Goal: Communication & Community: Share content

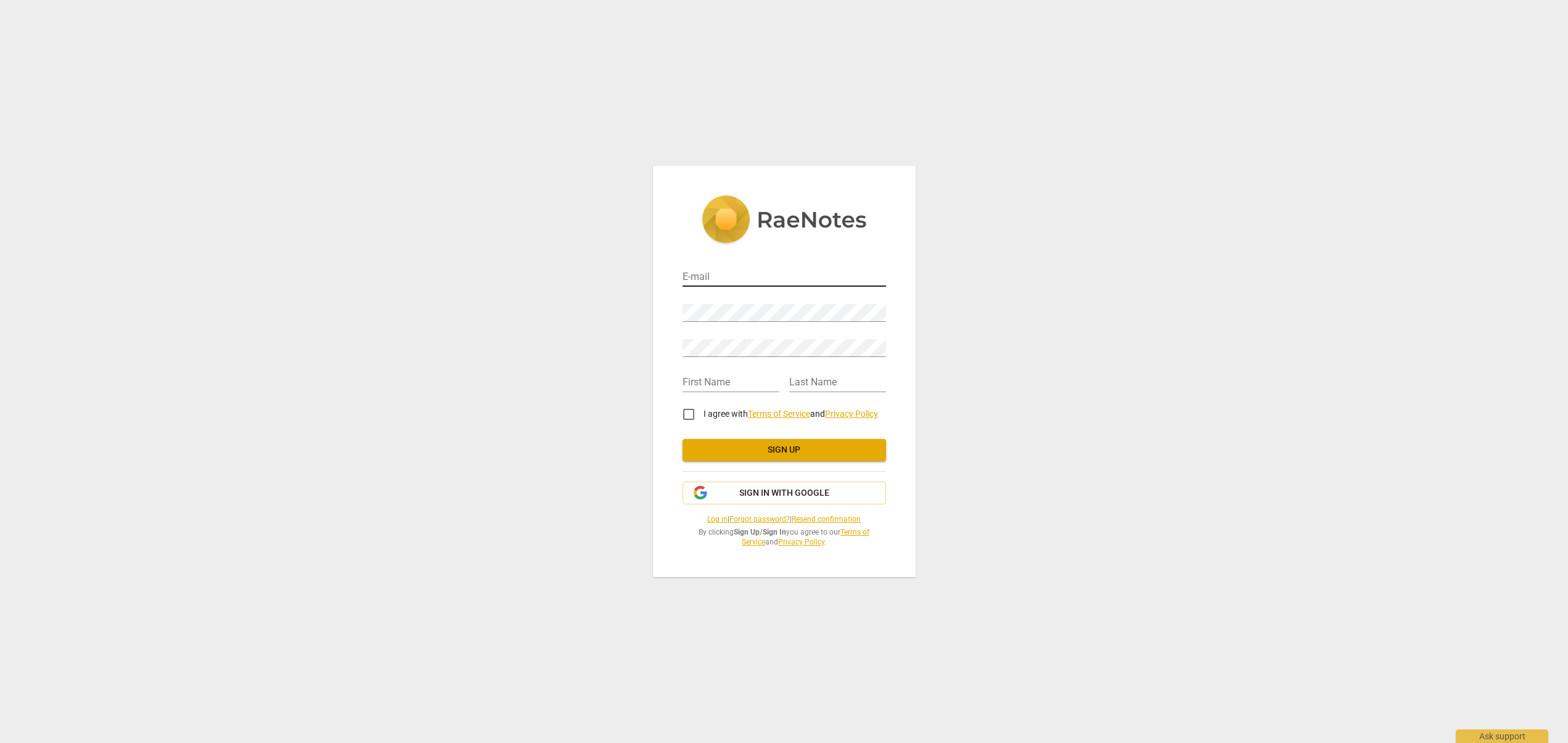
click at [738, 272] on input "email" at bounding box center [784, 277] width 204 height 18
type input "nikkid@dulcevidacoaching.com"
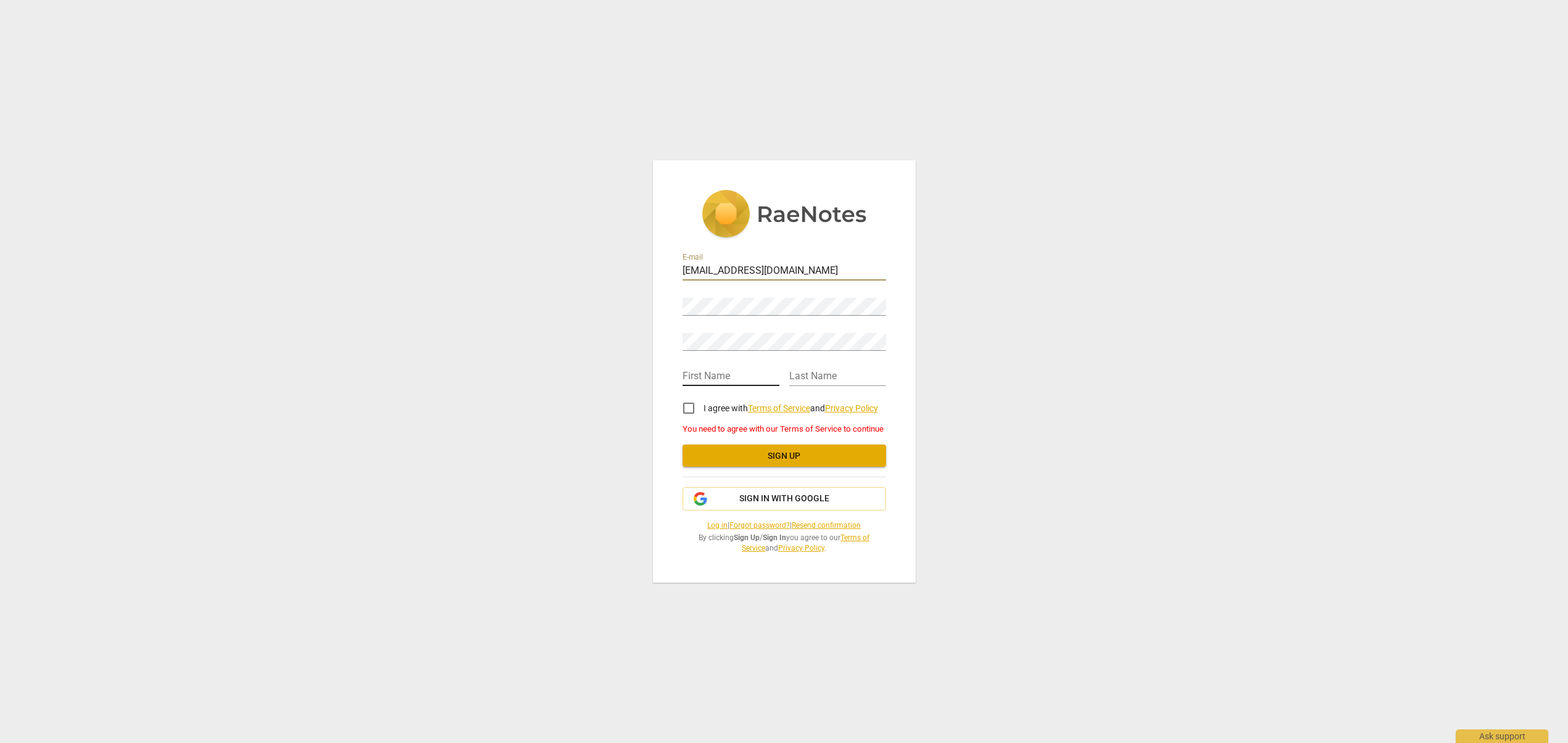
click at [703, 373] on input "text" at bounding box center [731, 377] width 97 height 18
type input "Nikki"
type input "Draper"
click at [696, 406] on input "I agree with Terms of Service and Privacy Policy" at bounding box center [689, 408] width 29 height 29
checkbox input "true"
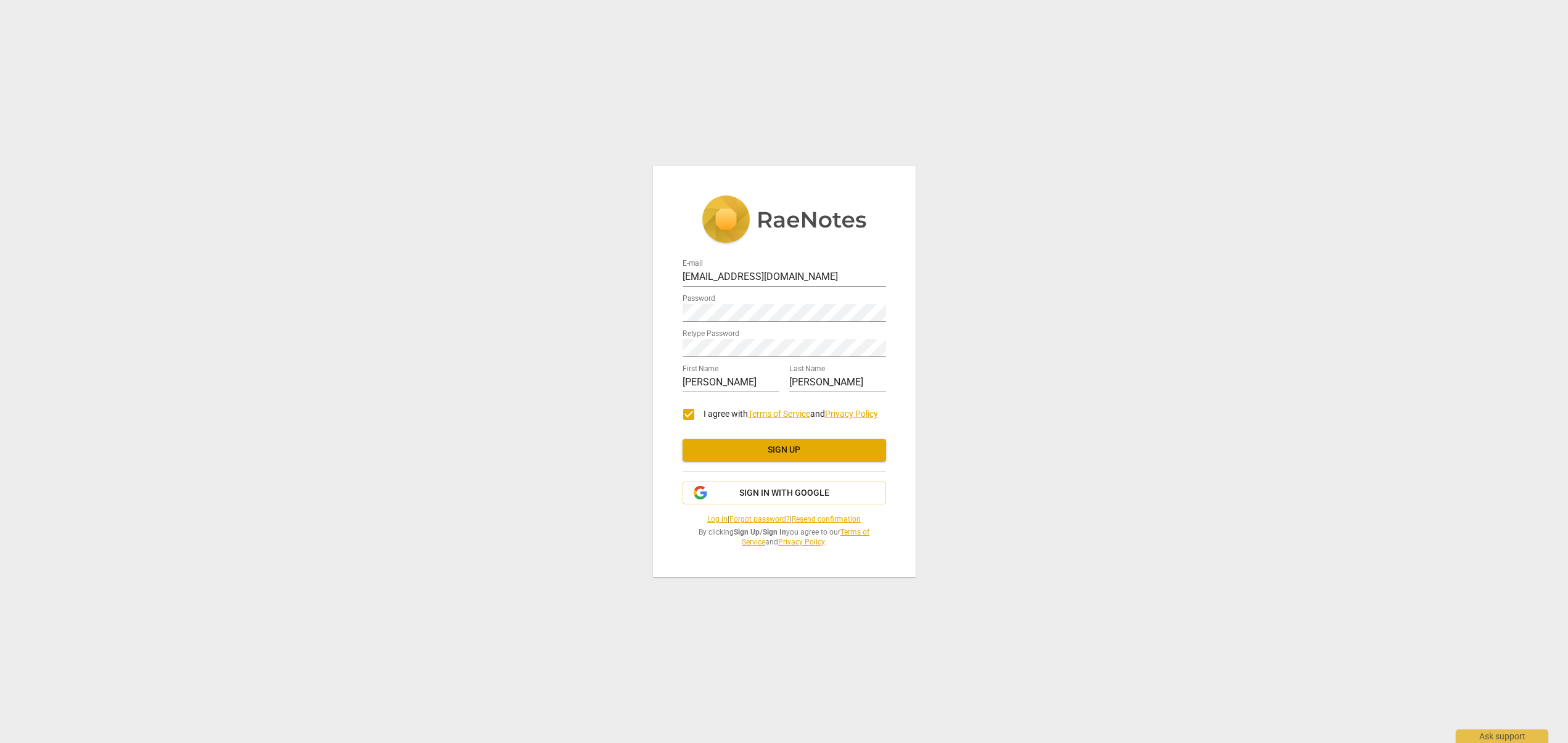
click at [772, 452] on span "Sign up" at bounding box center [784, 450] width 184 height 12
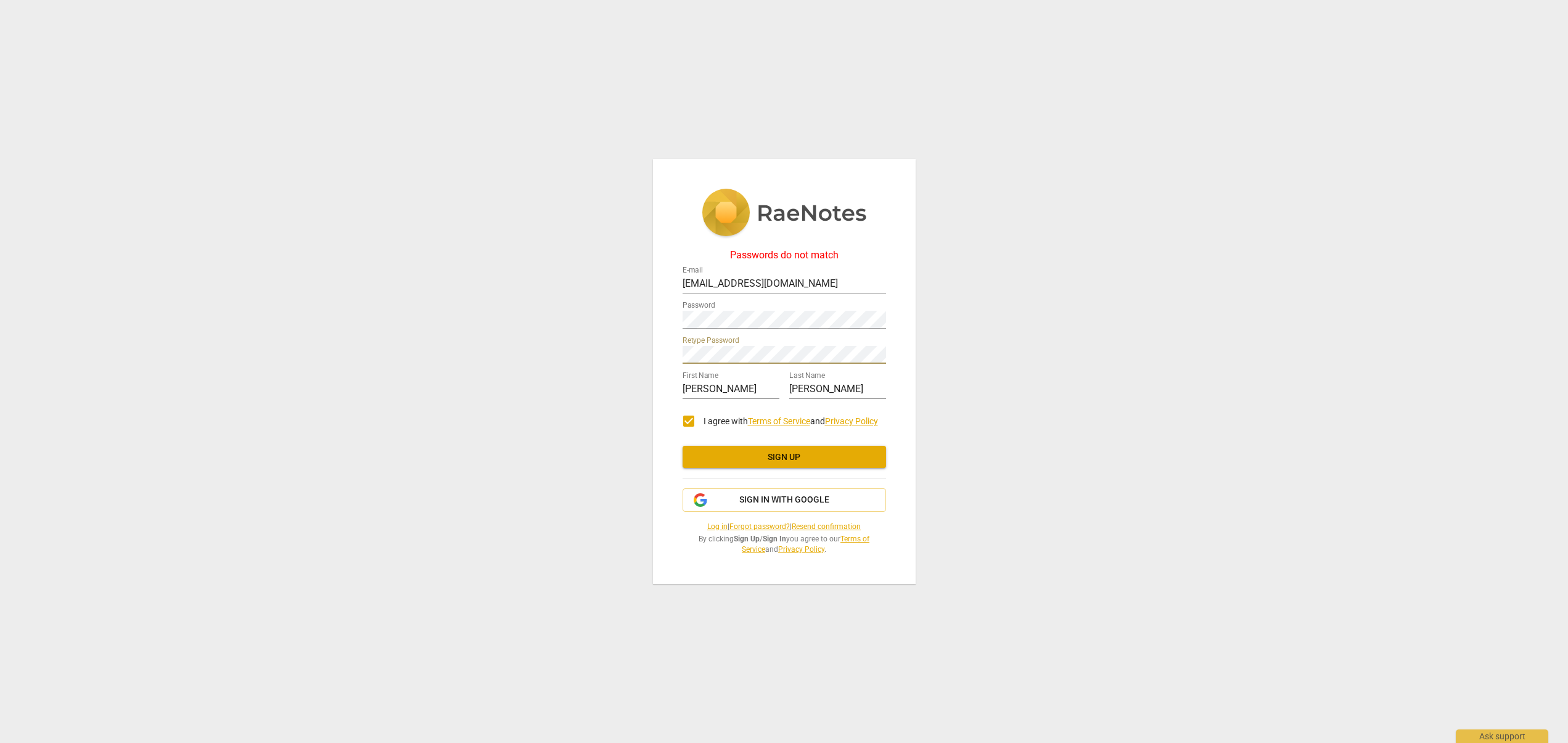
click at [651, 351] on div "Passwords do not match E-mail nikkid@dulcevidacoaching.com Password Retype Pass…" at bounding box center [784, 371] width 1568 height 743
click at [657, 324] on div "Passwords do not match E-mail nikkid@dulcevidacoaching.com Password Retype Pass…" at bounding box center [784, 371] width 263 height 425
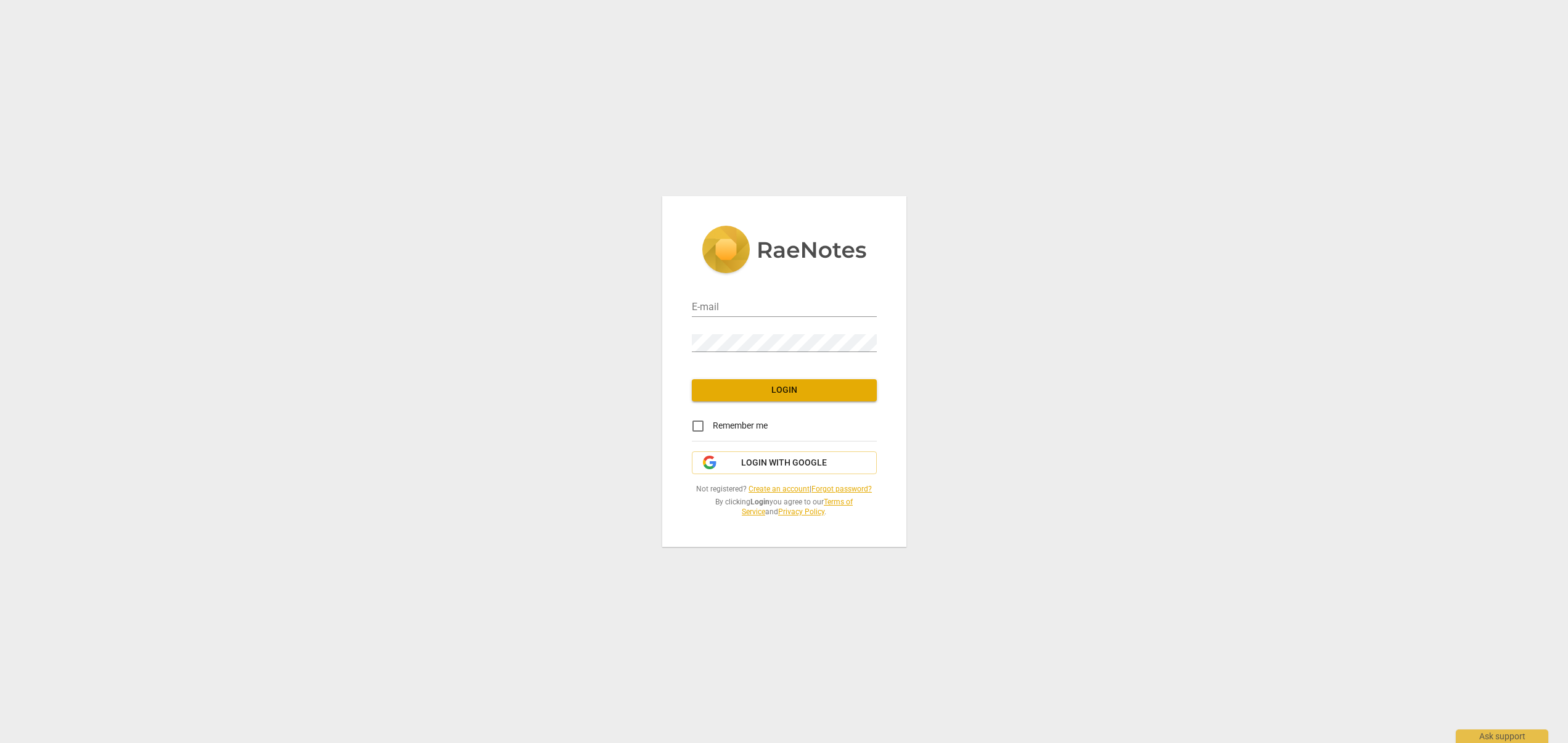
type input "nikkid@dulcevidacoaching.com"
click at [754, 394] on span "Login" at bounding box center [784, 390] width 165 height 12
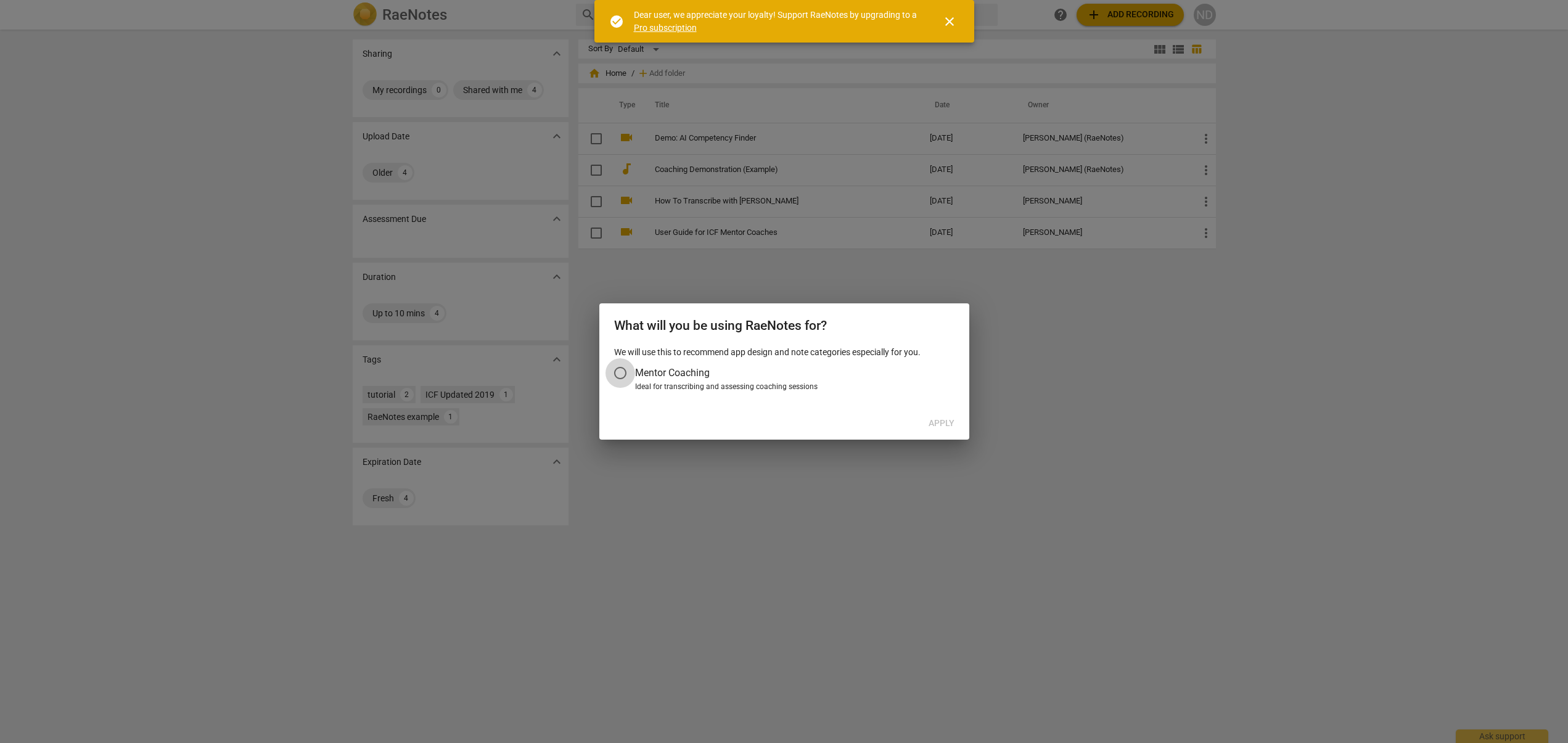
click at [615, 370] on input "Mentor Coaching" at bounding box center [620, 373] width 29 height 29
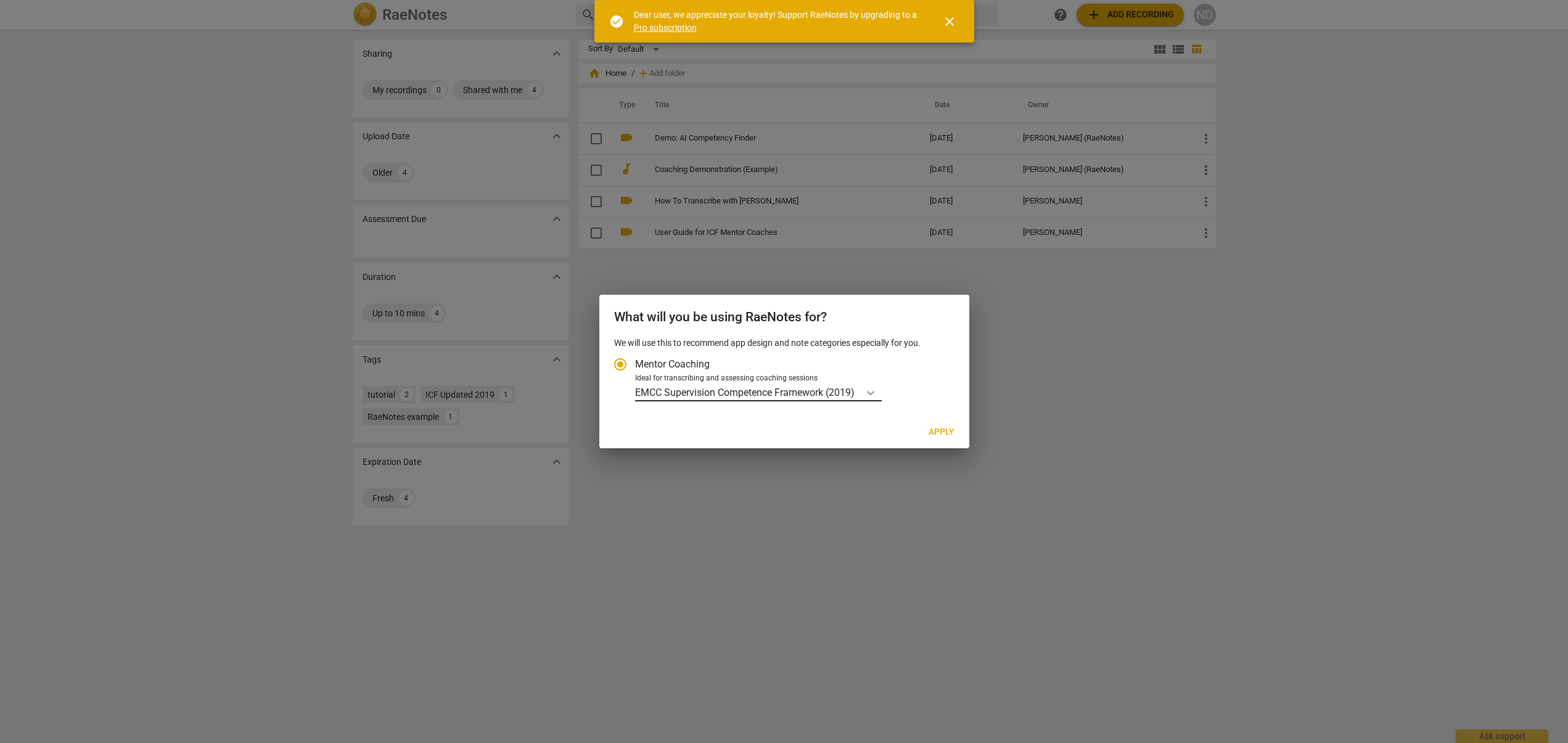
click at [875, 390] on icon "Account type" at bounding box center [871, 393] width 12 height 12
click at [0, 0] on input "Ideal for transcribing and assessing coaching sessions EMCC Supervision Compete…" at bounding box center [0, 0] width 0 height 0
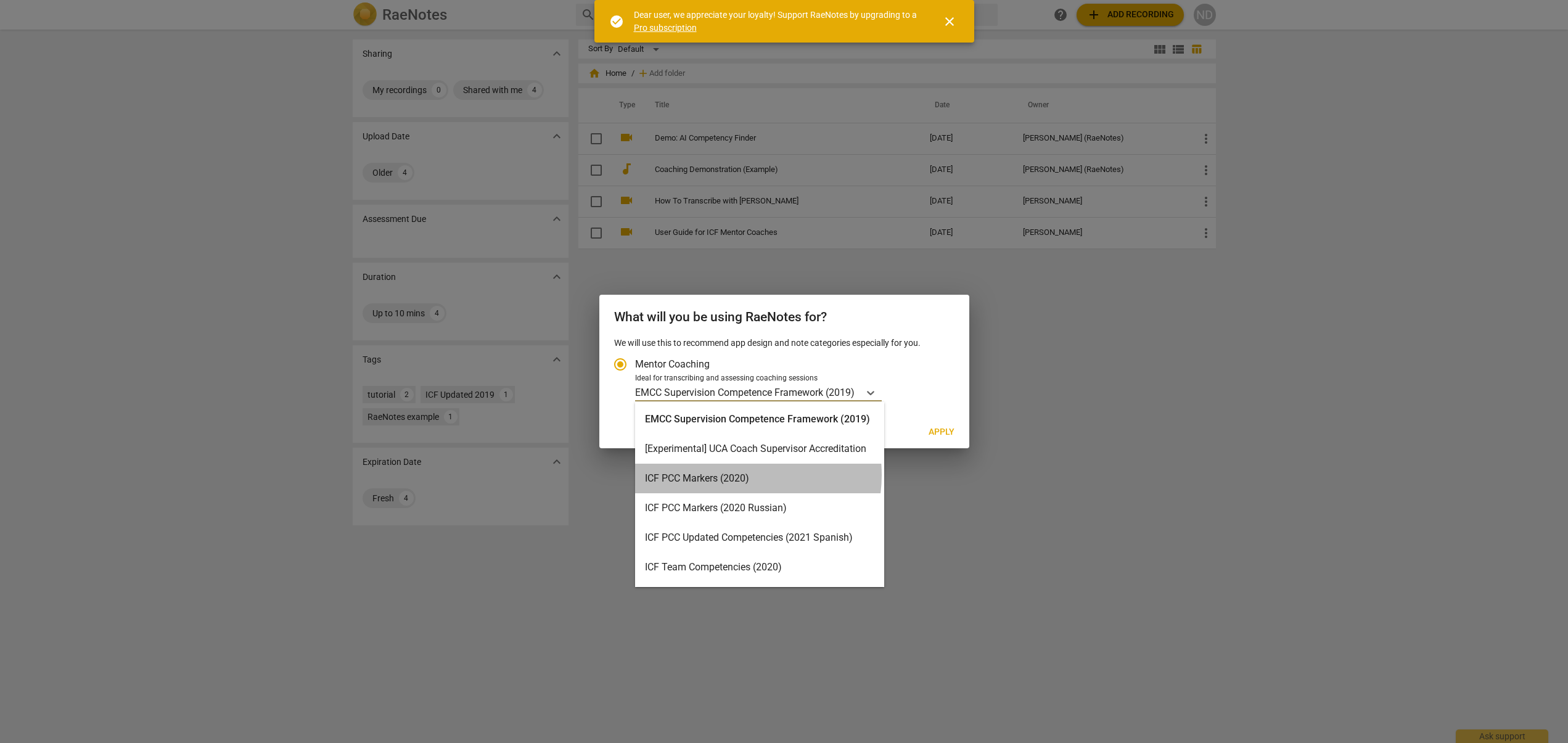
click at [731, 475] on div "ICF PCC Markers (2020)" at bounding box center [760, 478] width 249 height 29
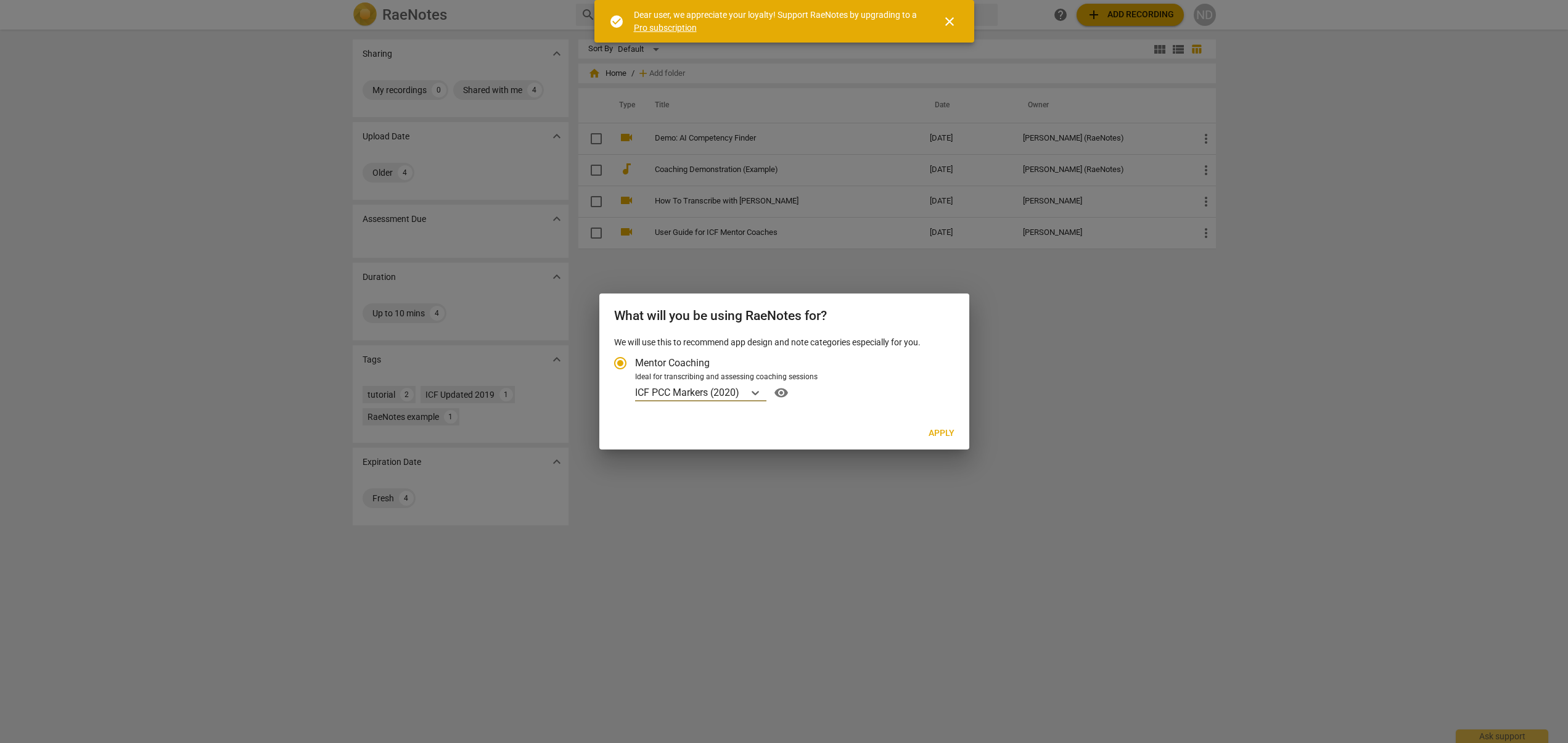
click at [945, 432] on span "Apply" at bounding box center [940, 433] width 26 height 12
radio input "false"
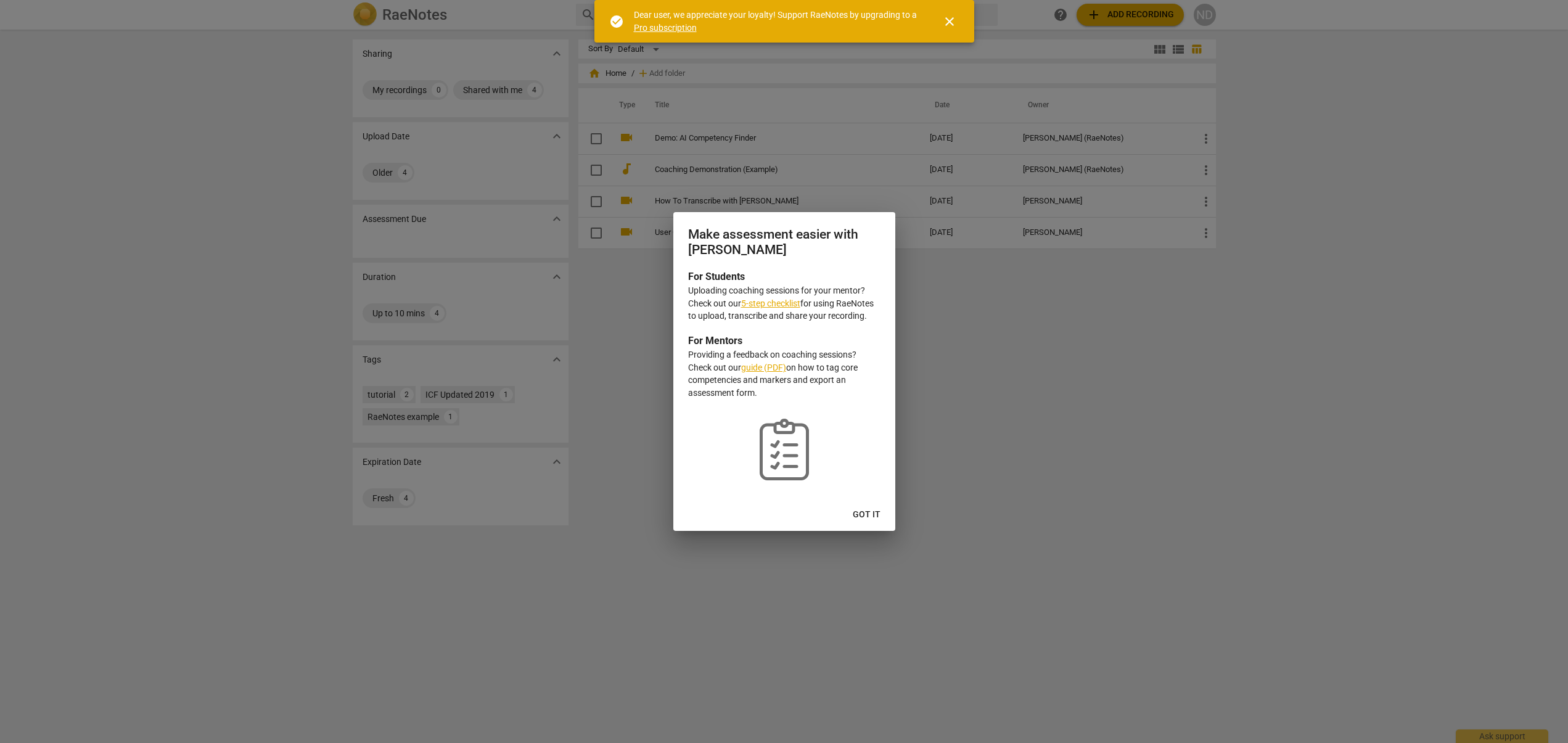
click at [871, 517] on span "Got it" at bounding box center [867, 515] width 28 height 12
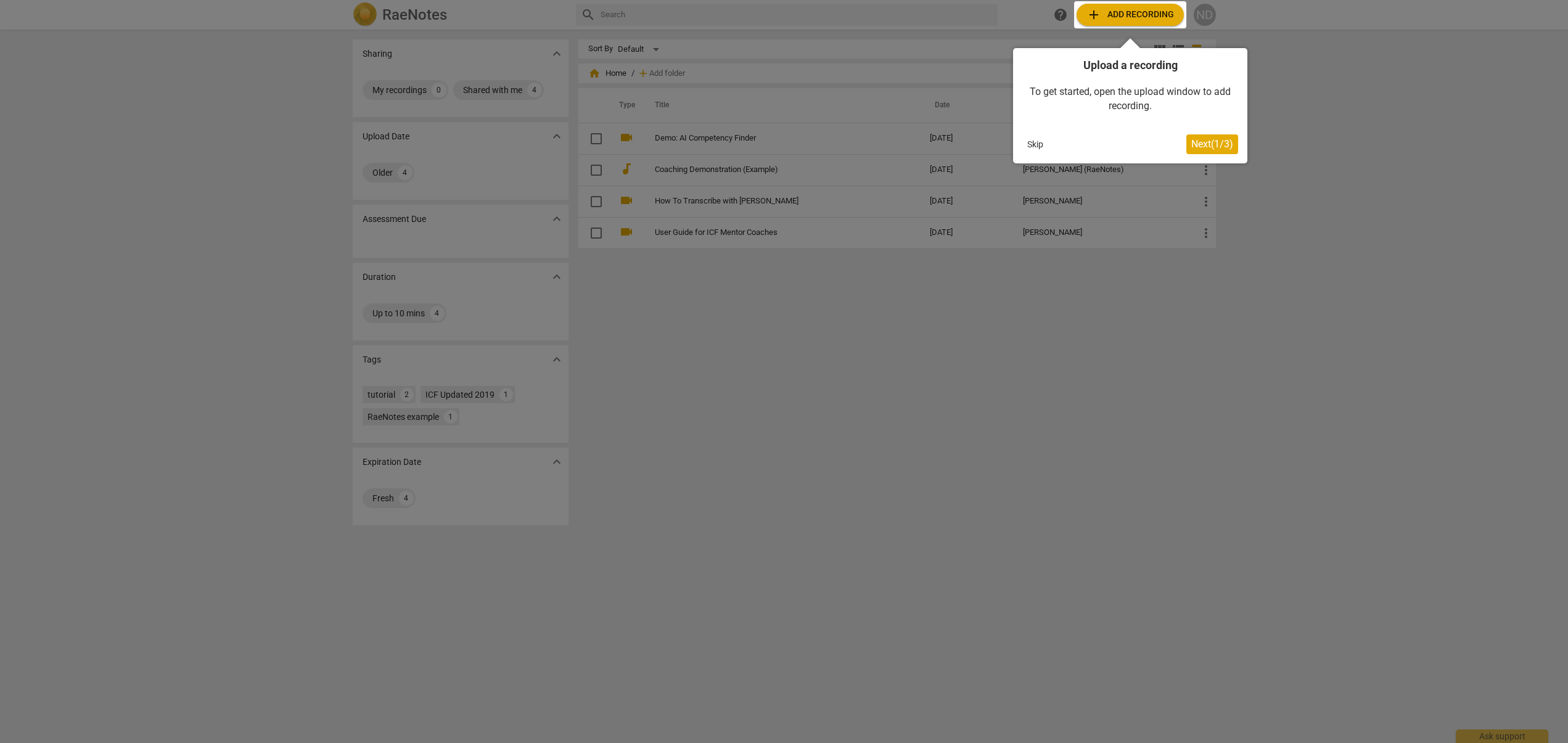
click at [1124, 15] on div at bounding box center [1130, 15] width 112 height 27
click at [1208, 139] on span "Next ( 1 / 3 )" at bounding box center [1212, 143] width 42 height 12
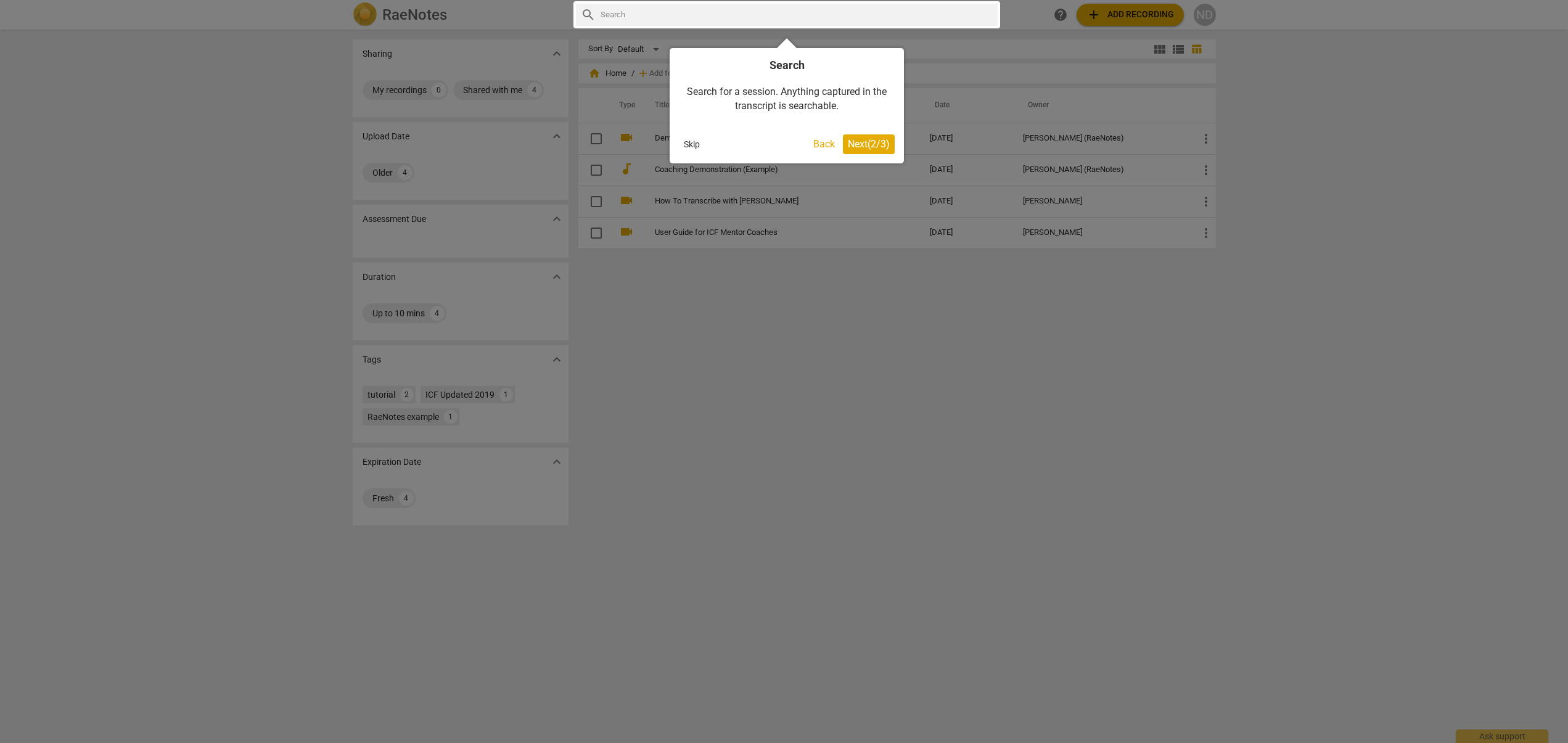
click at [885, 145] on span "Next ( 2 / 3 )" at bounding box center [868, 143] width 42 height 12
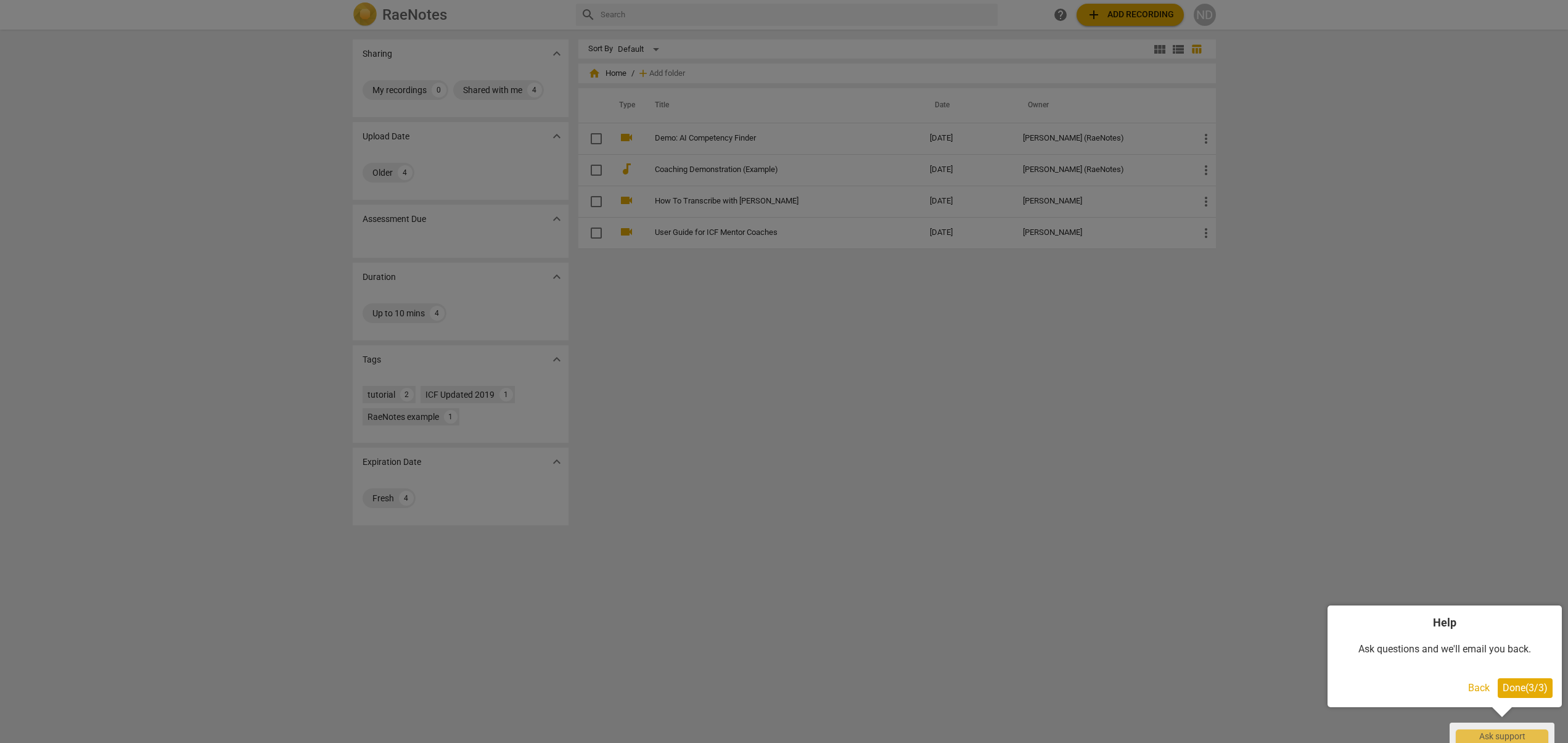
click at [1511, 686] on span "Done ( 3 / 3 )" at bounding box center [1525, 687] width 45 height 12
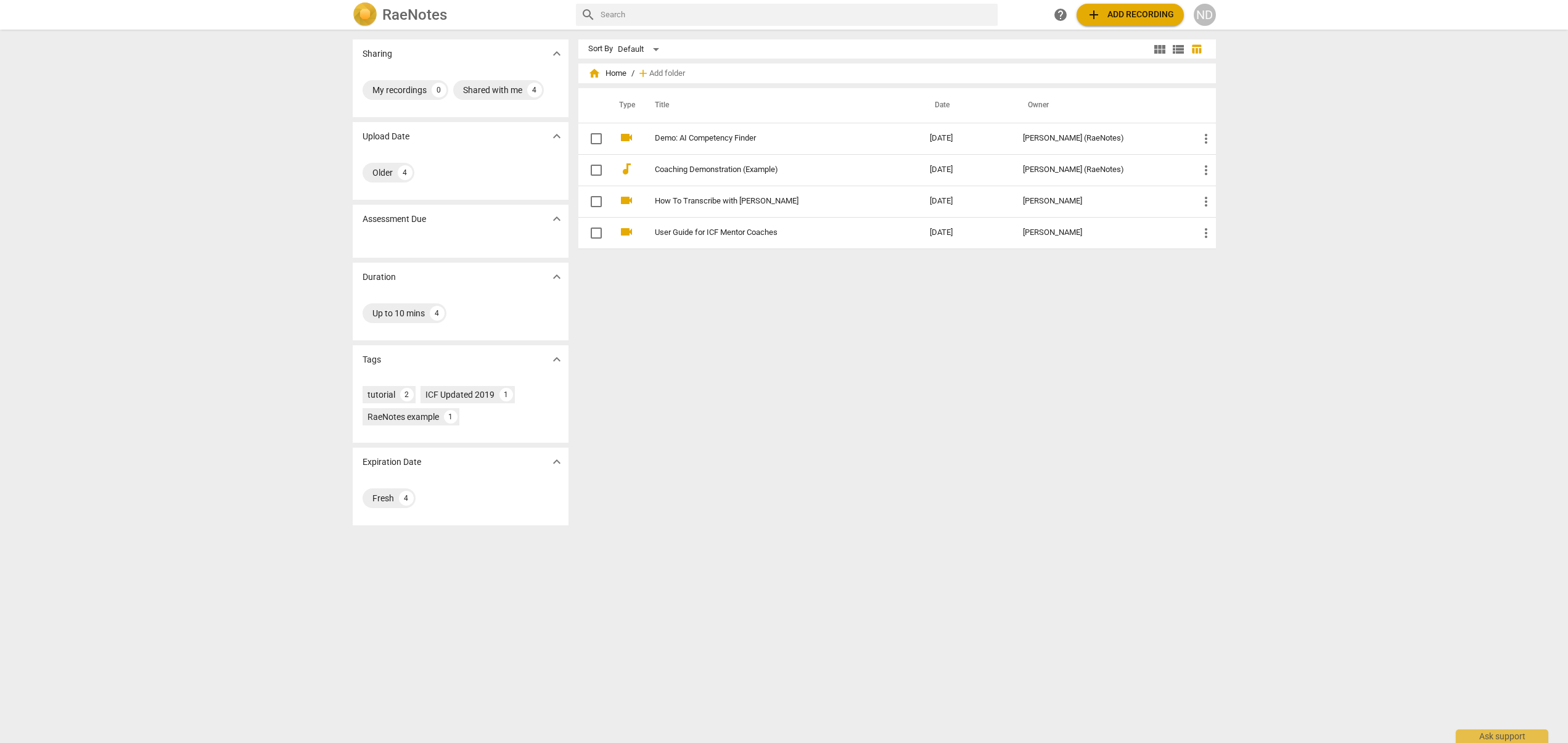
click at [1122, 11] on span "add Add recording" at bounding box center [1130, 15] width 88 height 15
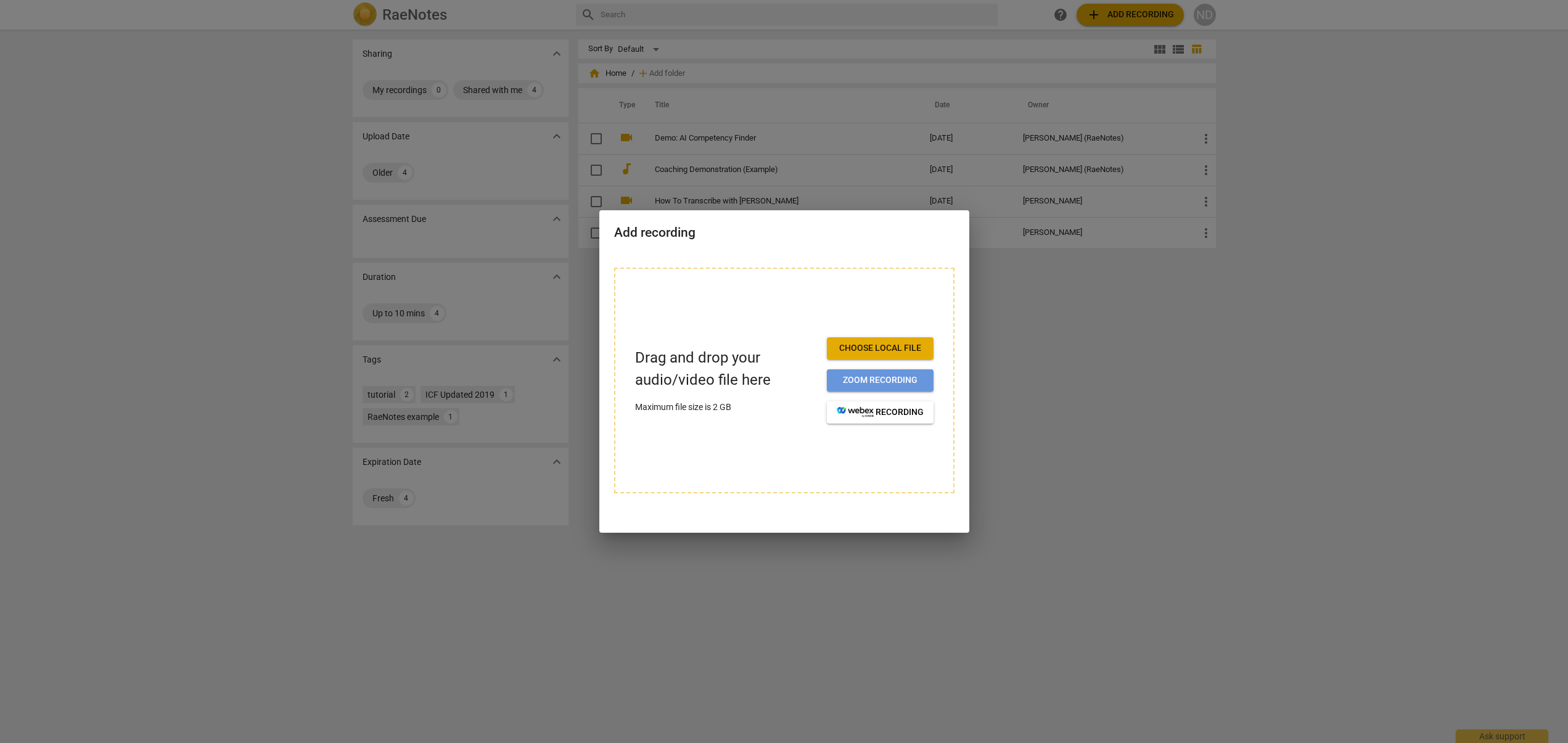
click at [839, 379] on span "Zoom recording" at bounding box center [880, 380] width 87 height 12
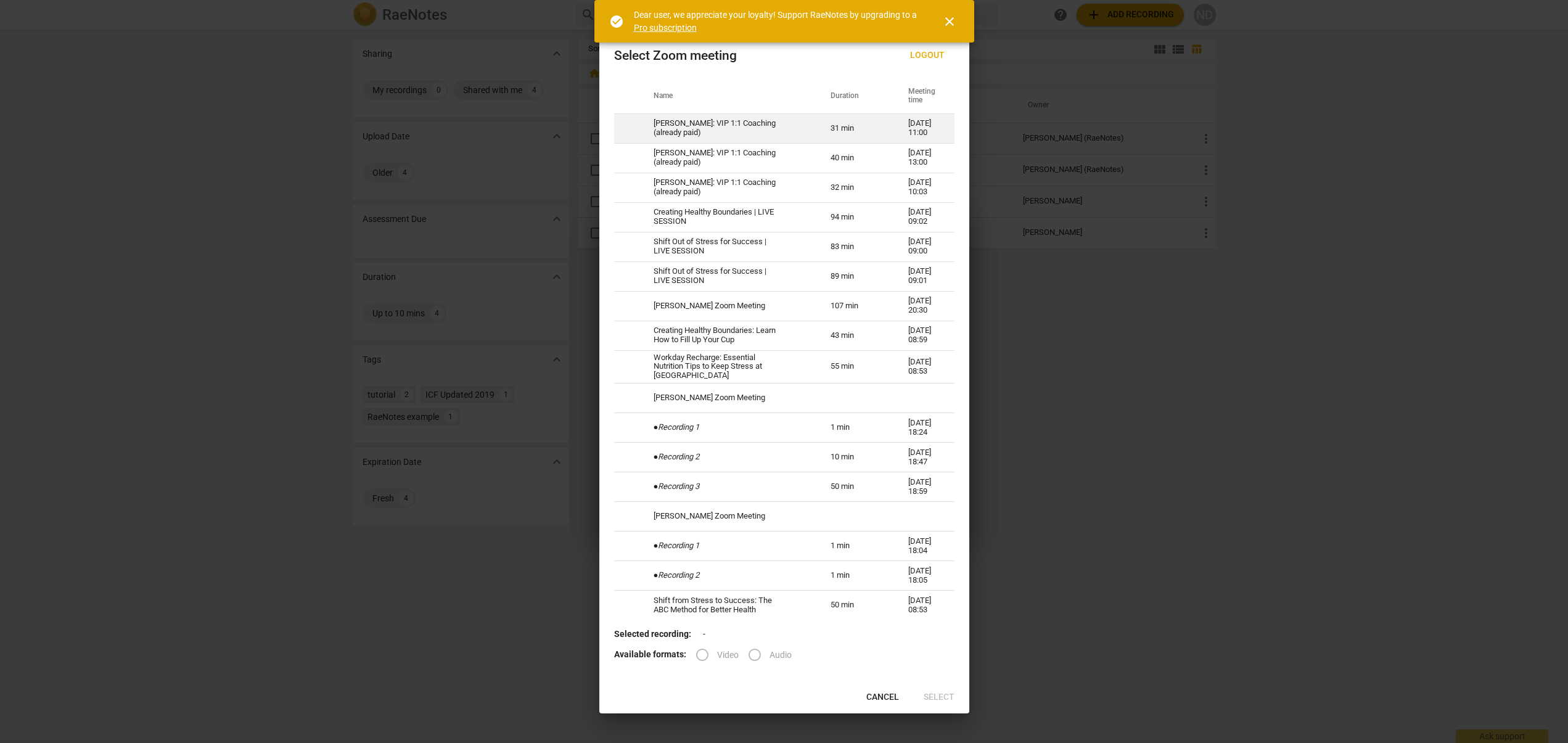
click at [671, 128] on td "[PERSON_NAME]: VIP 1:1 Coaching (already paid)" at bounding box center [727, 128] width 177 height 29
radio input "true"
click at [954, 697] on span "Select" at bounding box center [939, 697] width 31 height 12
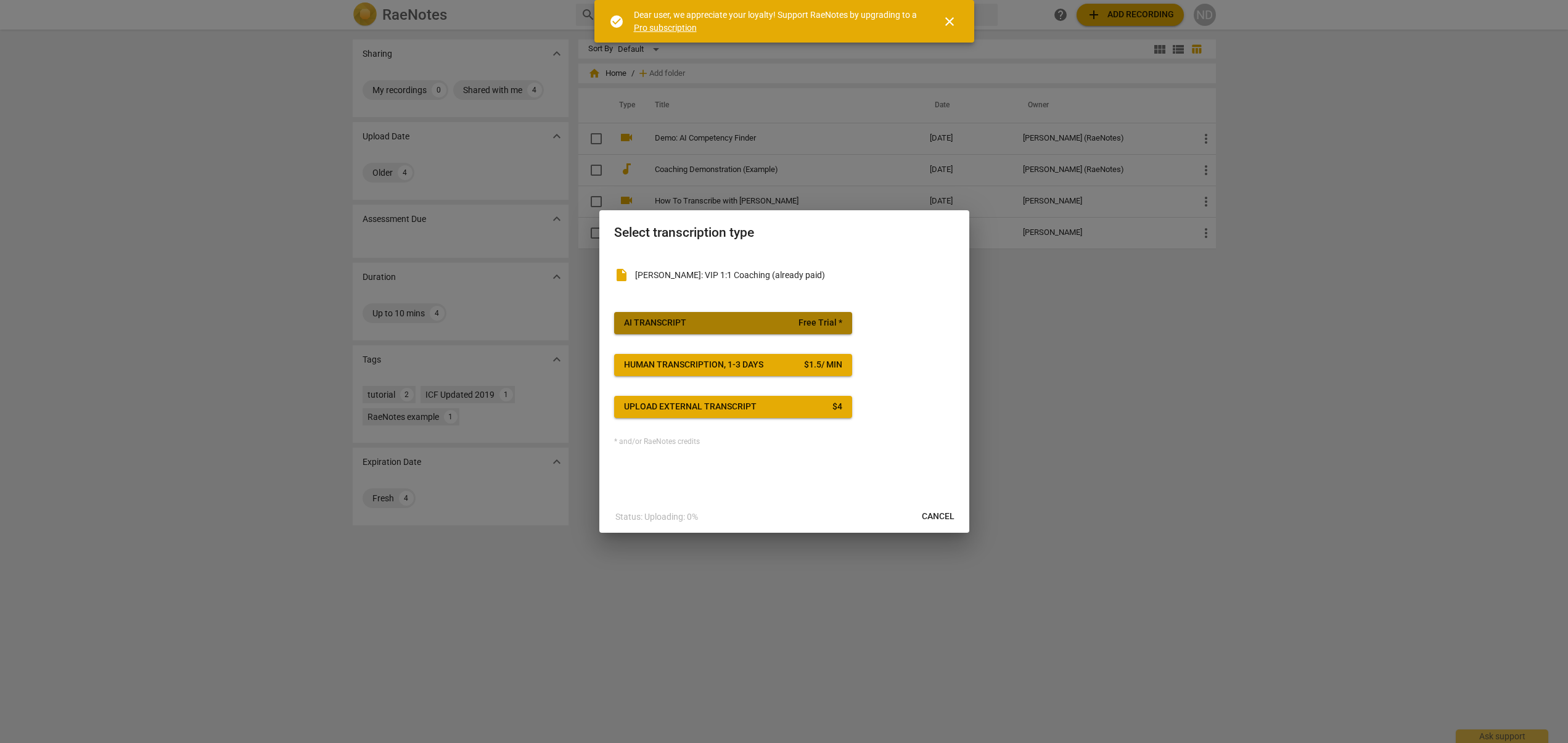
click at [713, 324] on span "AI Transcript Free Trial *" at bounding box center [733, 323] width 218 height 12
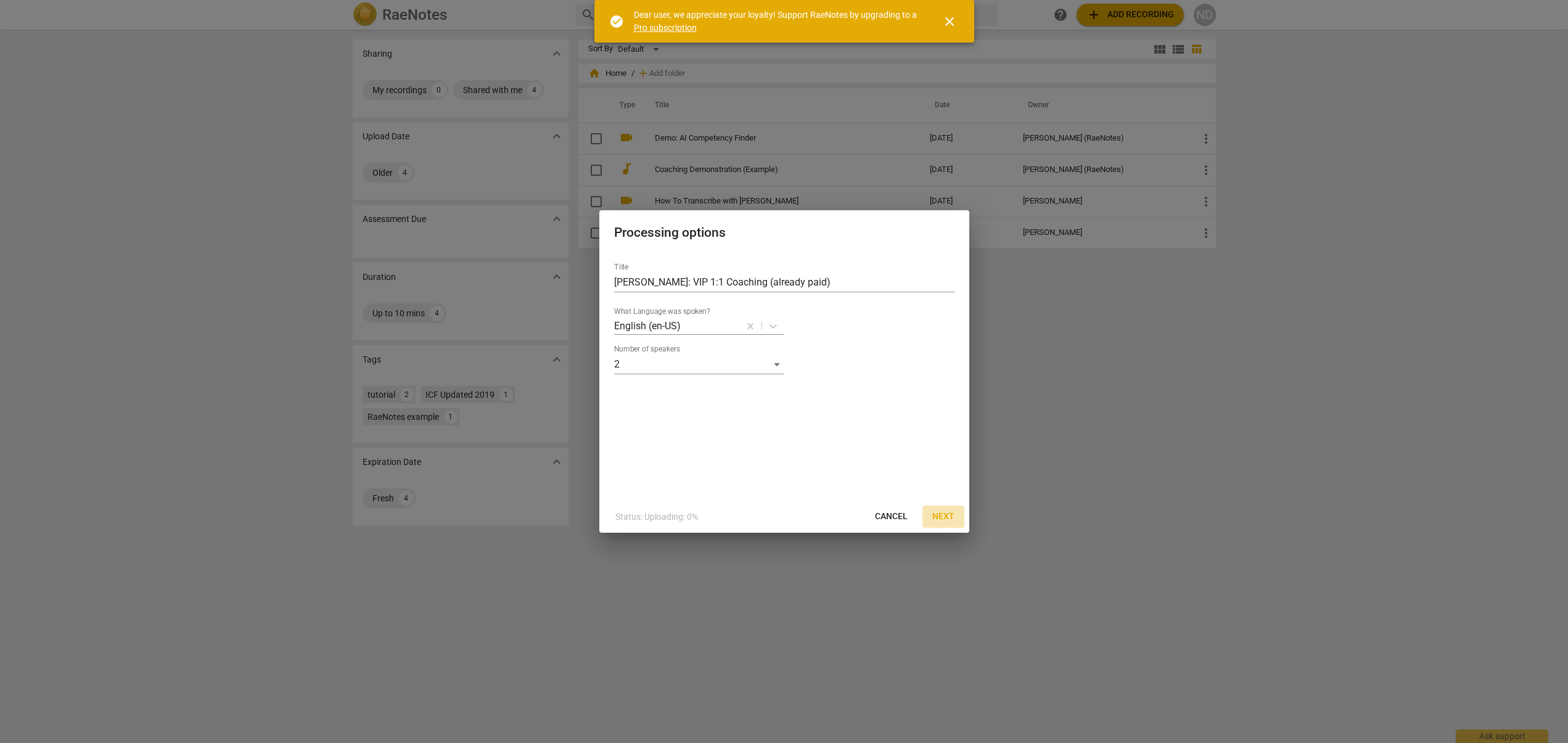
click at [938, 517] on span "Next" at bounding box center [943, 517] width 22 height 12
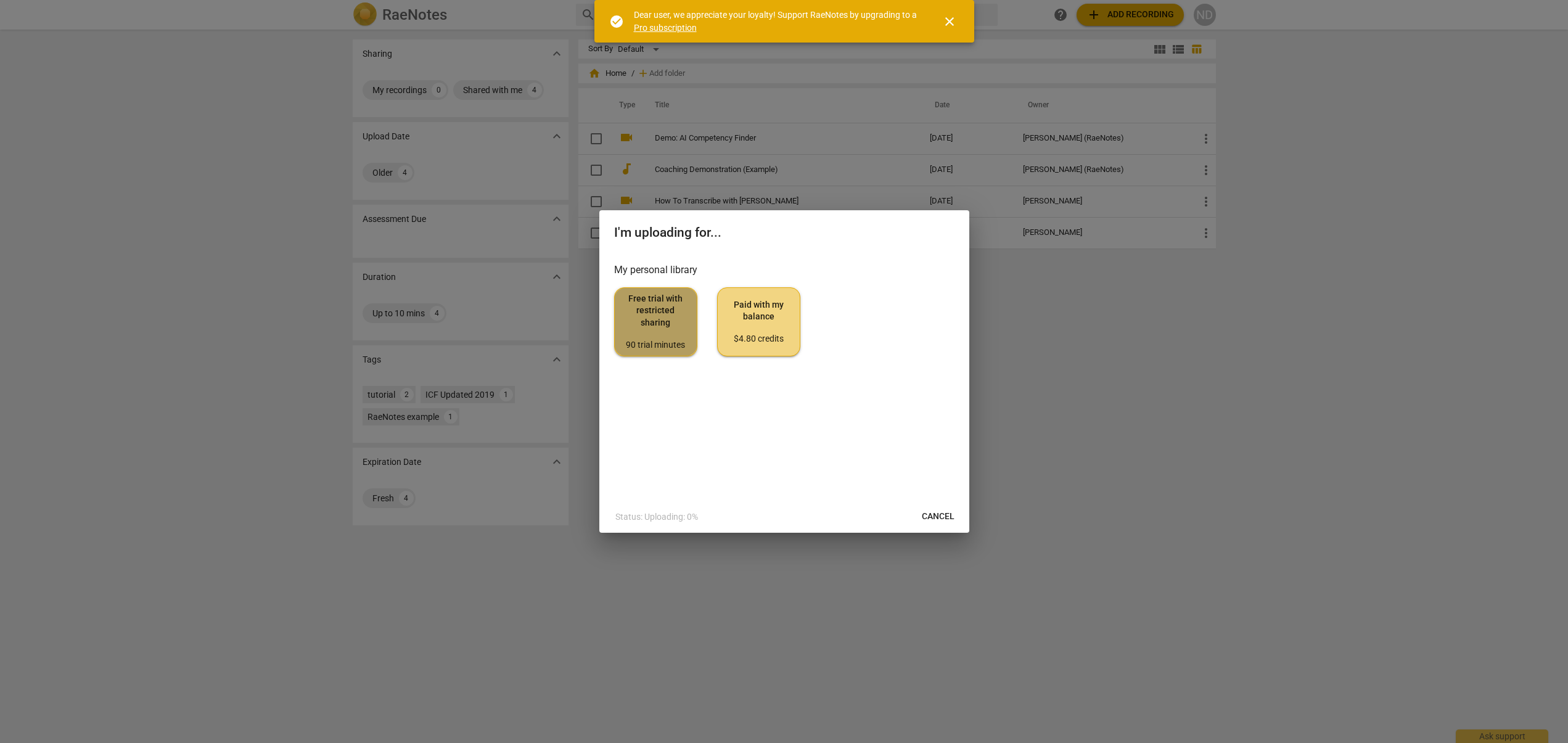
click at [654, 332] on span "Free trial with restricted sharing 90 trial minutes" at bounding box center [655, 322] width 62 height 58
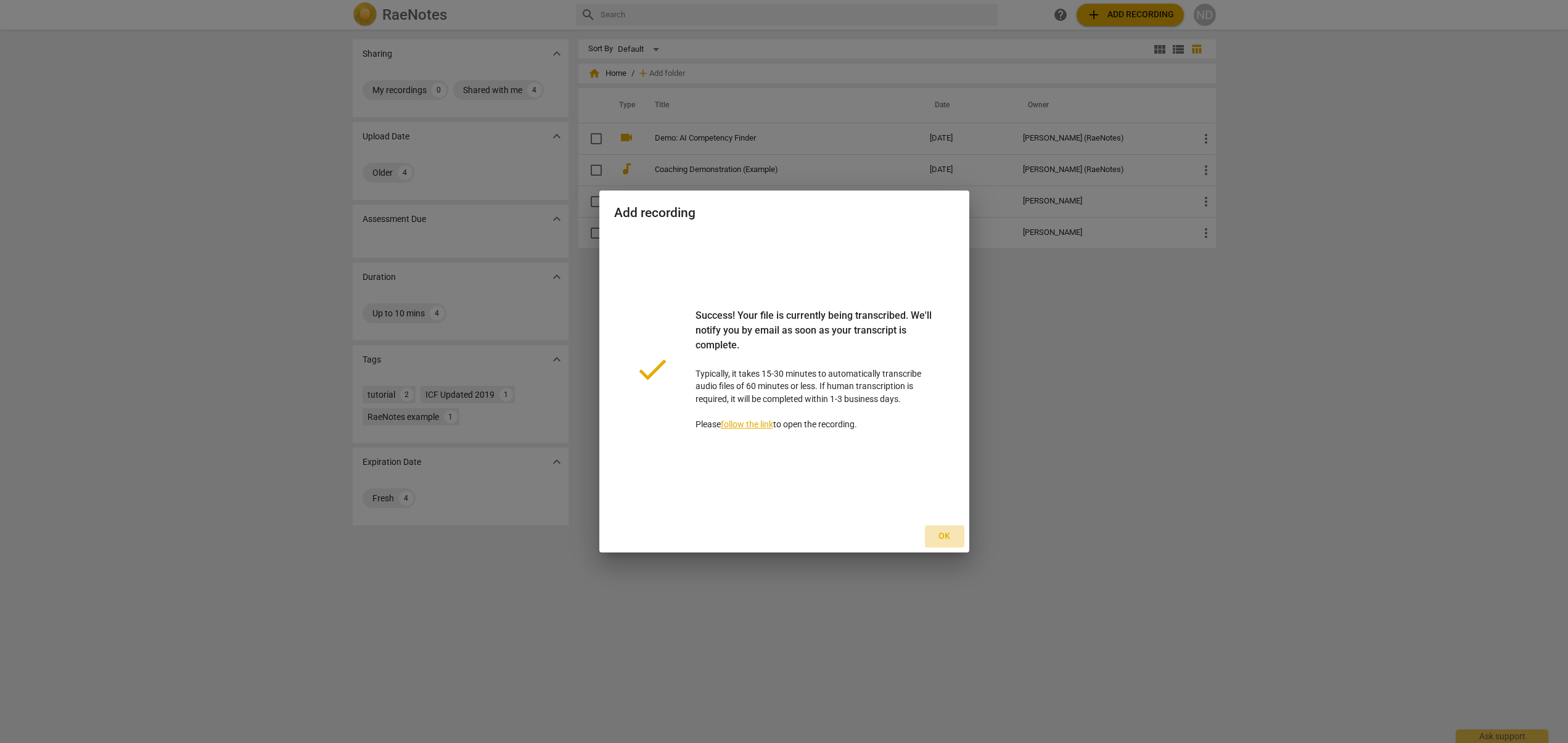
click at [940, 537] on span "Ok" at bounding box center [944, 536] width 19 height 12
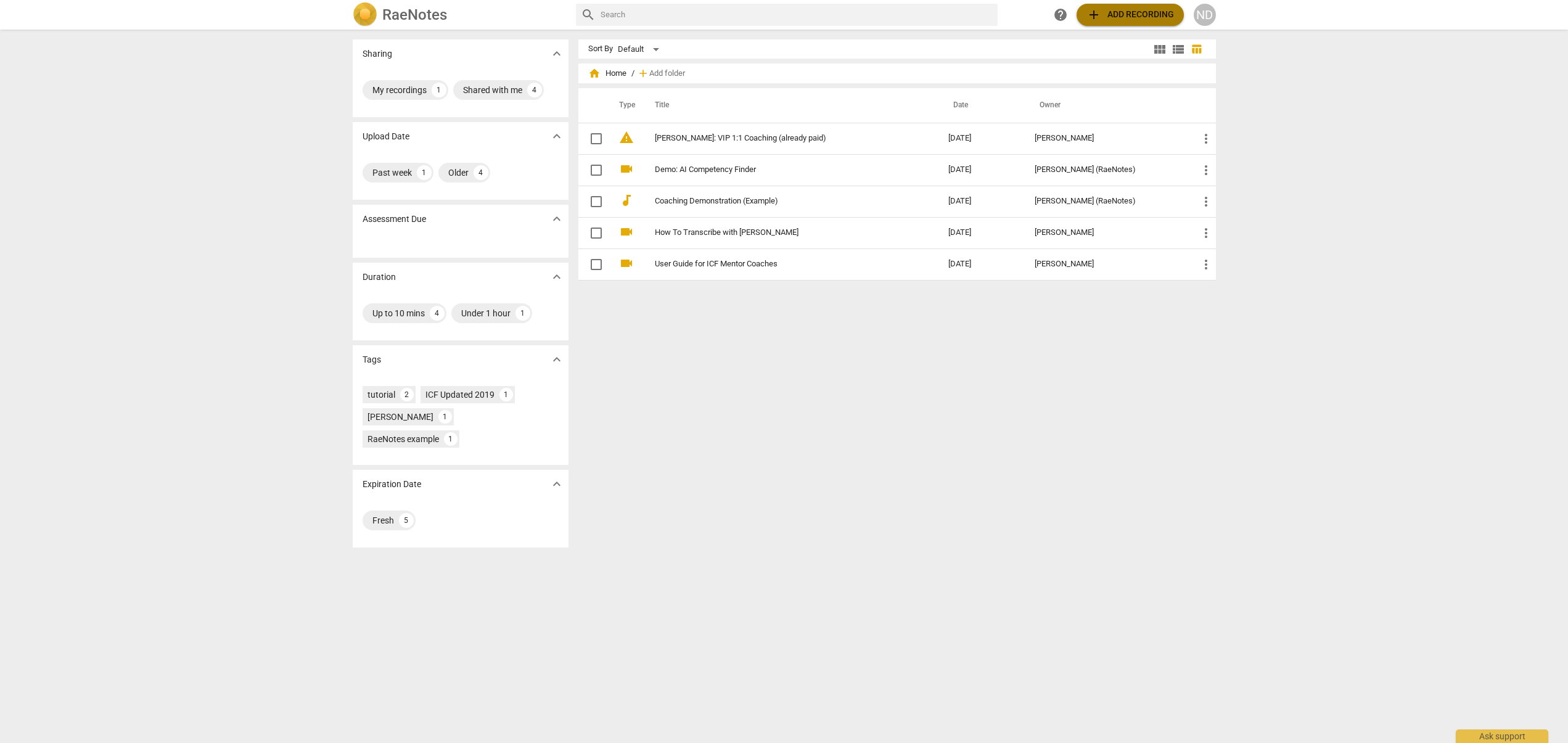
click at [1114, 16] on span "add Add recording" at bounding box center [1130, 15] width 88 height 15
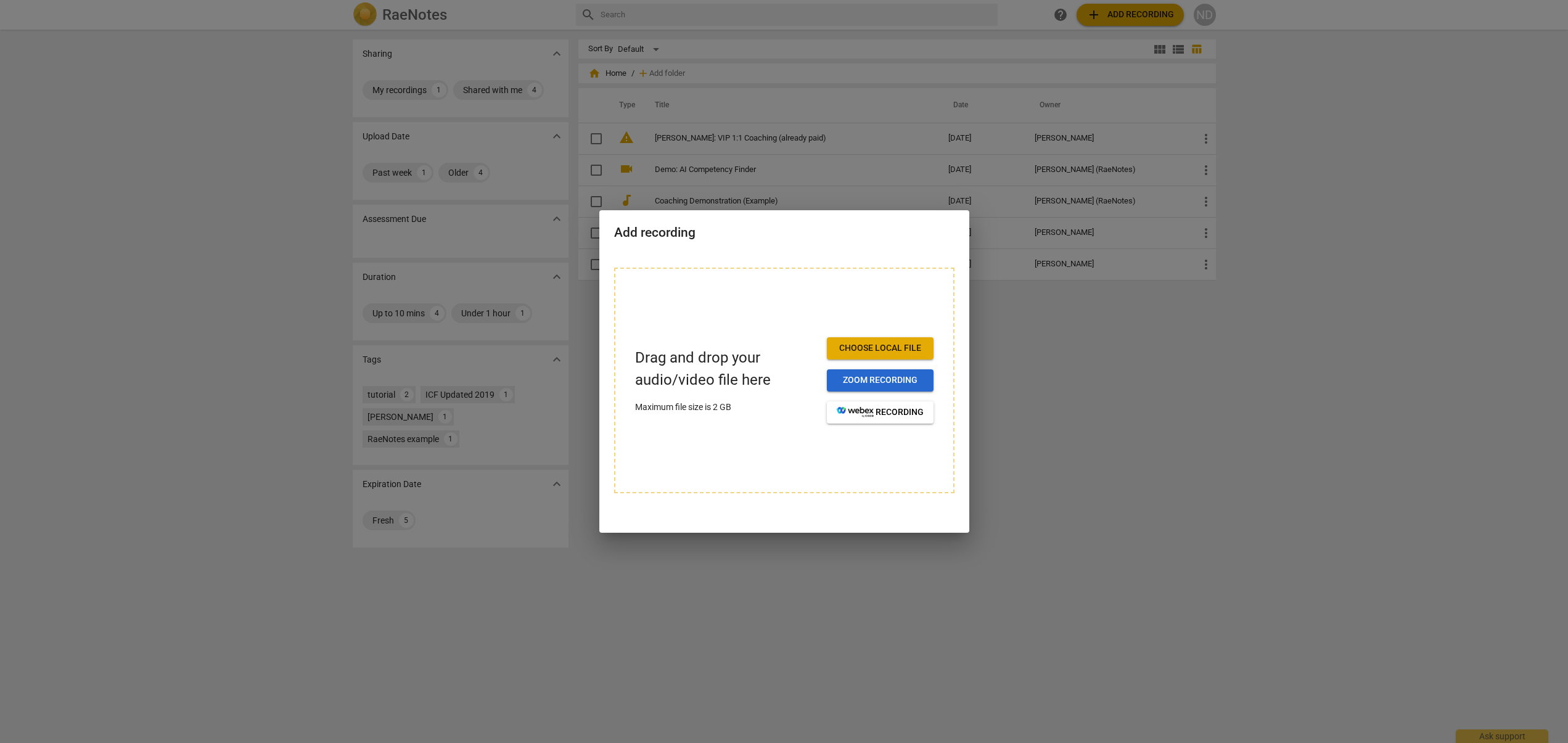
click at [865, 381] on span "Zoom recording" at bounding box center [880, 380] width 87 height 12
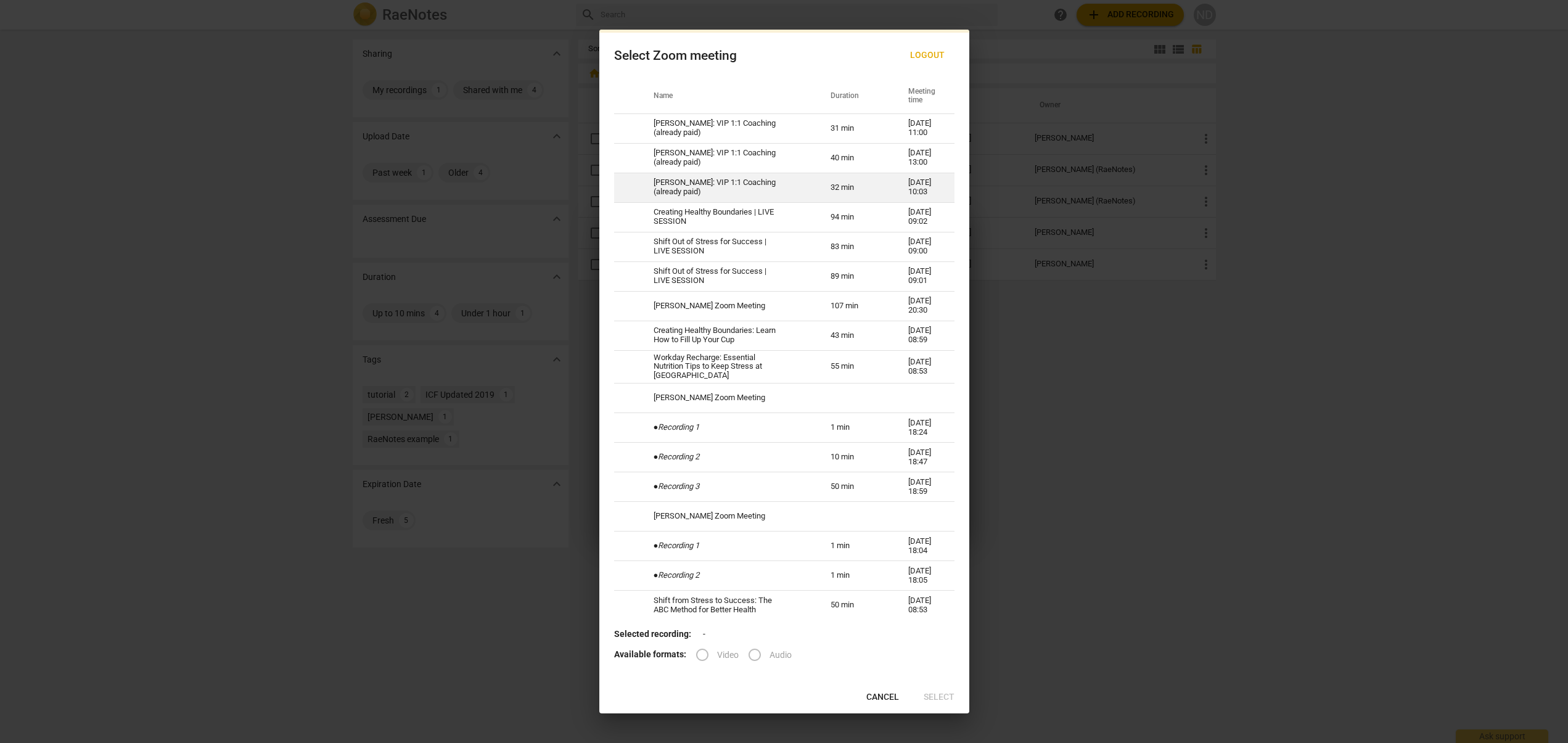
click at [660, 201] on td "[PERSON_NAME]: VIP 1:1 Coaching (already paid)" at bounding box center [727, 187] width 177 height 29
radio input "true"
click at [950, 695] on span "Select" at bounding box center [939, 697] width 31 height 12
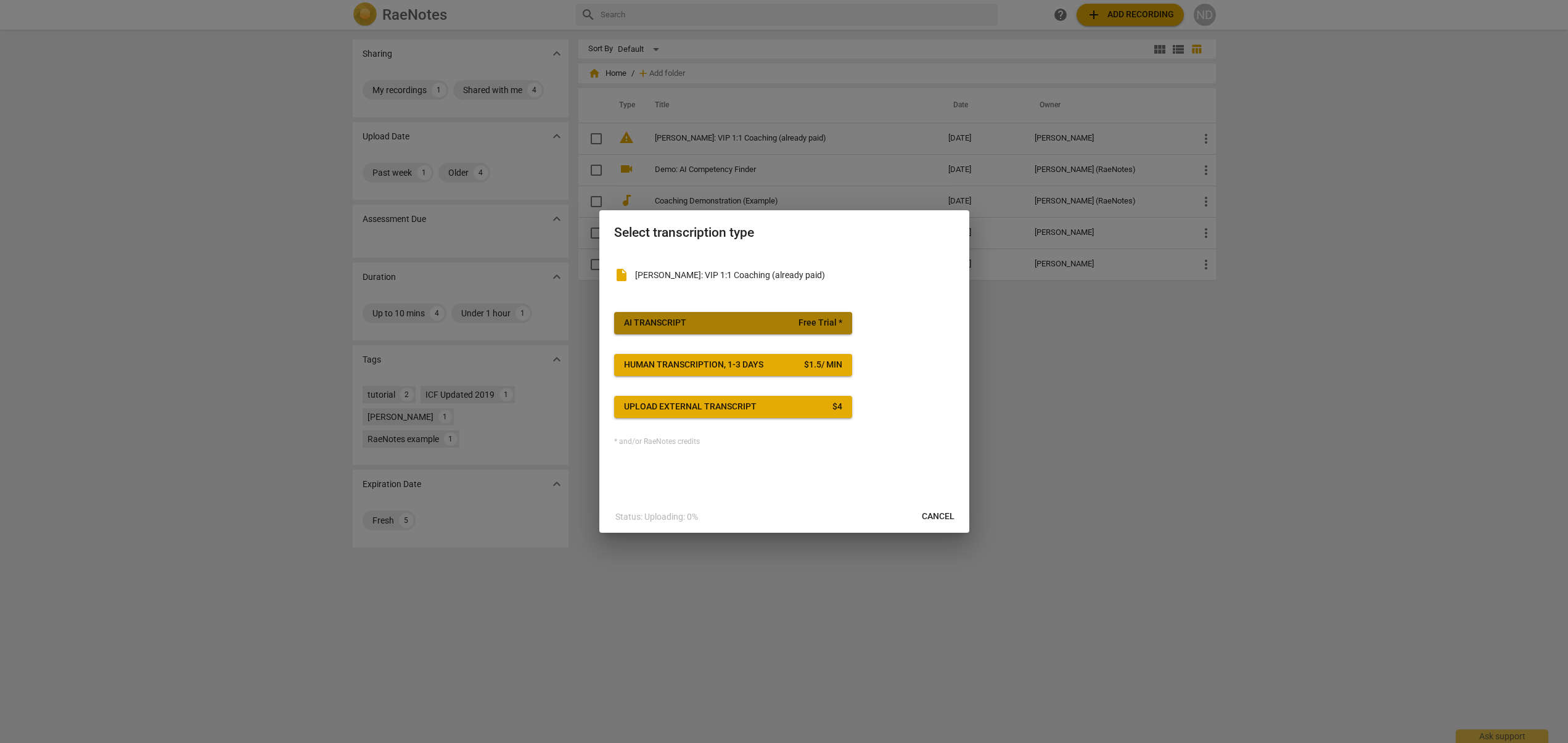
click at [660, 323] on div "AI Transcript" at bounding box center [655, 323] width 62 height 12
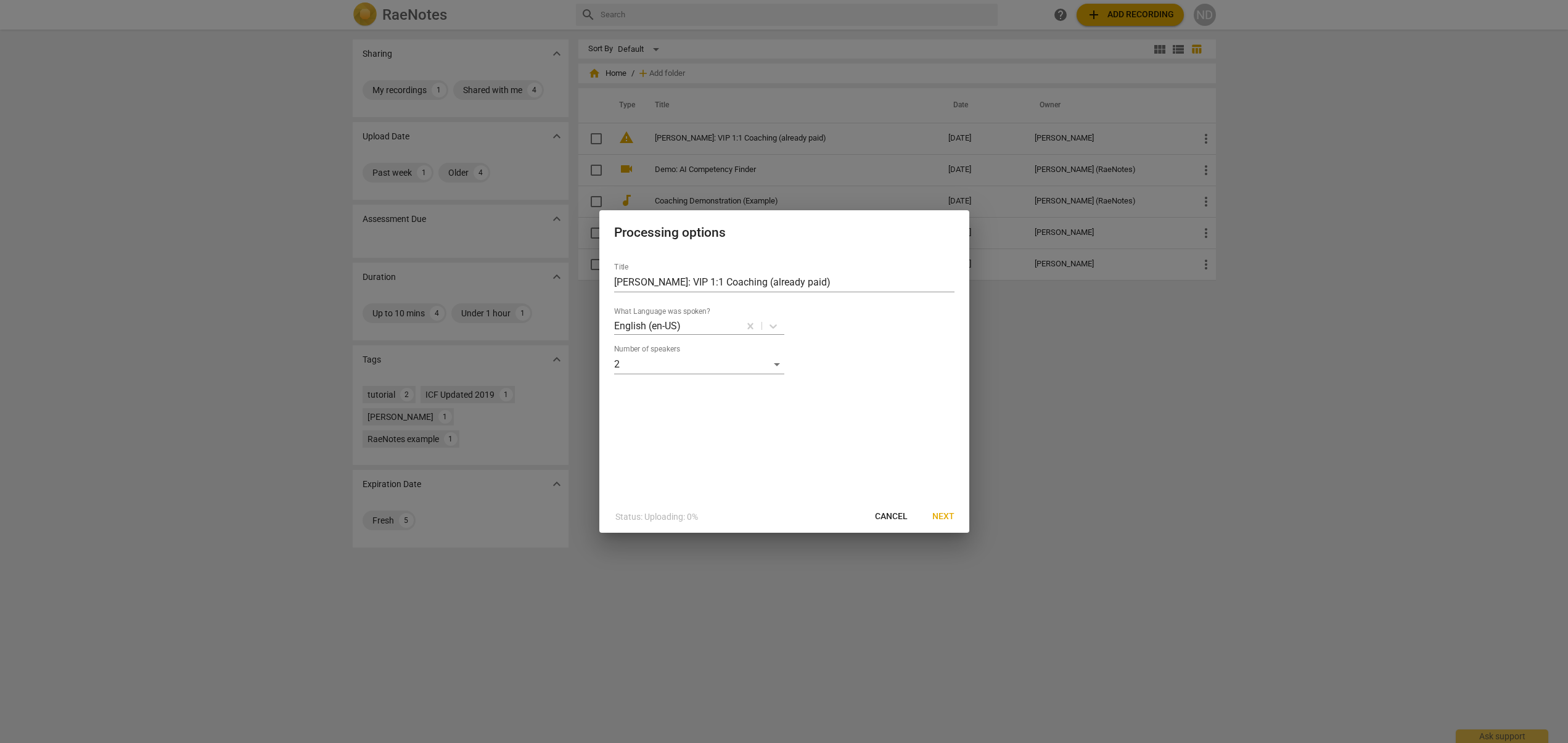
click at [954, 518] on button "Next" at bounding box center [944, 517] width 42 height 22
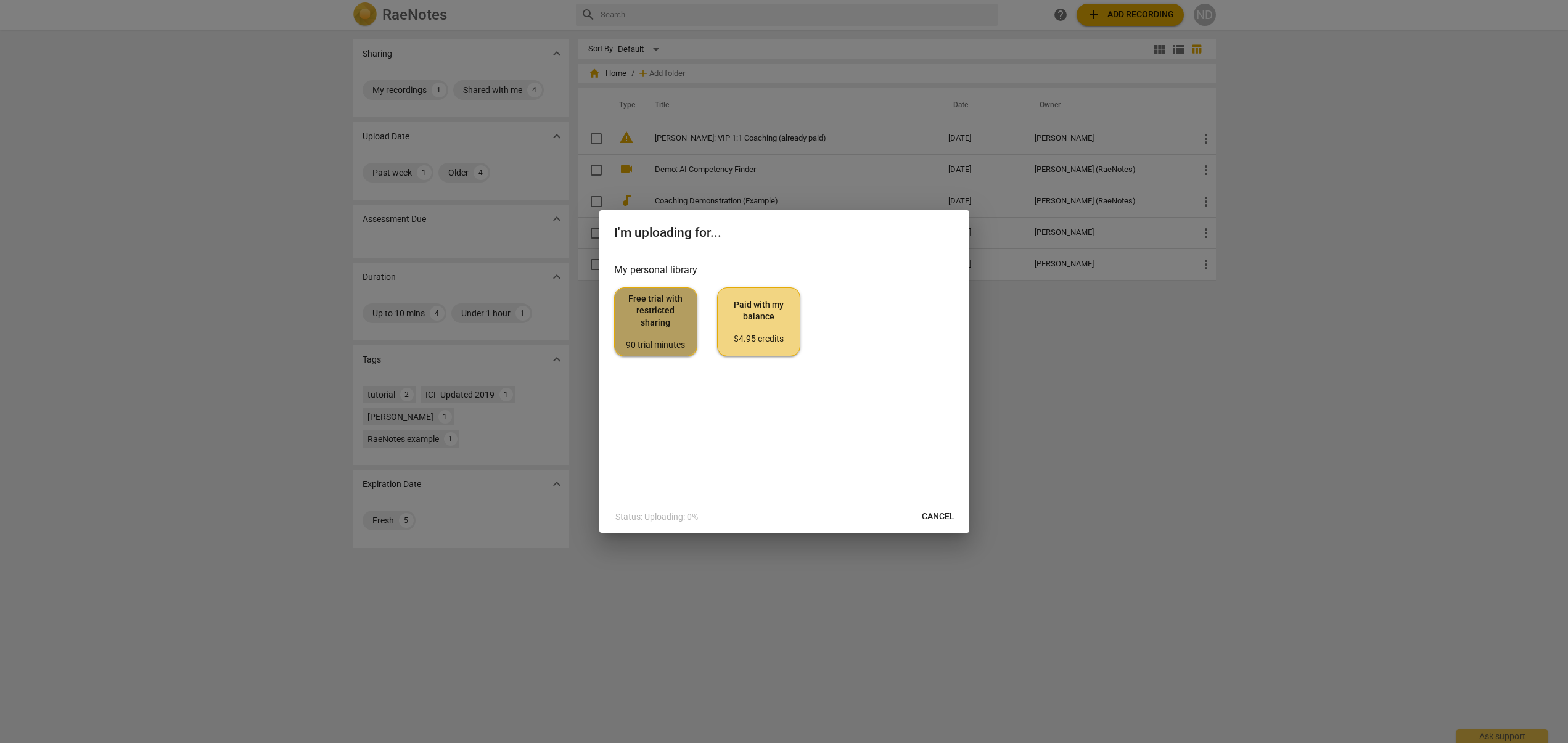
click at [641, 339] on div "90 trial minutes" at bounding box center [655, 346] width 62 height 12
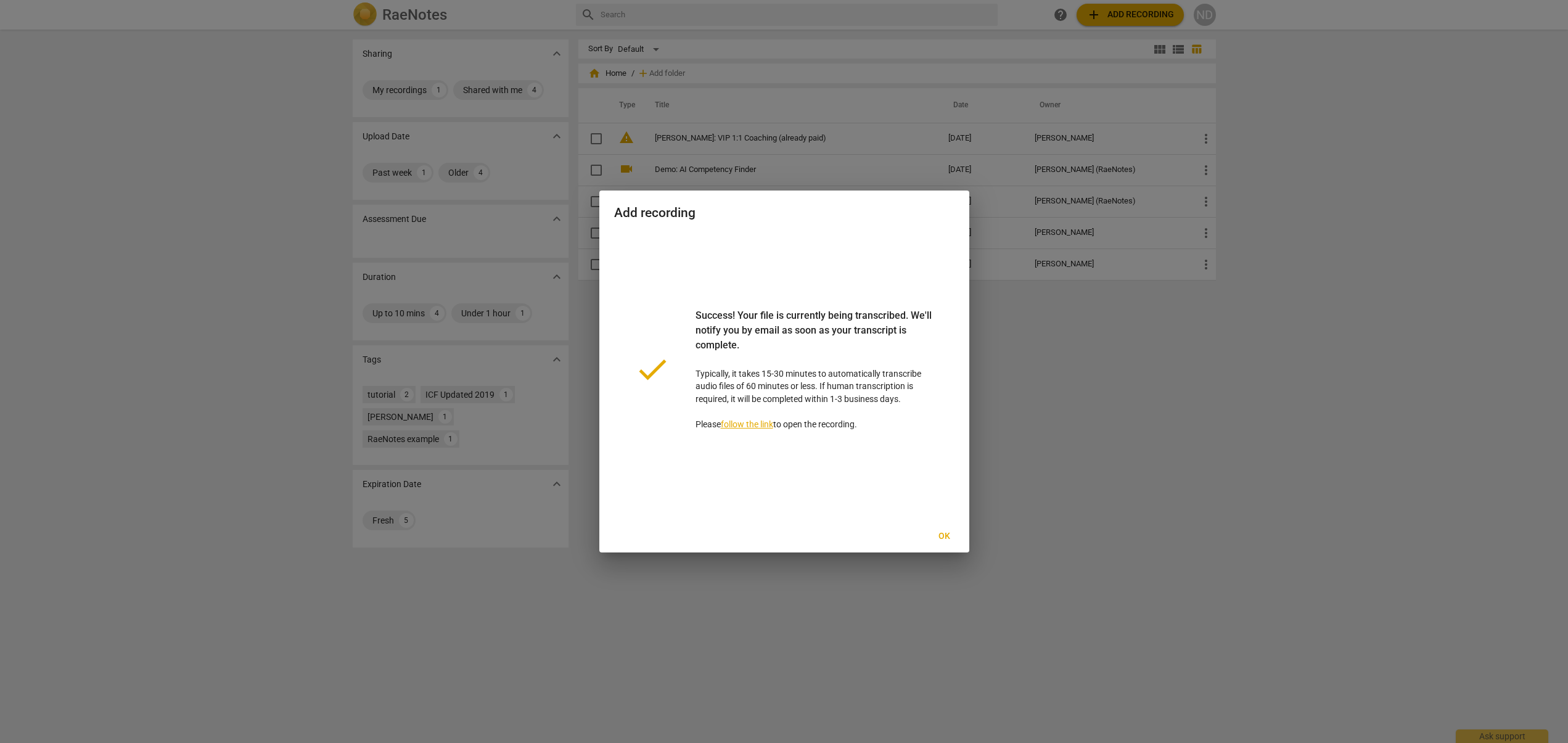
click at [943, 536] on span "Ok" at bounding box center [944, 536] width 19 height 12
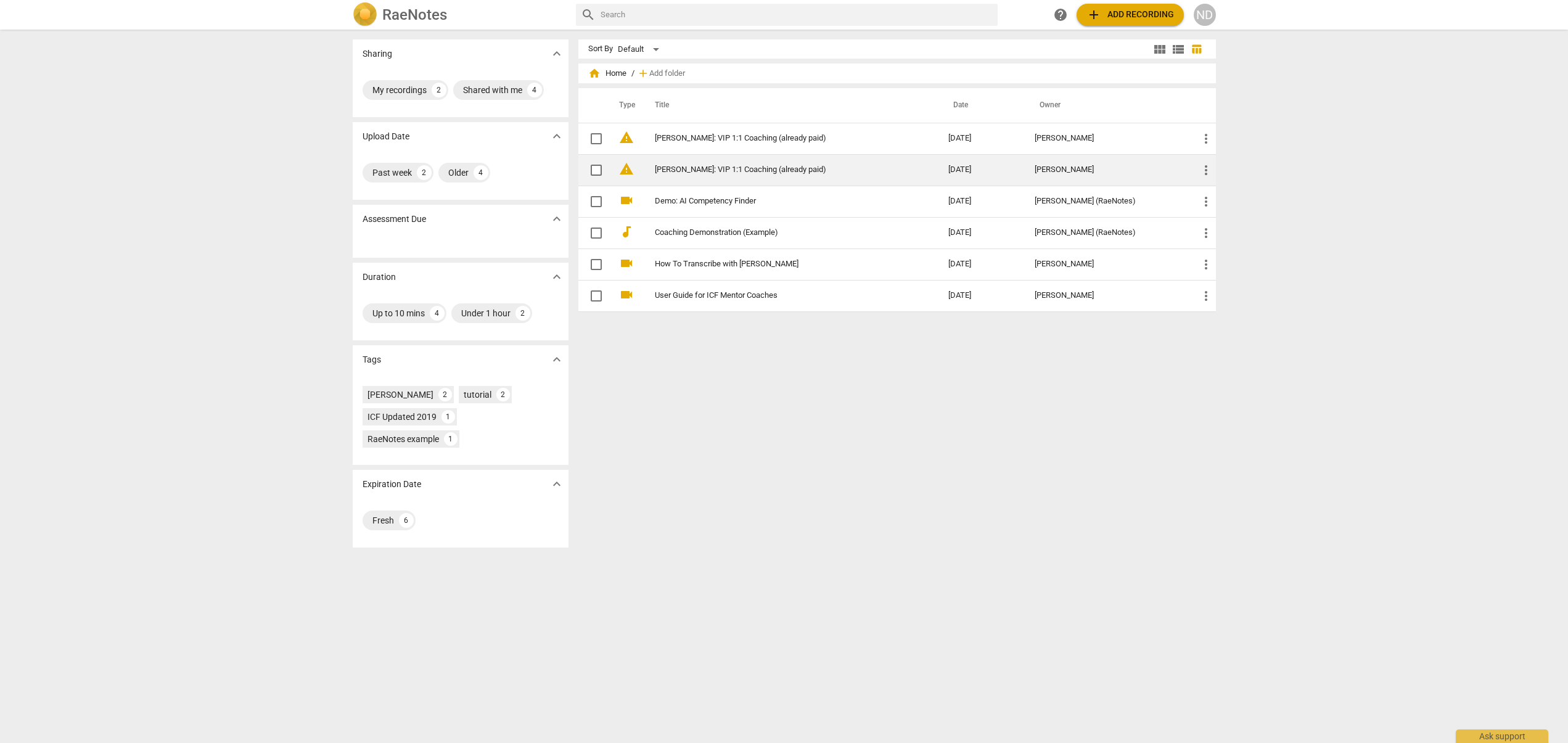
click at [706, 170] on link "[PERSON_NAME]: VIP 1:1 Coaching (already paid)" at bounding box center [779, 170] width 249 height 9
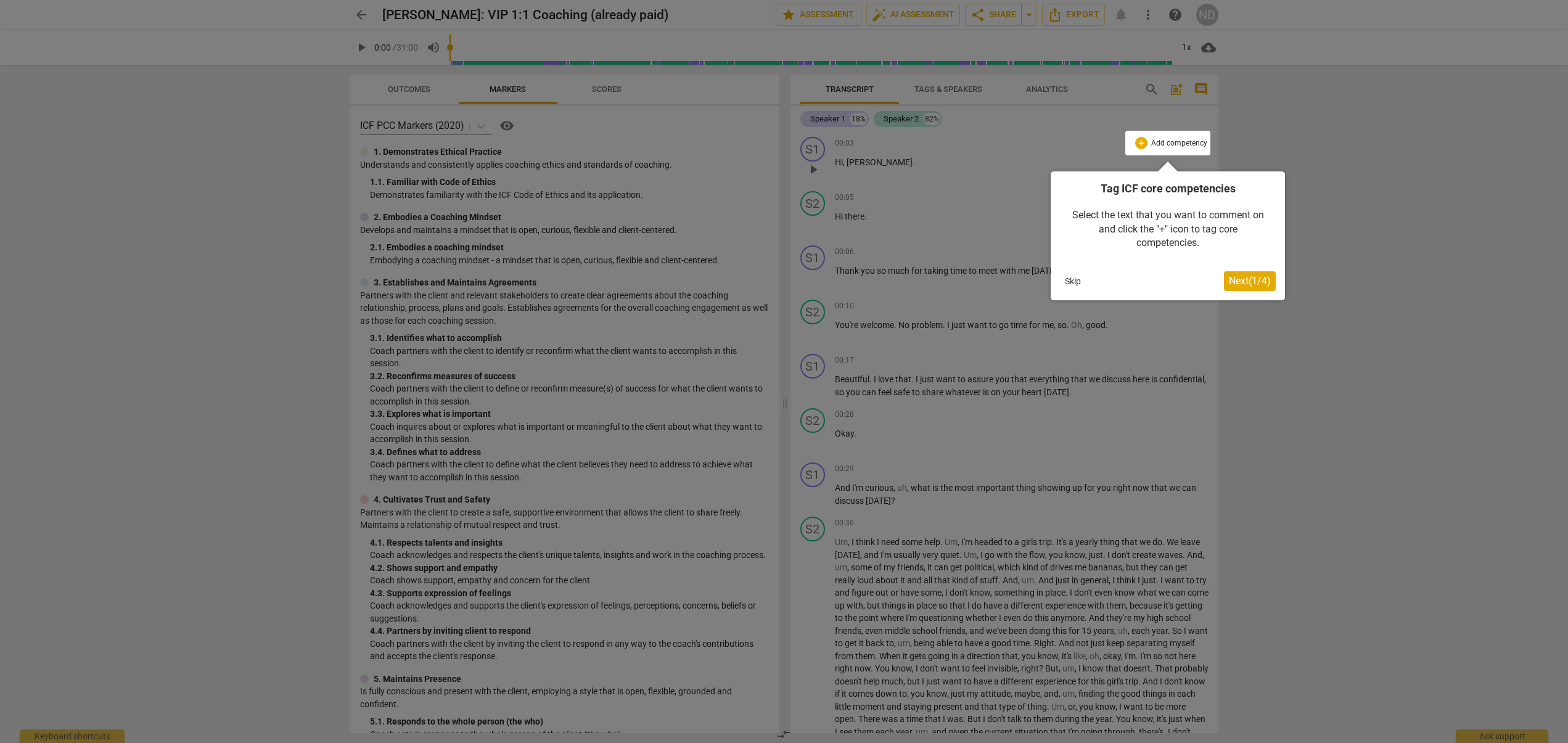
click at [1250, 282] on span "Next ( 1 / 4 )" at bounding box center [1250, 280] width 42 height 12
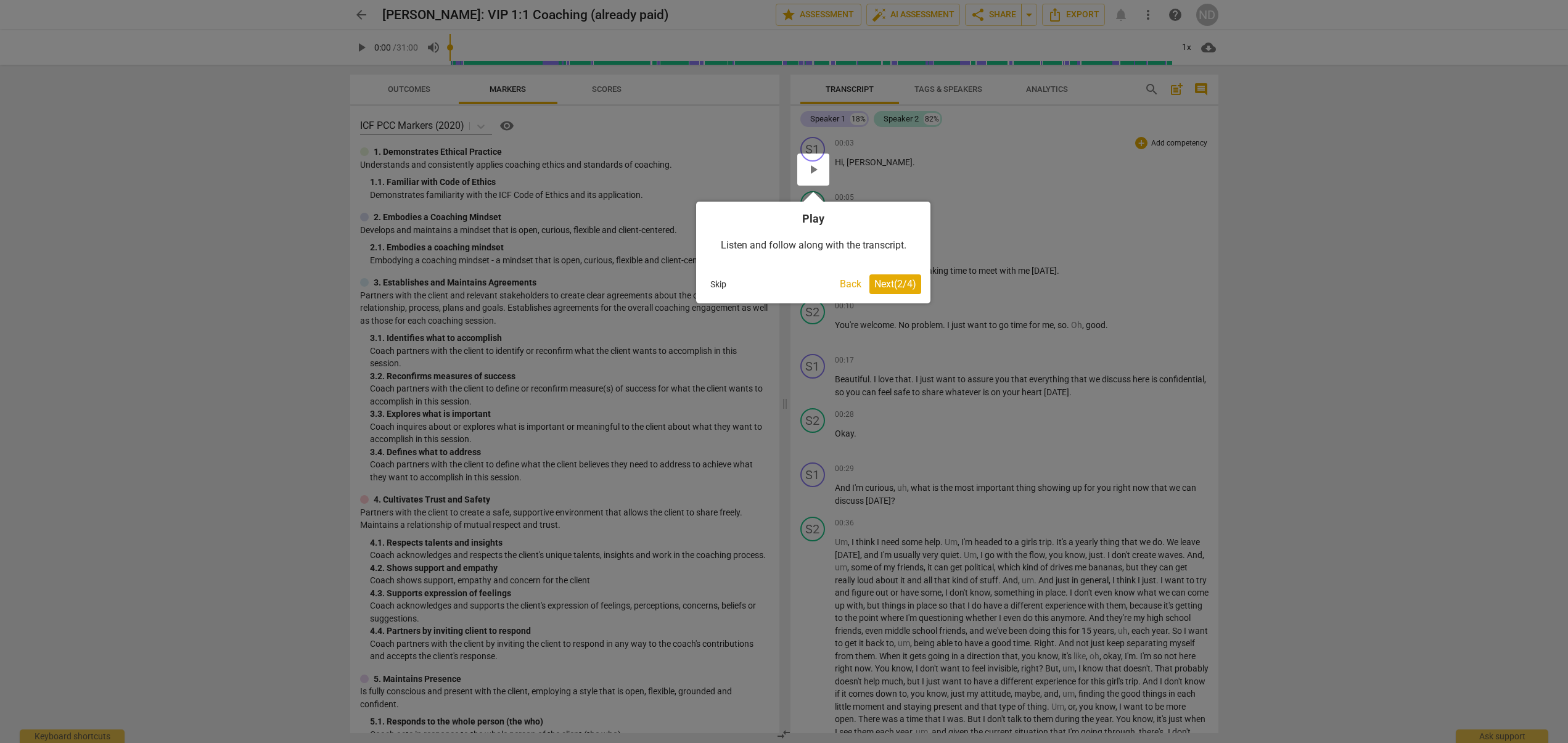
click at [886, 285] on span "Next ( 2 / 4 )" at bounding box center [895, 284] width 42 height 12
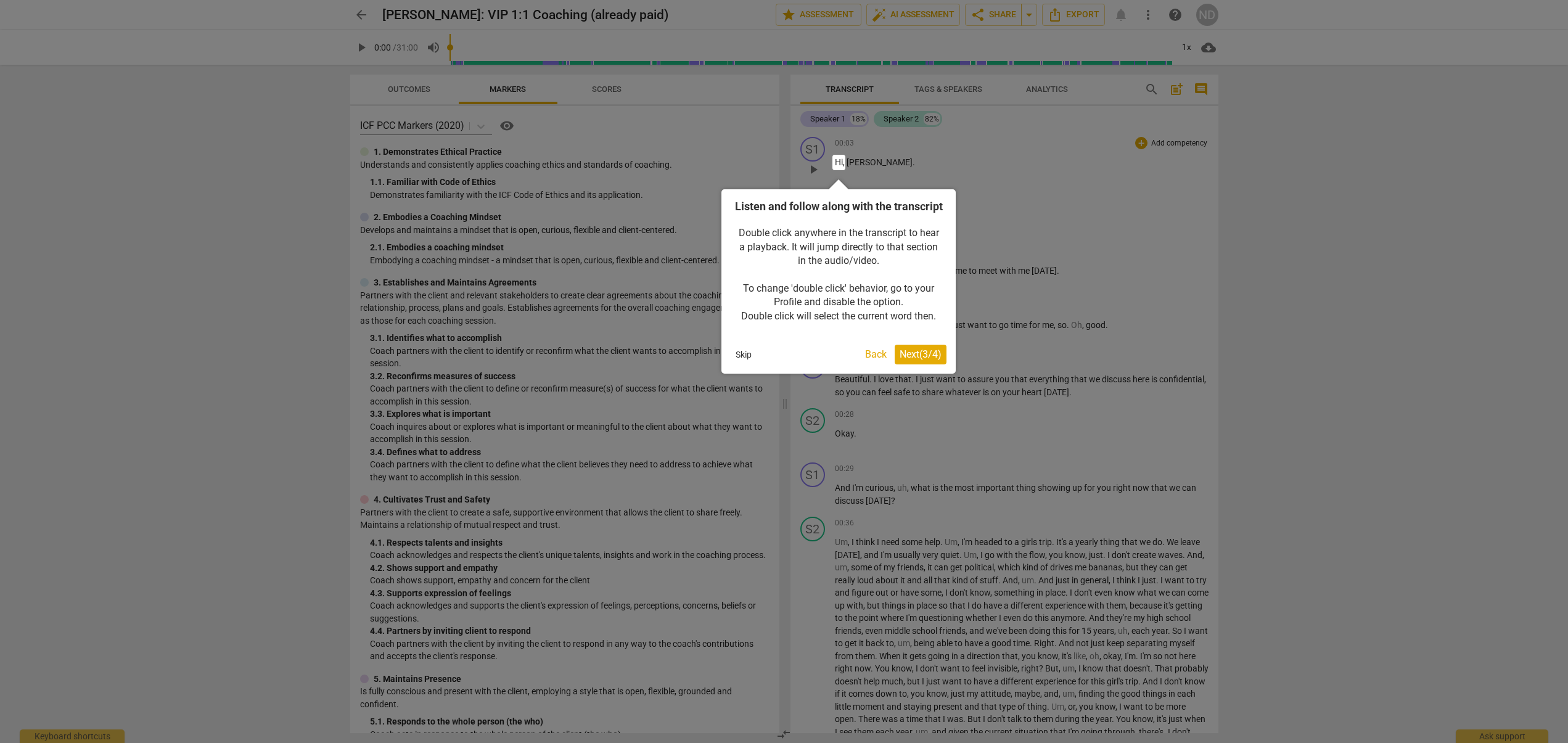
click at [907, 360] on span "Next ( 3 / 4 )" at bounding box center [920, 354] width 42 height 12
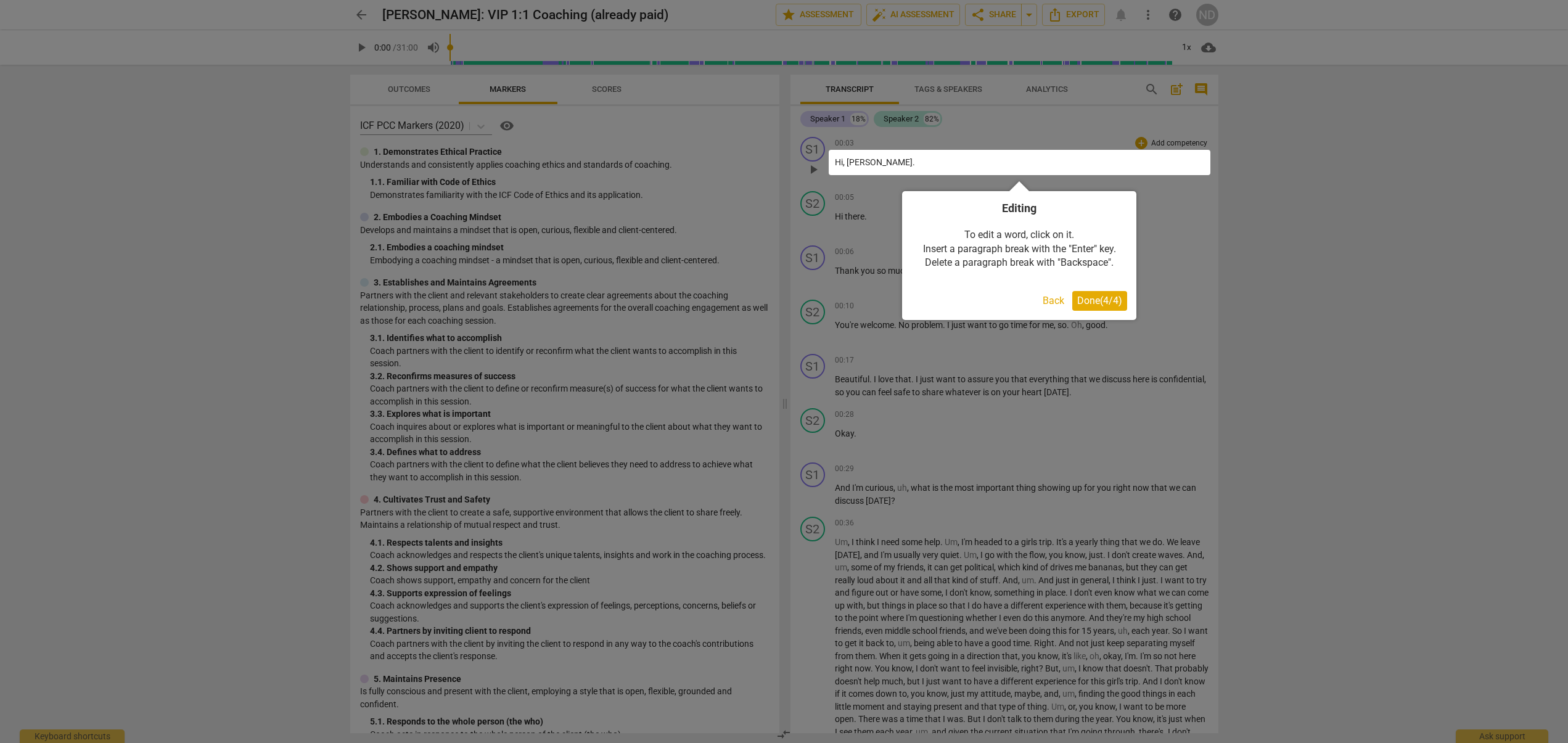
click at [1096, 301] on span "Done ( 4 / 4 )" at bounding box center [1099, 300] width 45 height 12
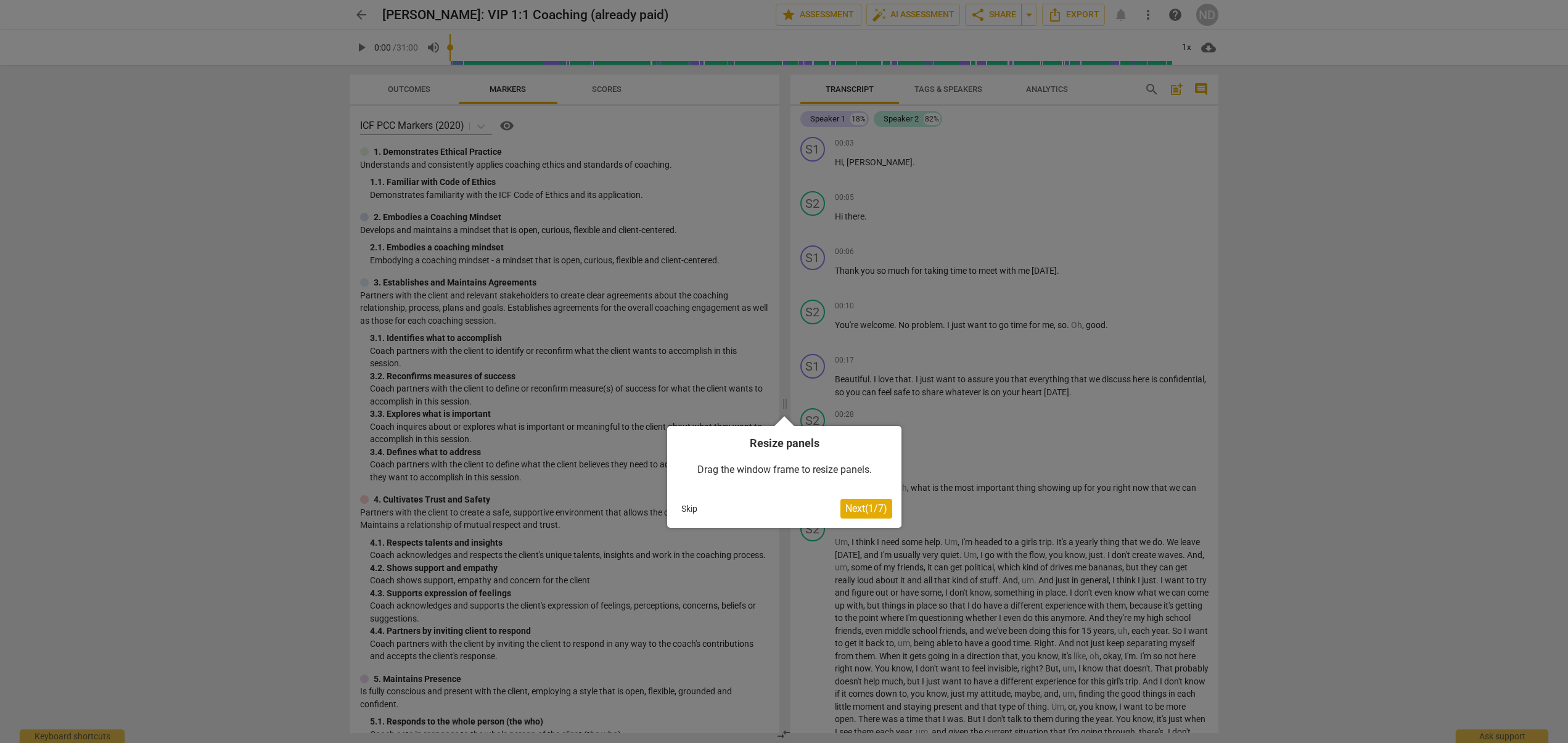
click at [853, 511] on span "Next ( 1 / 7 )" at bounding box center [866, 508] width 42 height 12
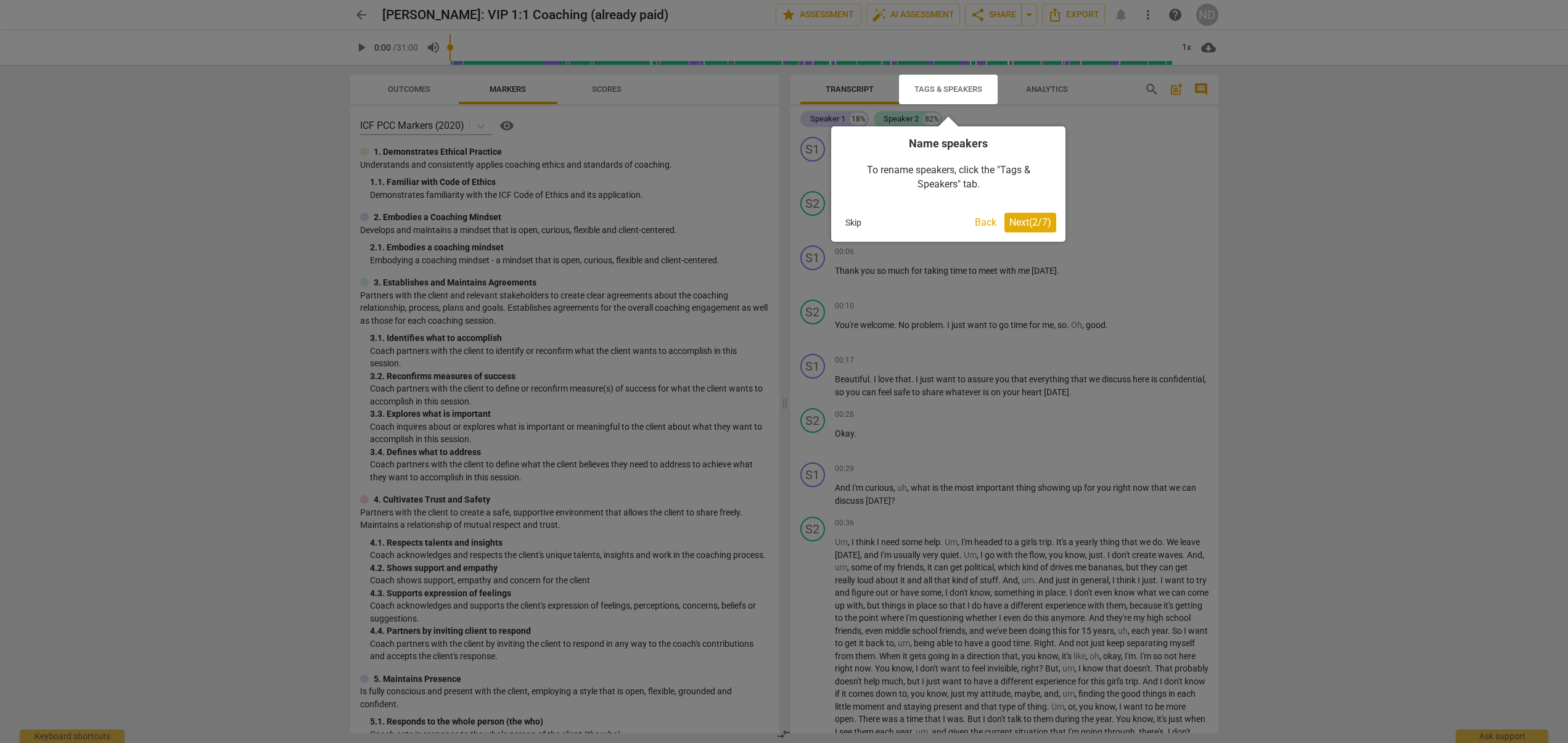
click at [1021, 225] on span "Next ( 2 / 7 )" at bounding box center [1030, 222] width 42 height 12
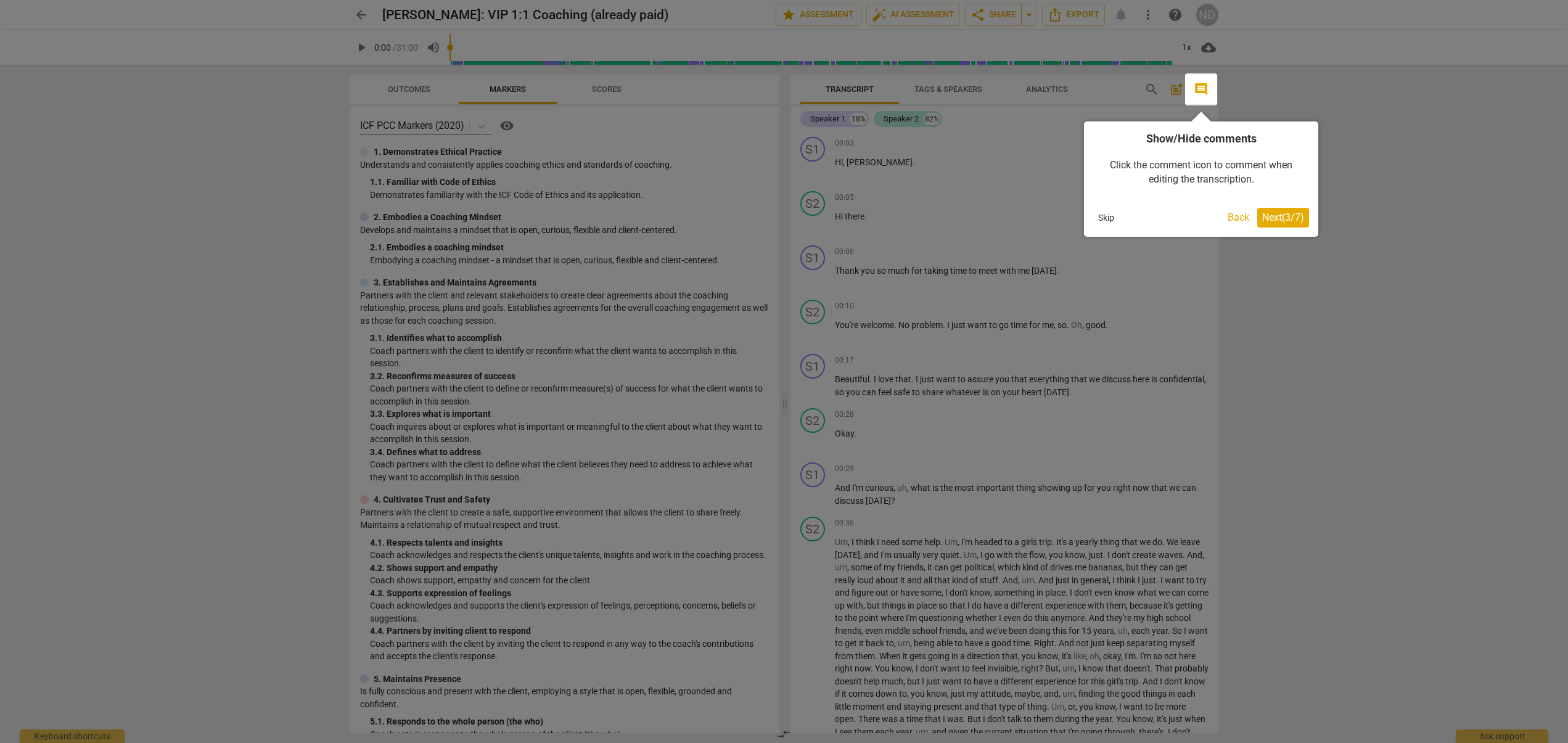
click at [1265, 216] on span "Next ( 3 / 7 )" at bounding box center [1283, 217] width 42 height 12
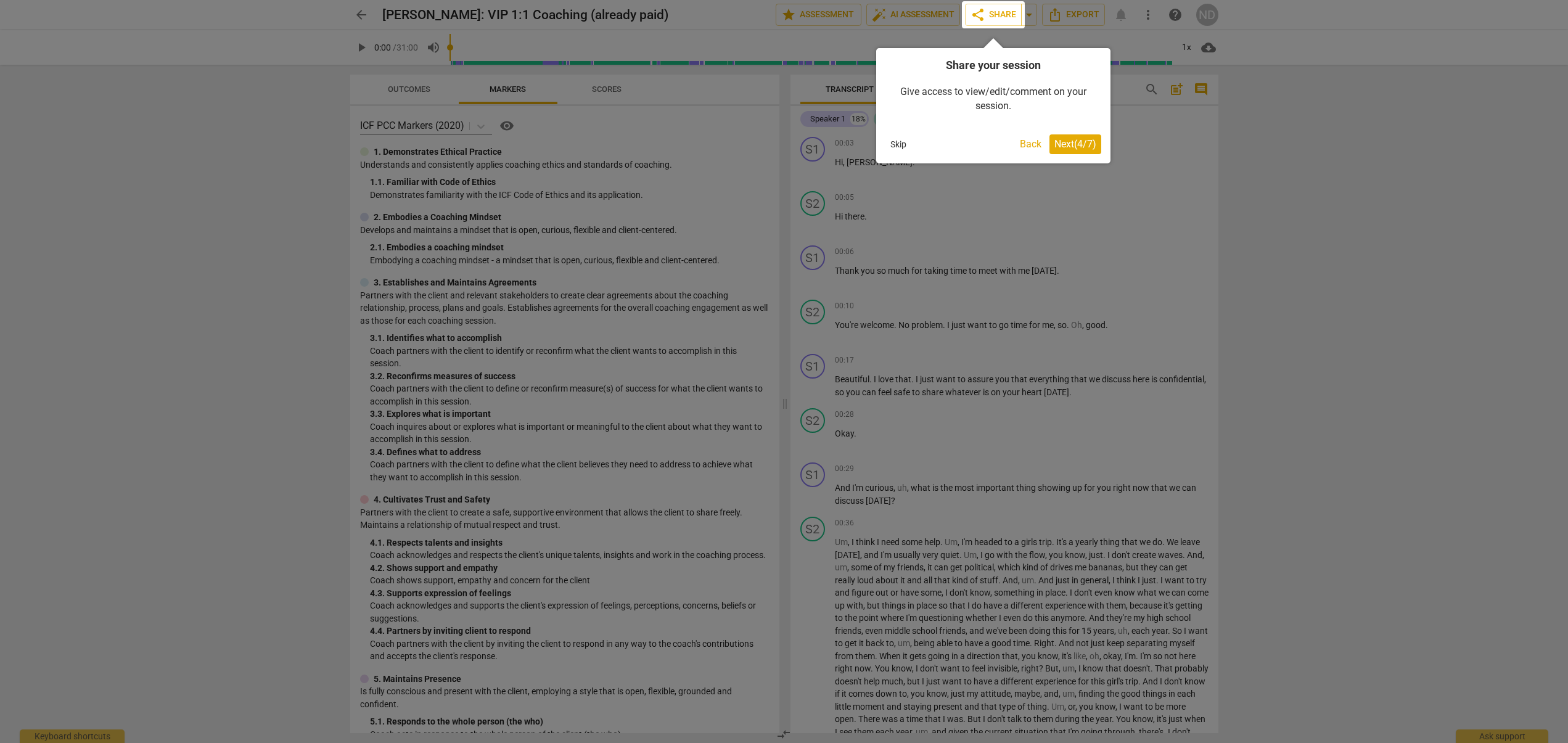
click at [1061, 143] on span "Next ( 4 / 7 )" at bounding box center [1075, 143] width 42 height 12
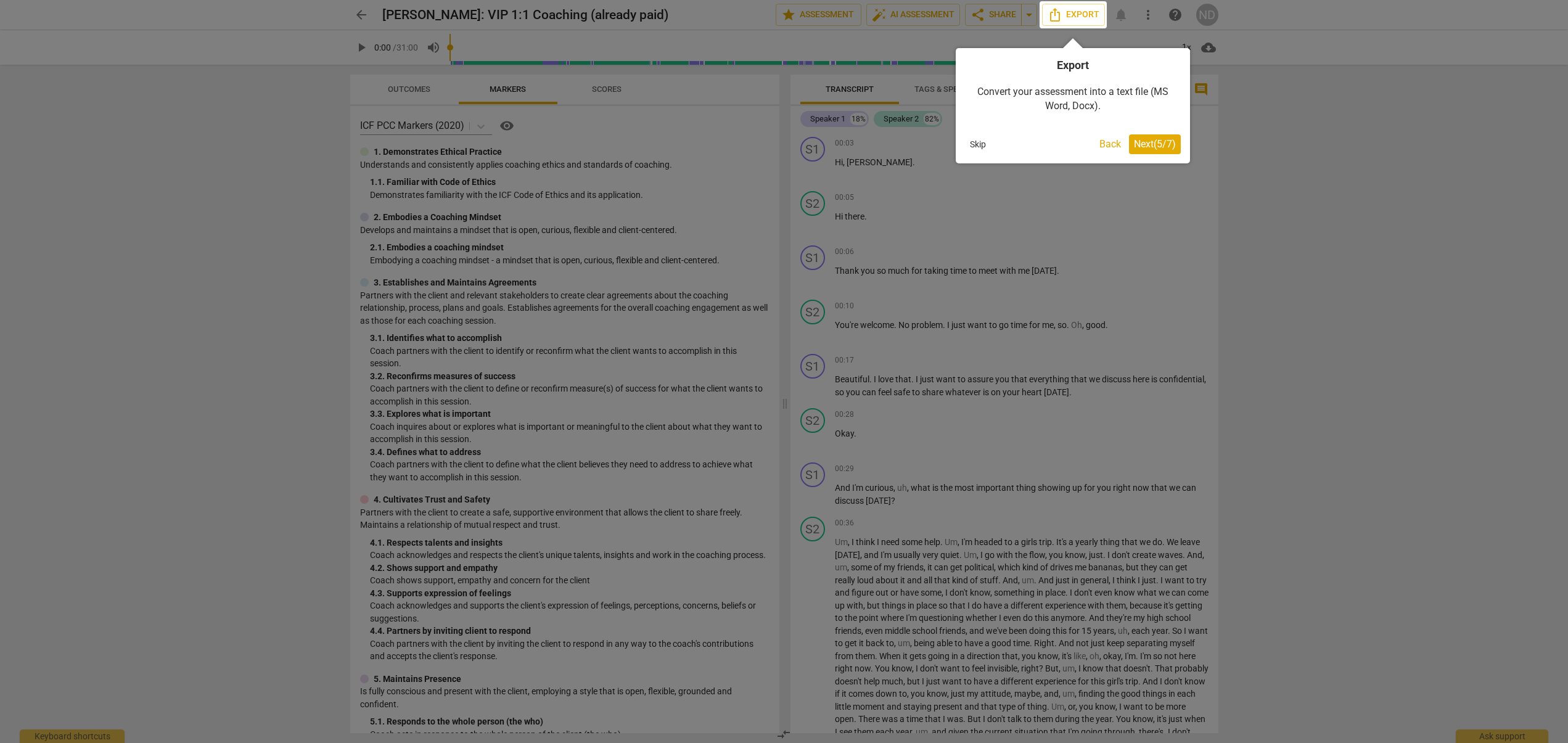
click at [1146, 141] on span "Next ( 5 / 7 )" at bounding box center [1154, 143] width 42 height 12
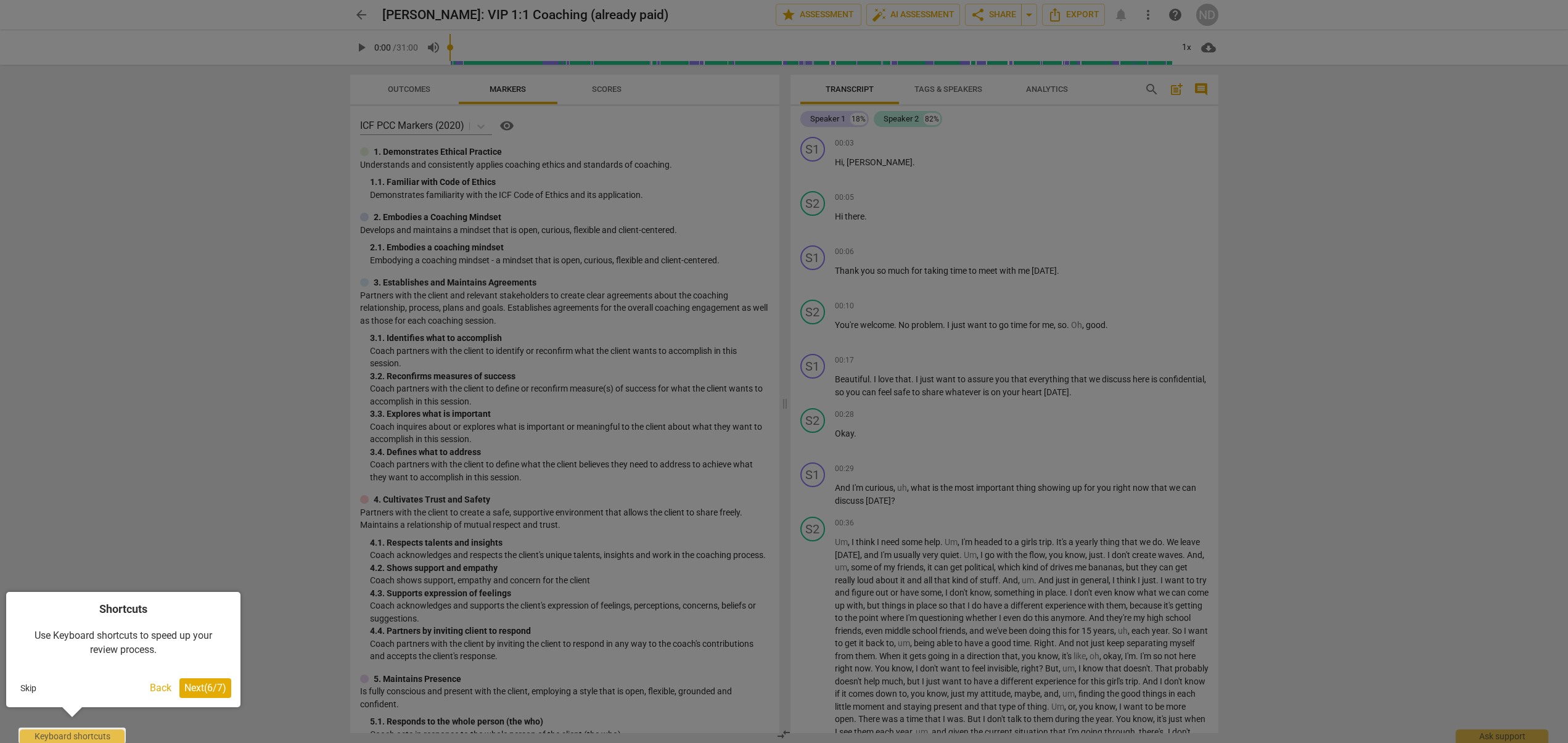
click at [215, 688] on span "Next ( 6 / 7 )" at bounding box center [205, 687] width 42 height 12
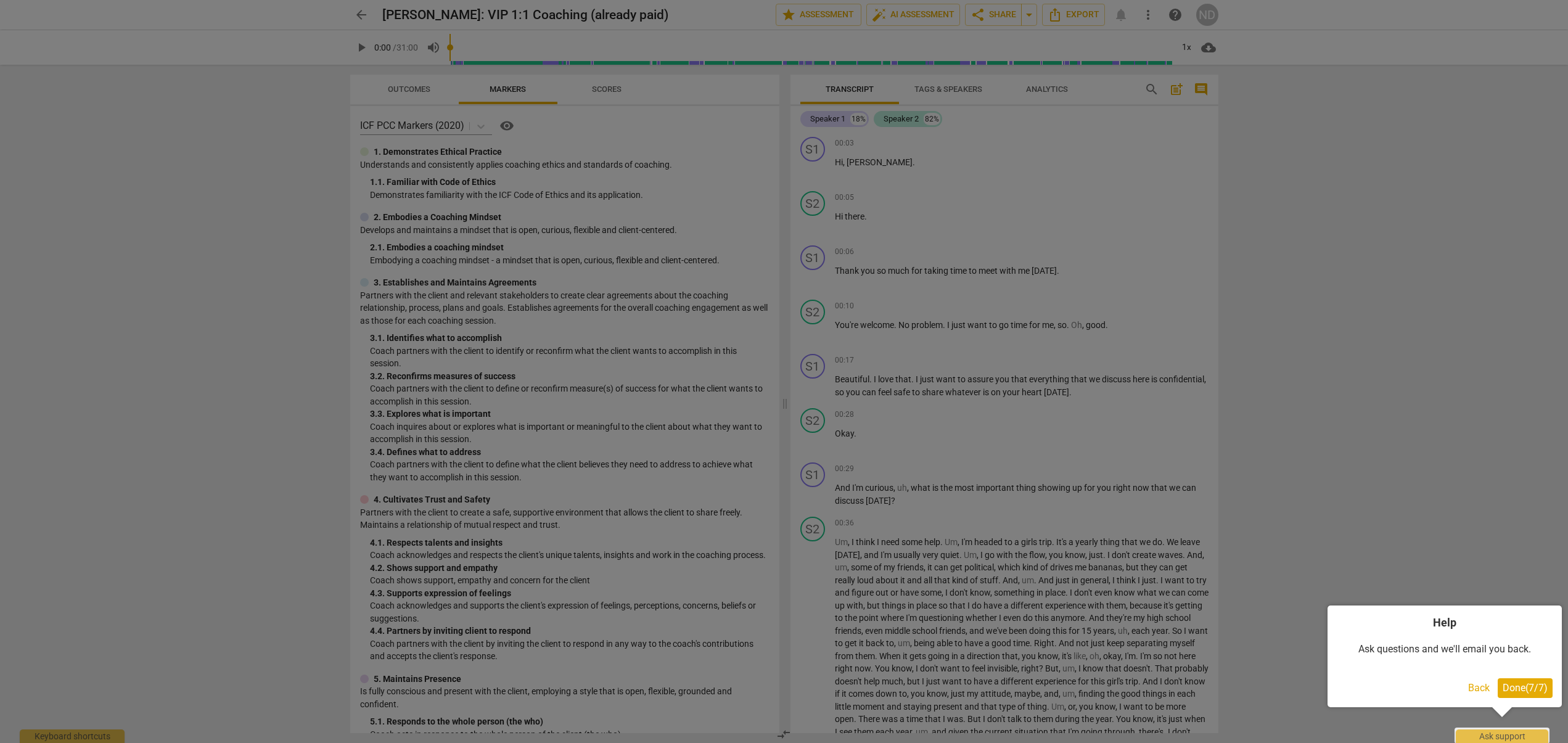
click at [1528, 688] on span "Done ( 7 / 7 )" at bounding box center [1525, 687] width 45 height 12
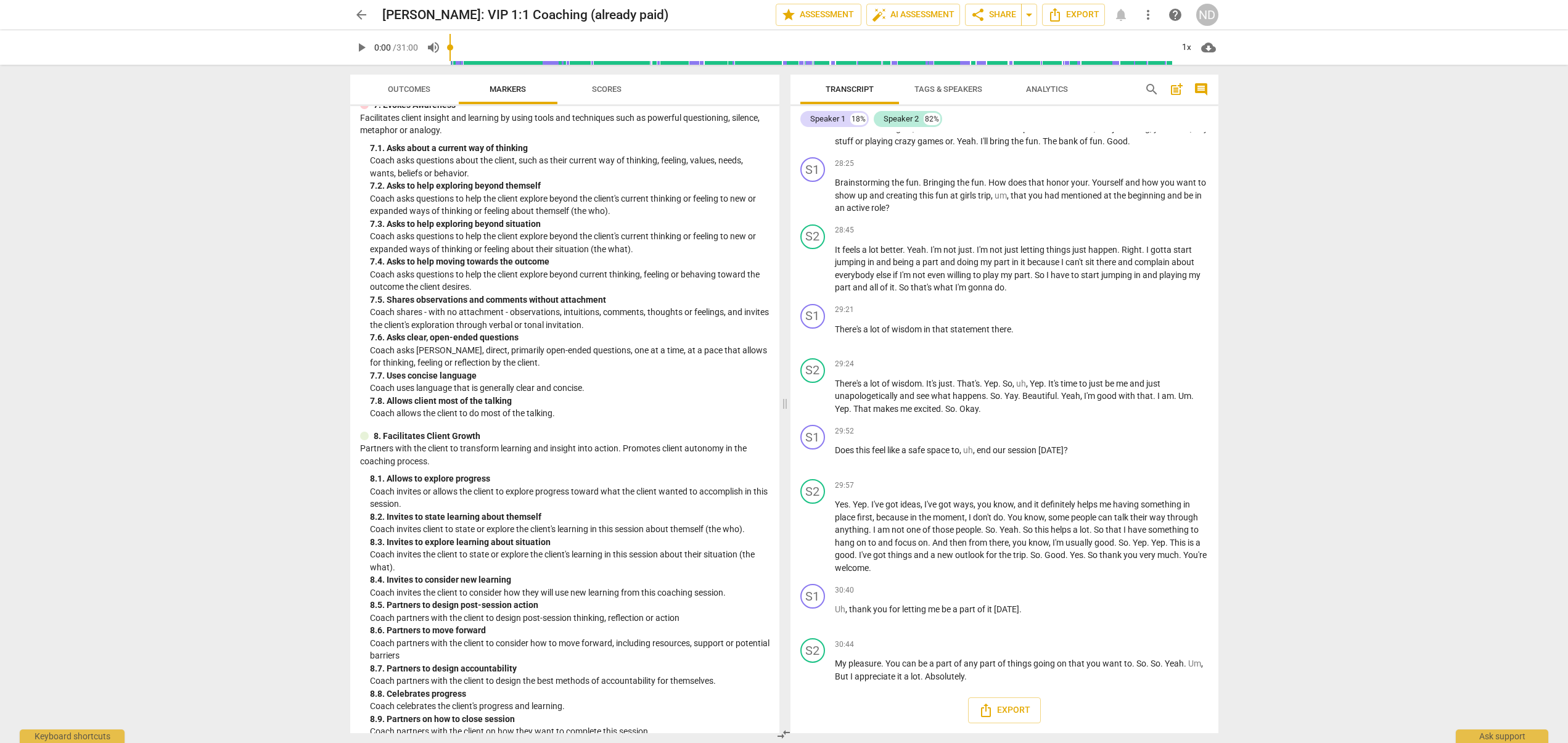
scroll to position [1047, 0]
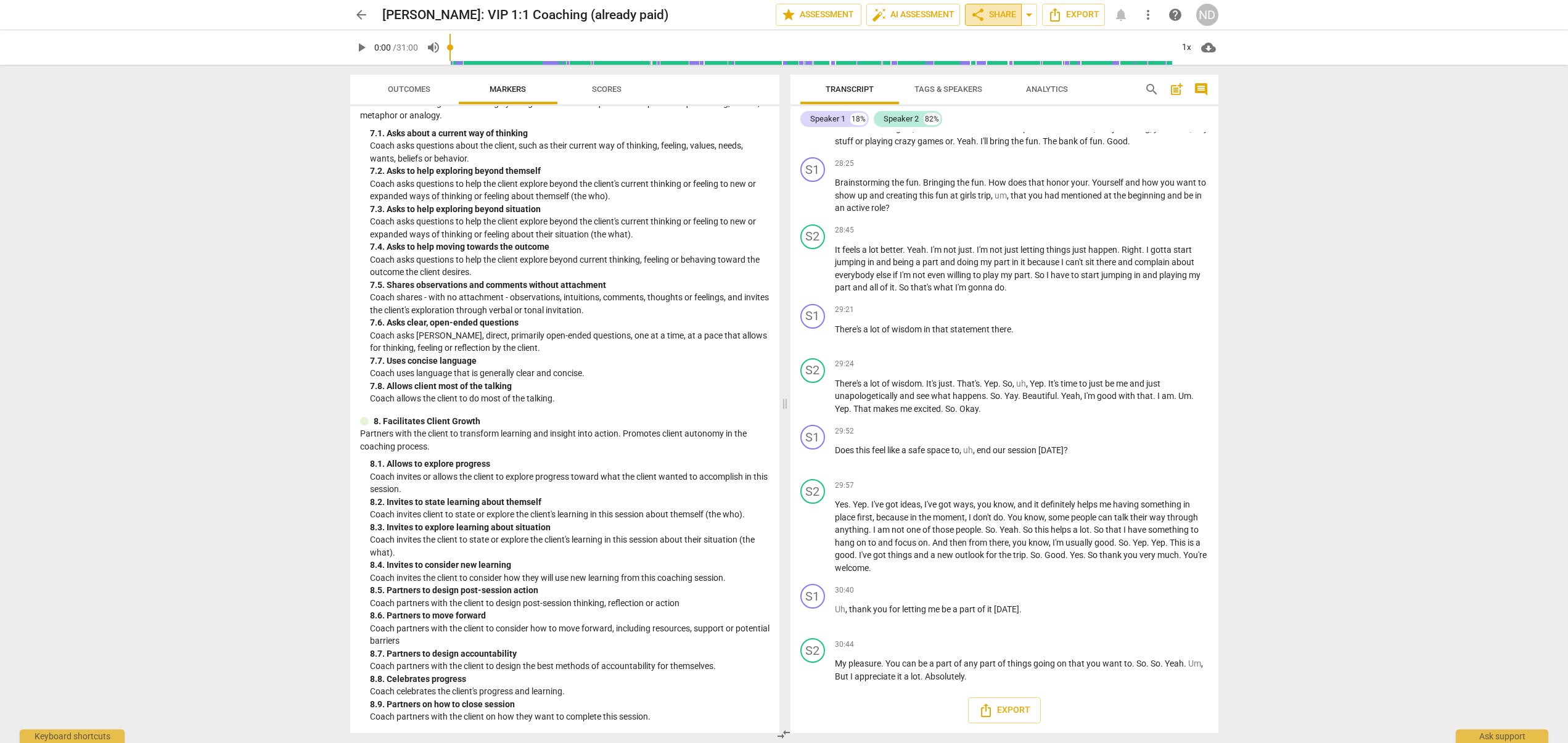
click at [995, 14] on span "share Share" at bounding box center [993, 15] width 46 height 15
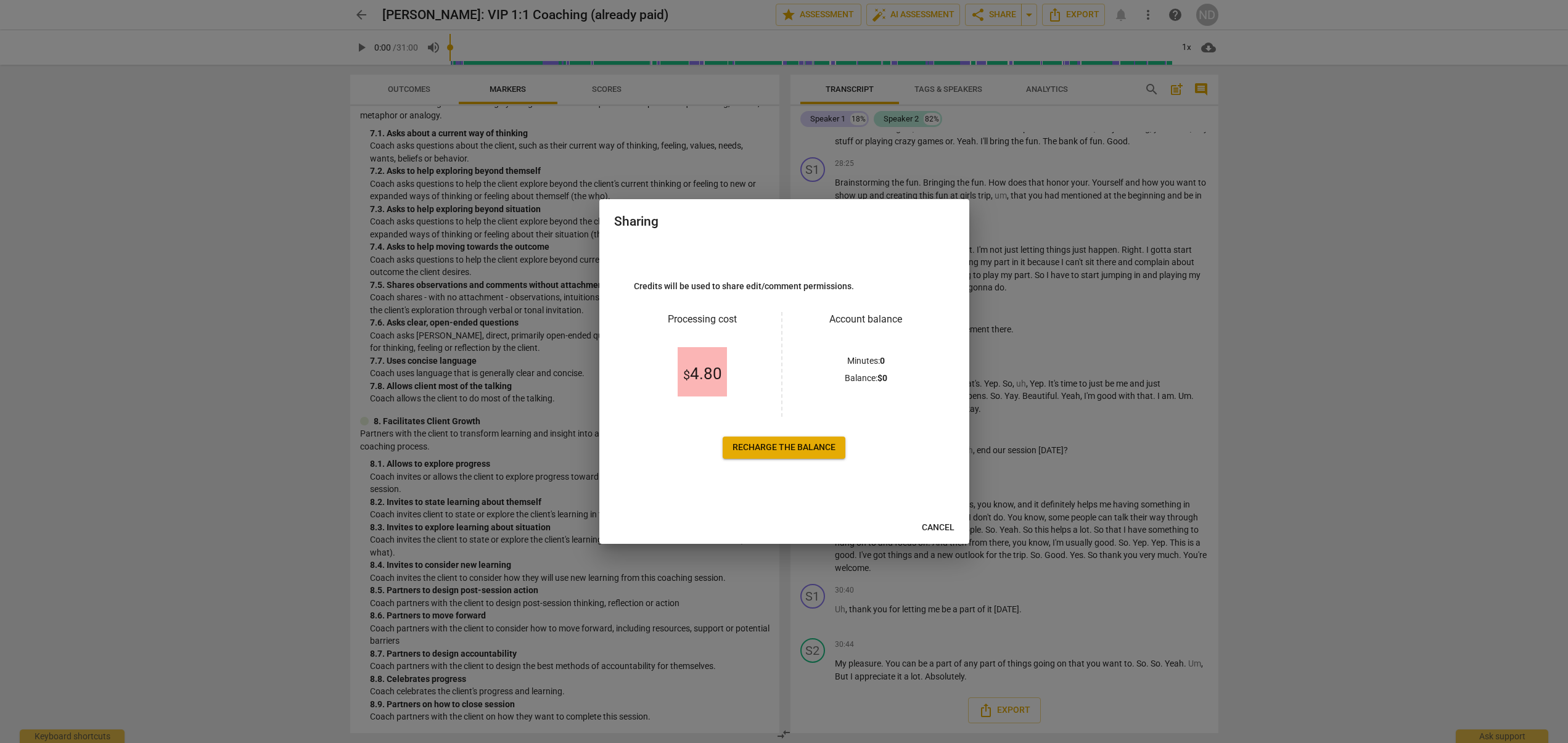
click at [701, 367] on span "$ 4.80" at bounding box center [703, 374] width 39 height 19
click at [781, 449] on span "Recharge the balance" at bounding box center [783, 448] width 103 height 12
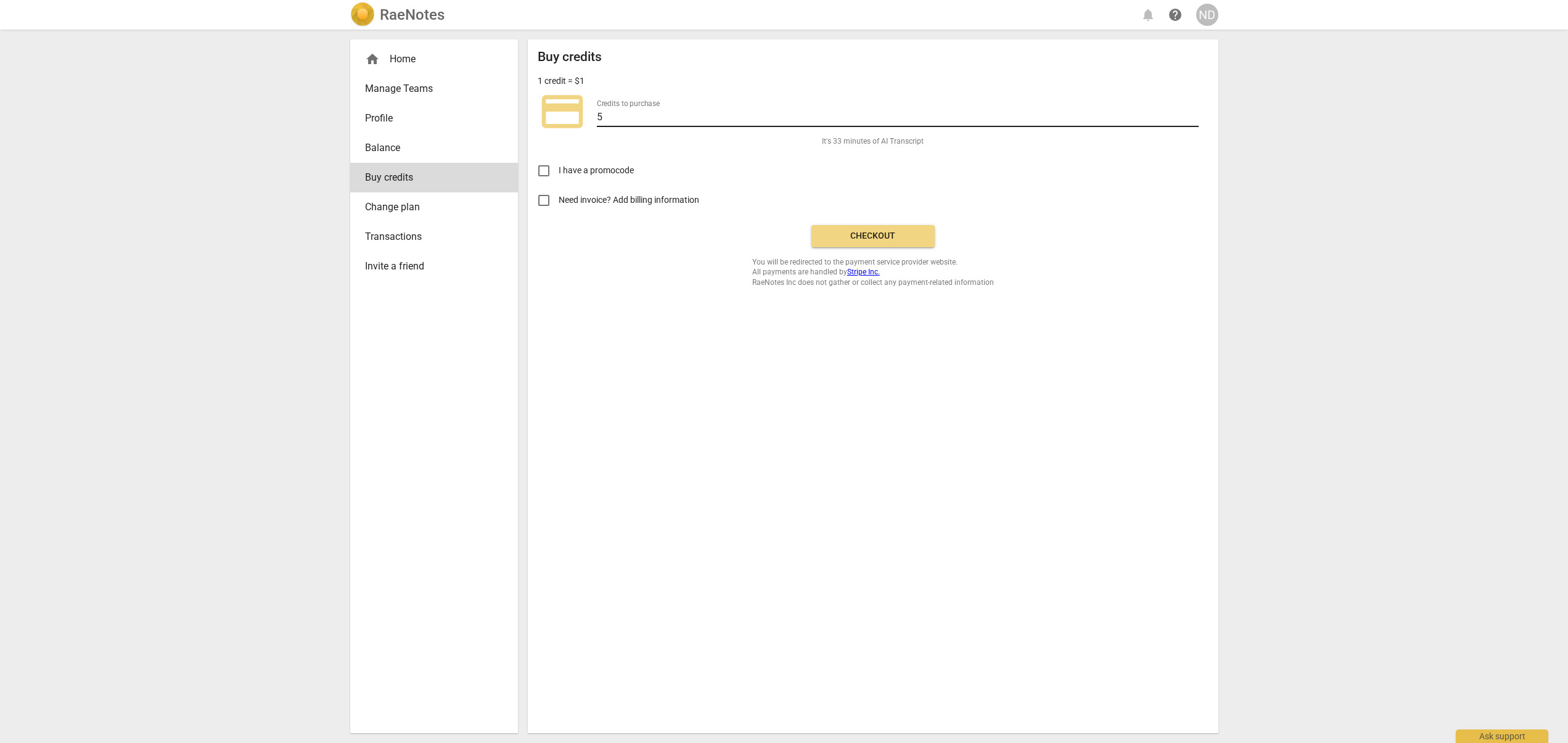
click at [640, 115] on input "5" at bounding box center [897, 118] width 602 height 18
click at [1195, 114] on input "1" at bounding box center [897, 118] width 602 height 18
click at [1191, 113] on input "2" at bounding box center [897, 118] width 602 height 18
click at [1191, 113] on input "3" at bounding box center [897, 118] width 602 height 18
type input "4"
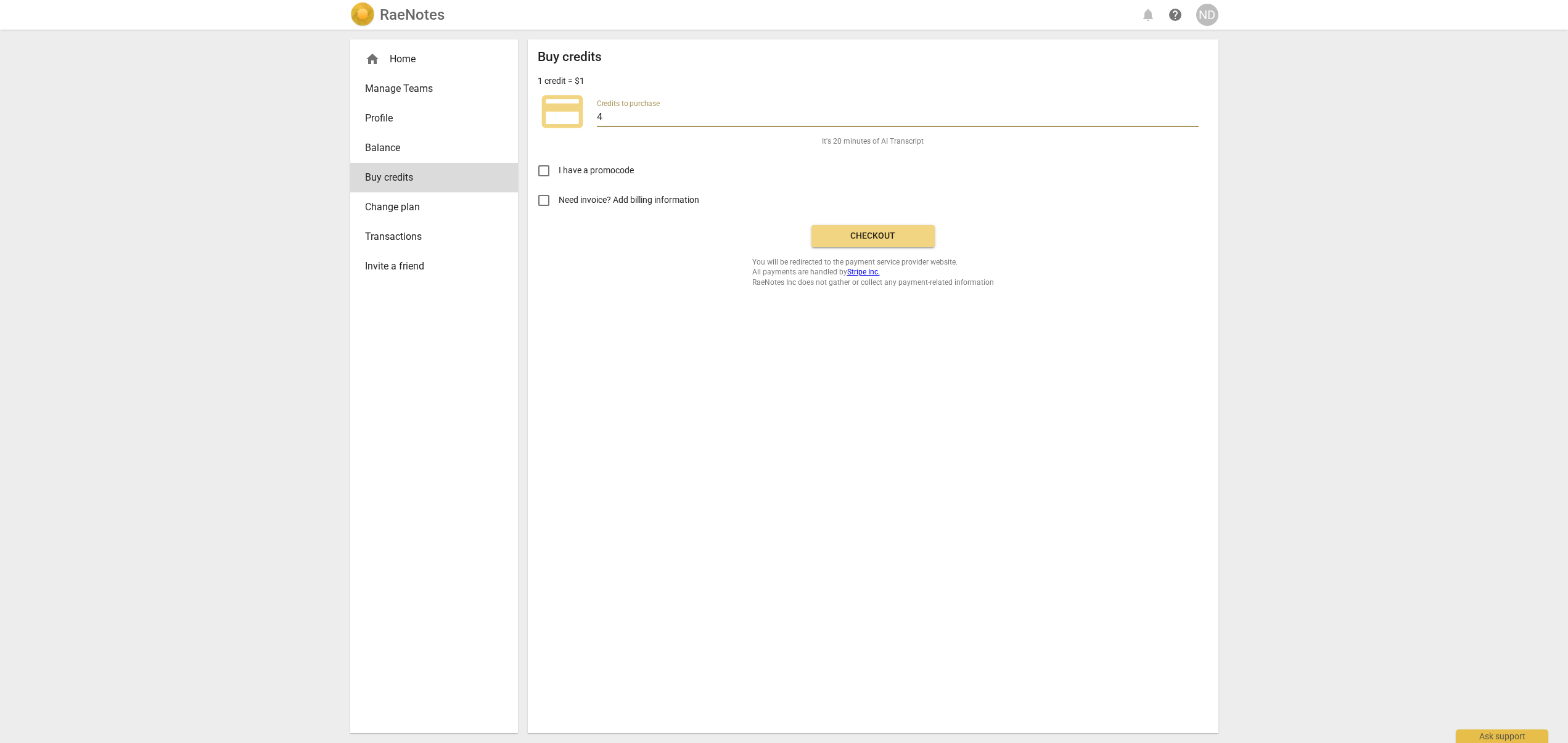
click at [1191, 113] on input "4" at bounding box center [897, 118] width 602 height 18
click at [866, 236] on span "Checkout" at bounding box center [873, 236] width 104 height 12
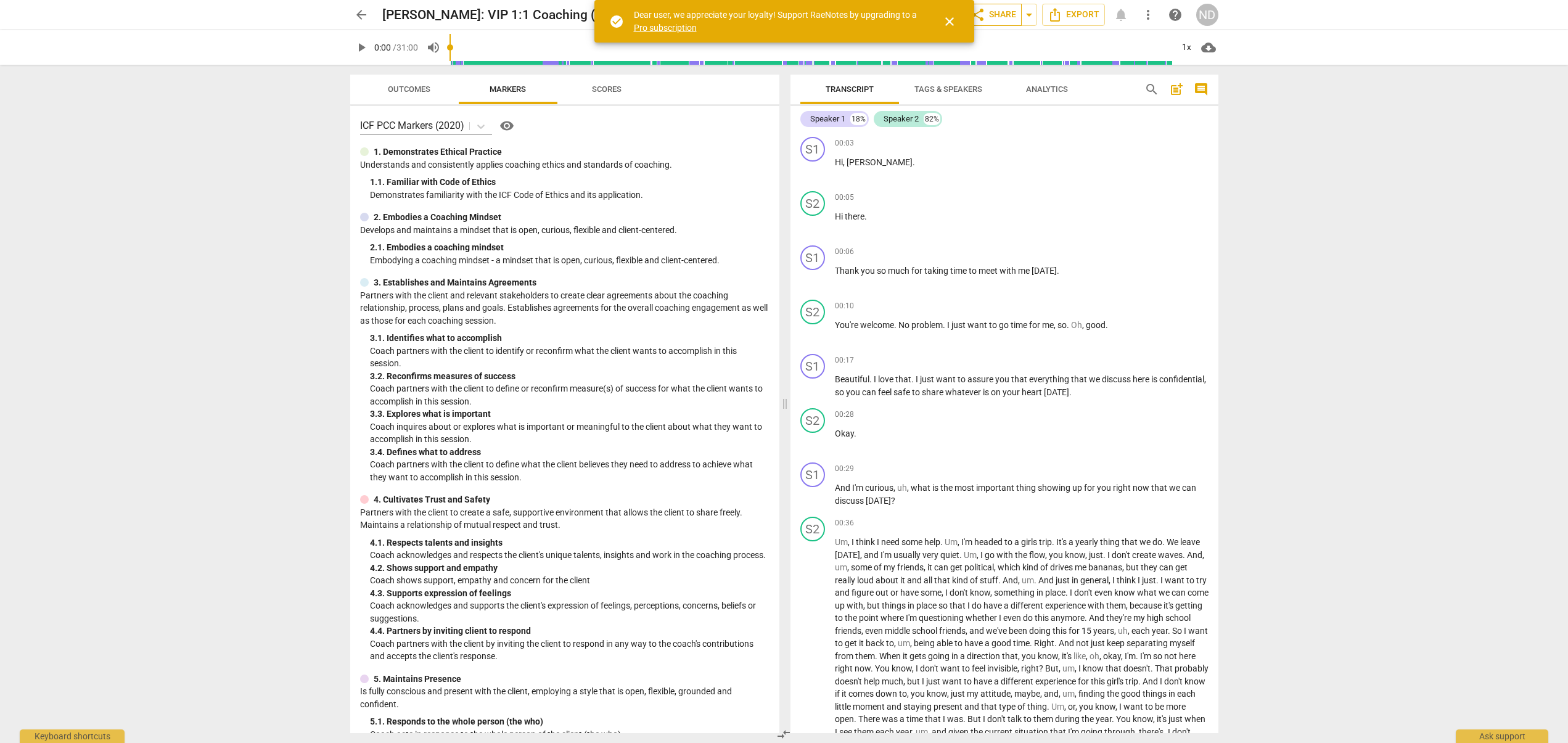
click at [998, 15] on span "share Share" at bounding box center [993, 15] width 46 height 15
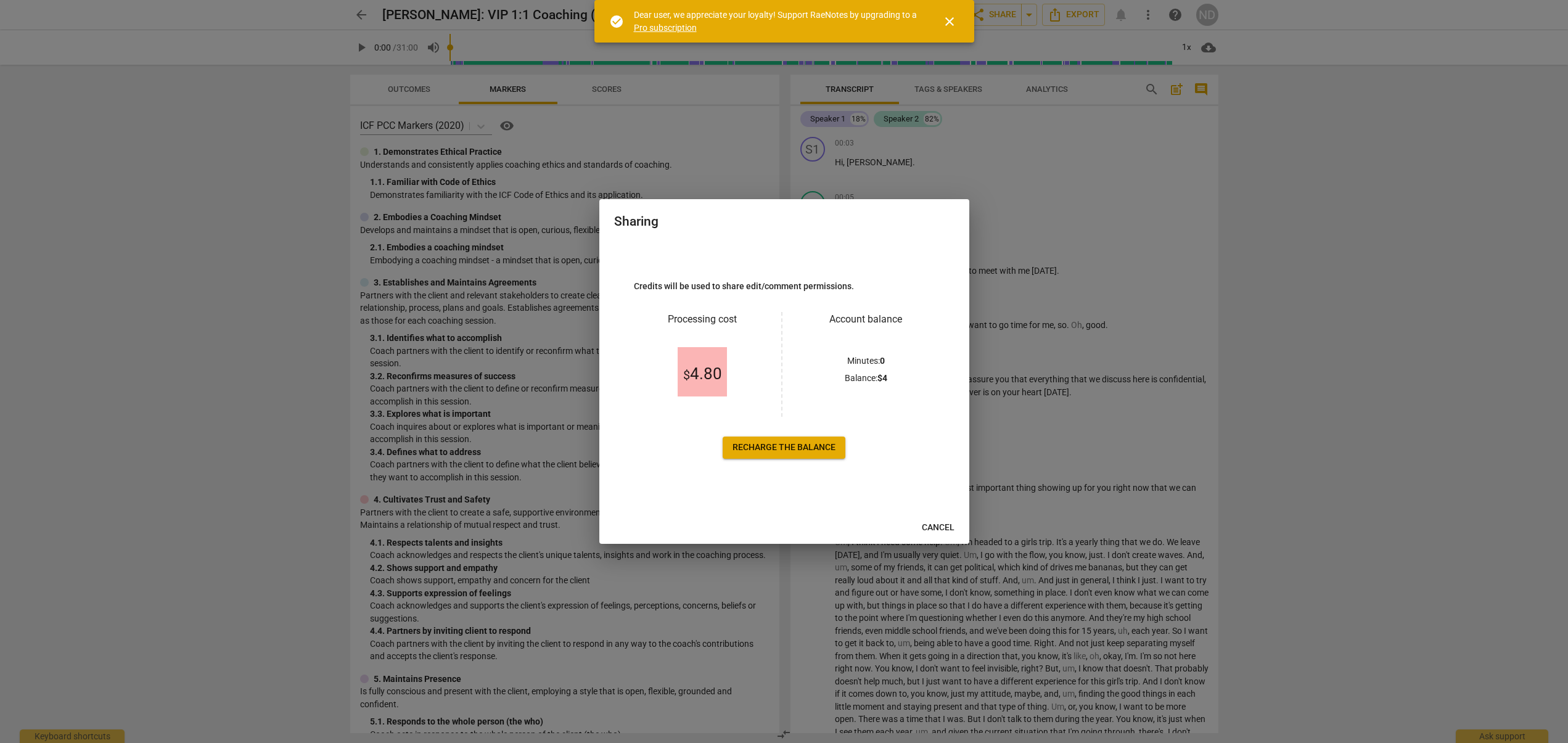
click at [772, 449] on span "Recharge the balance" at bounding box center [783, 448] width 103 height 12
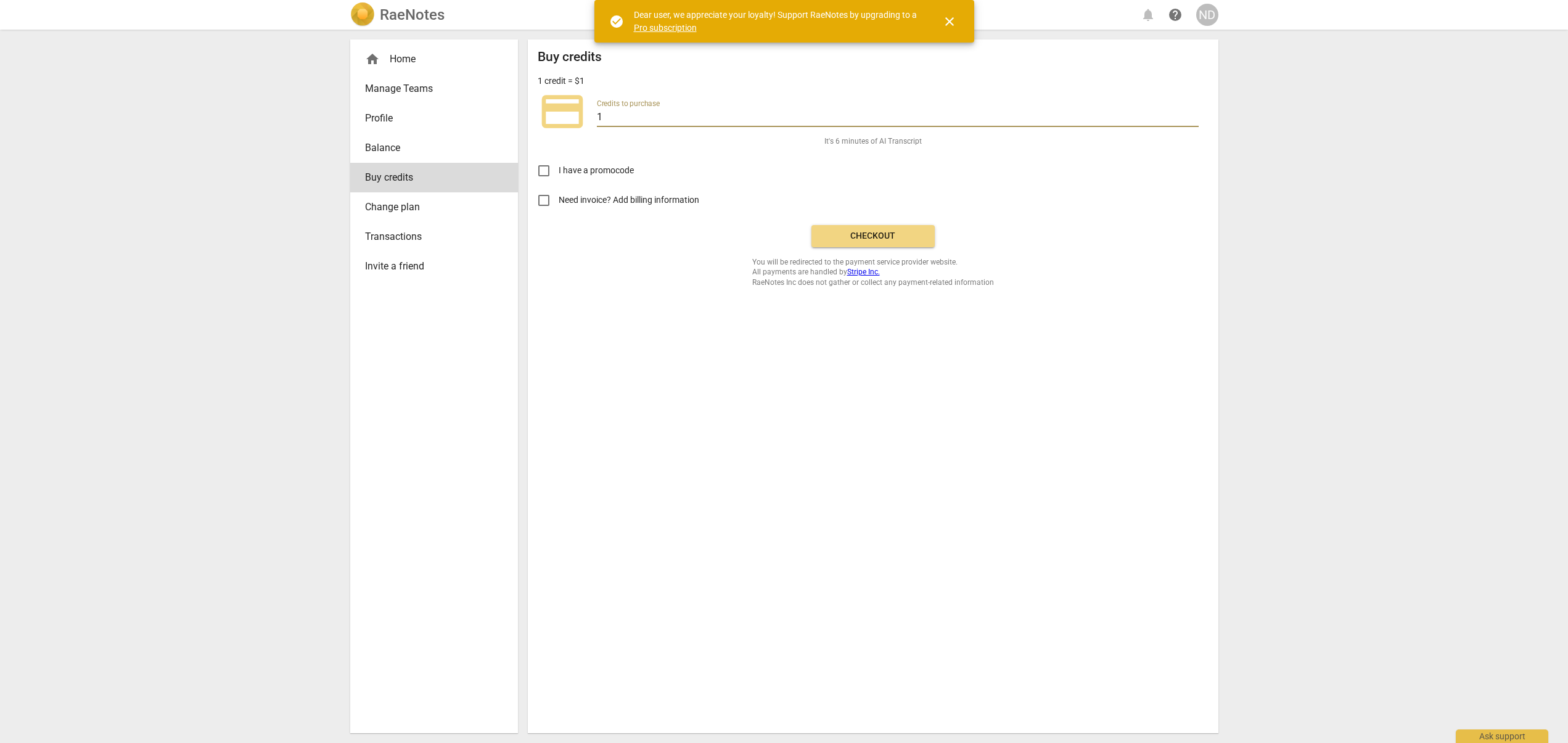
click at [631, 119] on input "1" at bounding box center [897, 118] width 602 height 18
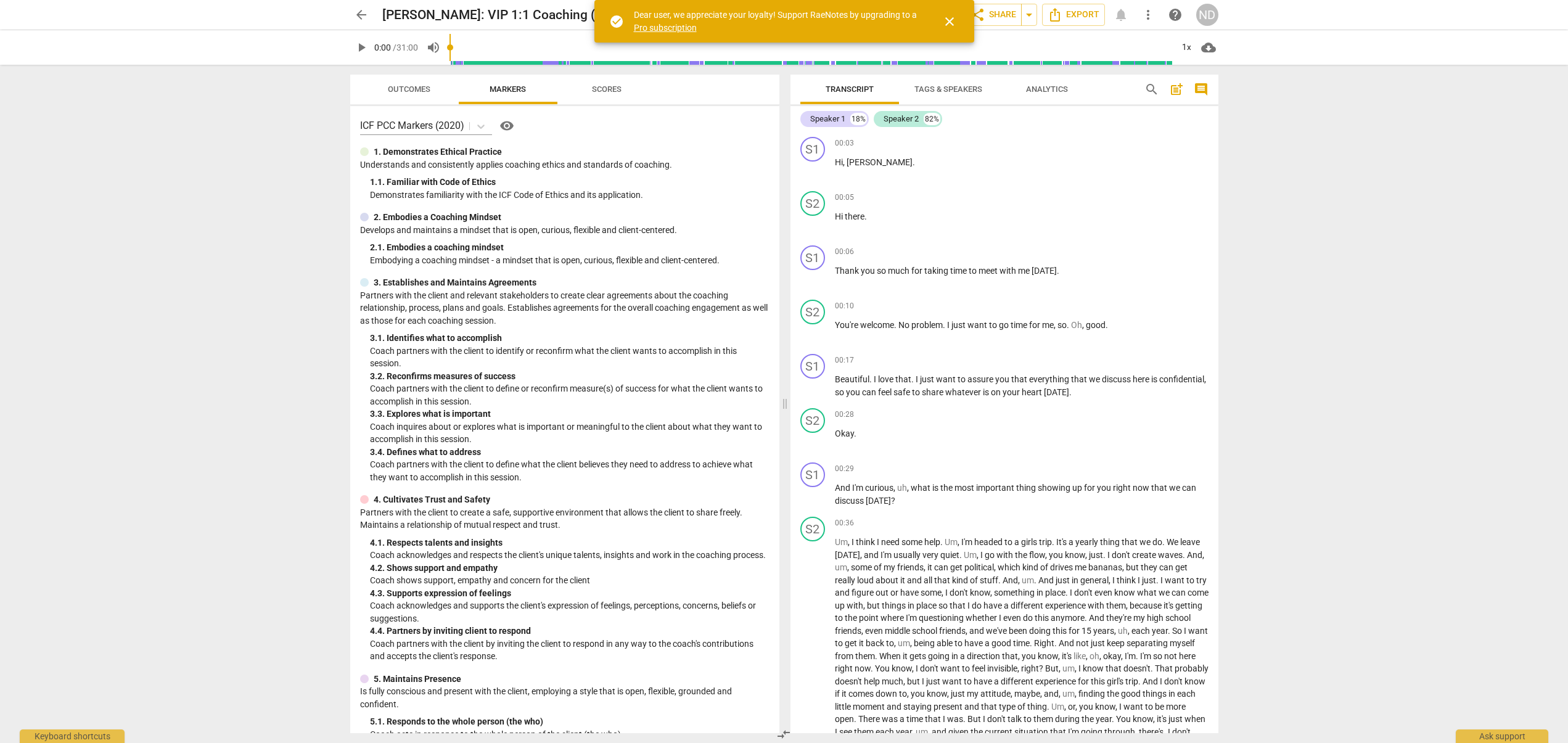
click at [945, 23] on span "close" at bounding box center [949, 21] width 15 height 15
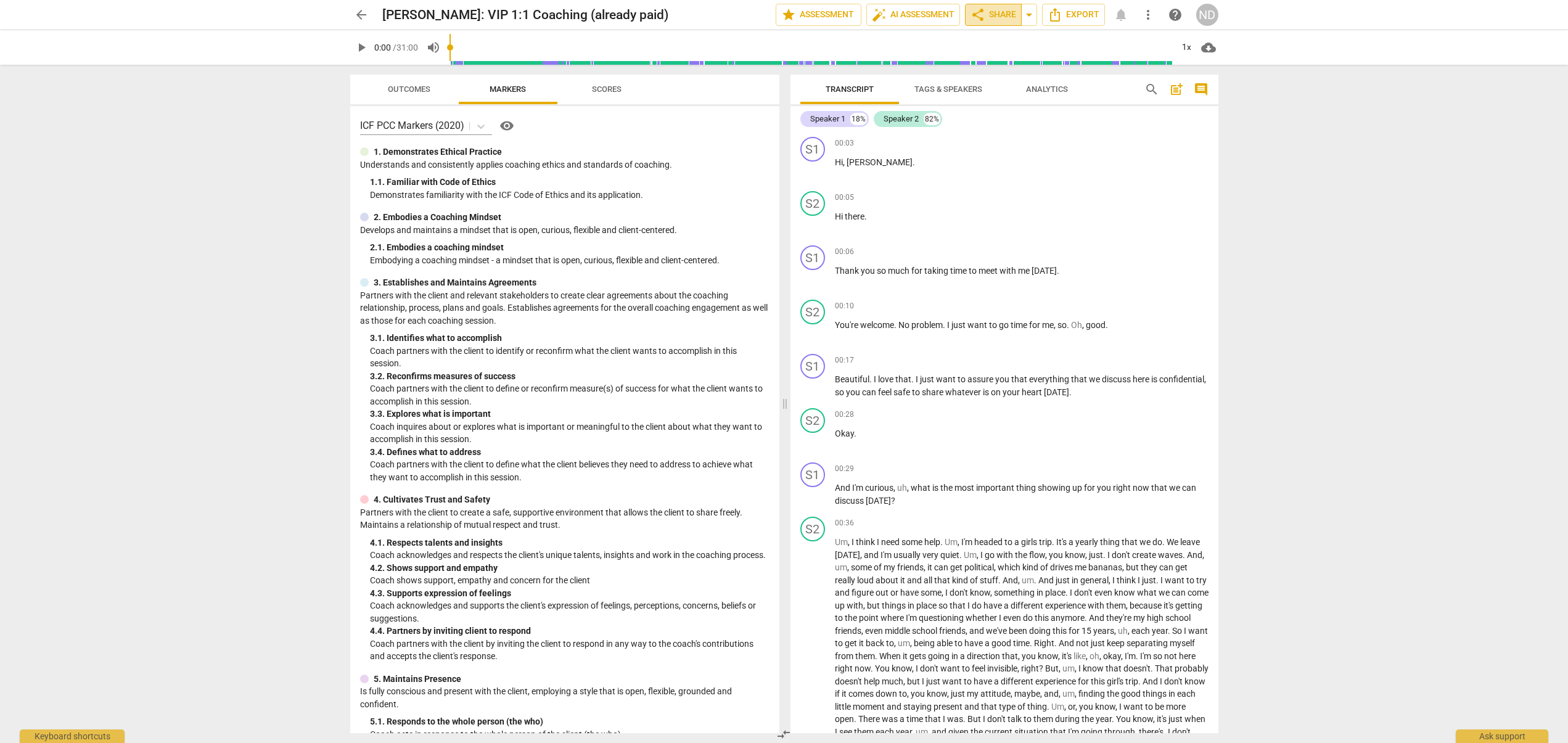
click at [983, 10] on span "share" at bounding box center [978, 15] width 15 height 15
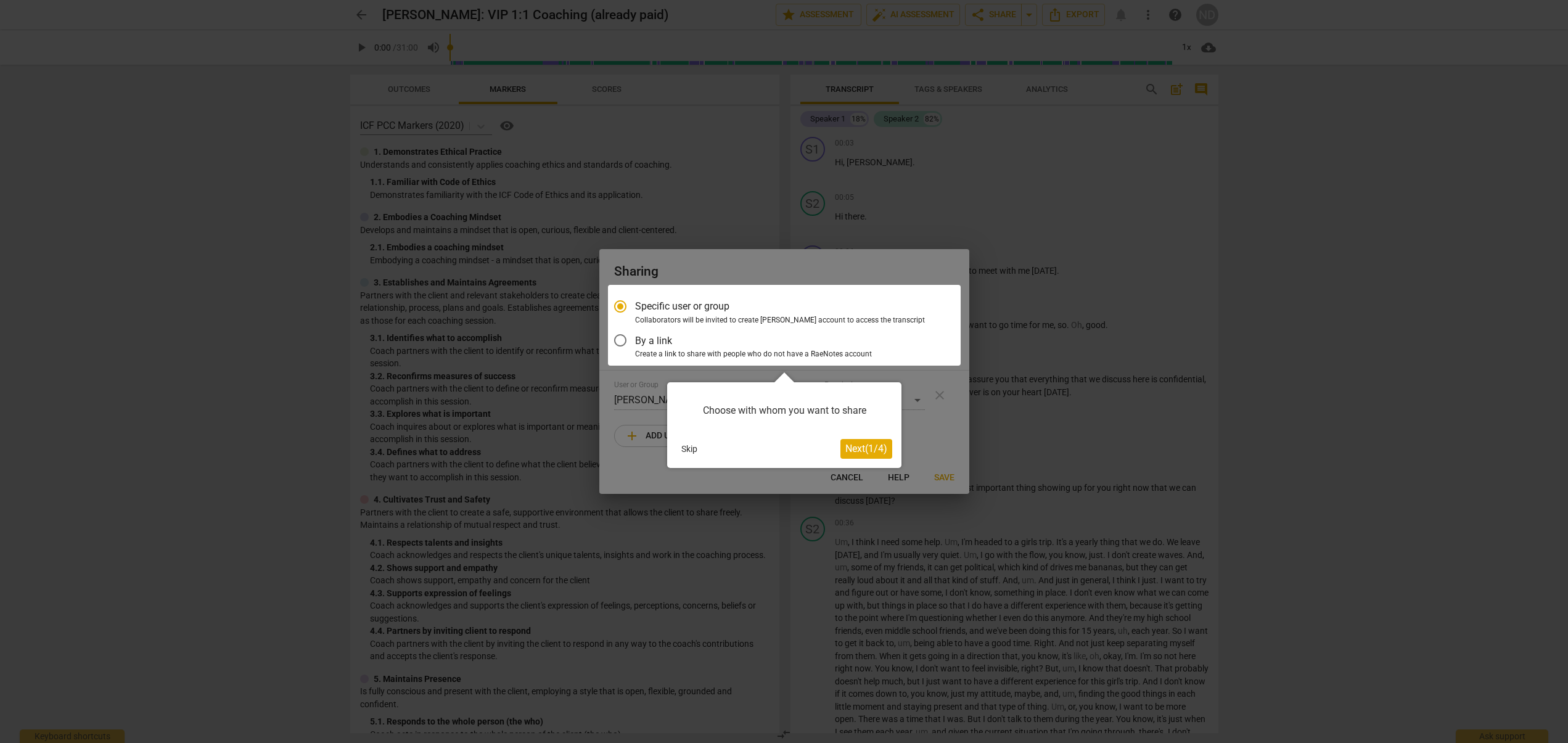
click at [873, 452] on span "Next ( 1 / 4 )" at bounding box center [866, 448] width 42 height 12
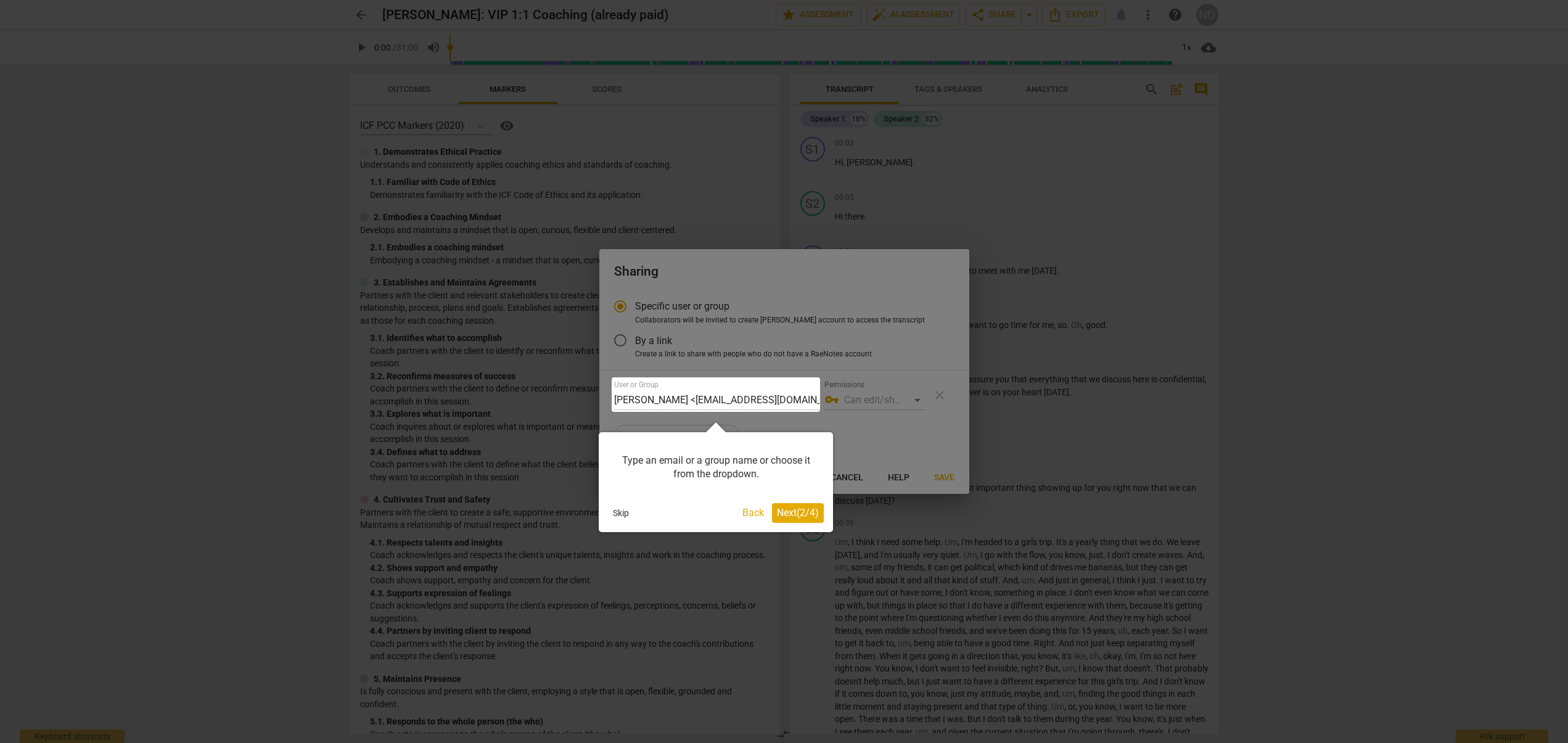
click at [789, 514] on span "Next ( 2 / 4 )" at bounding box center [798, 512] width 42 height 12
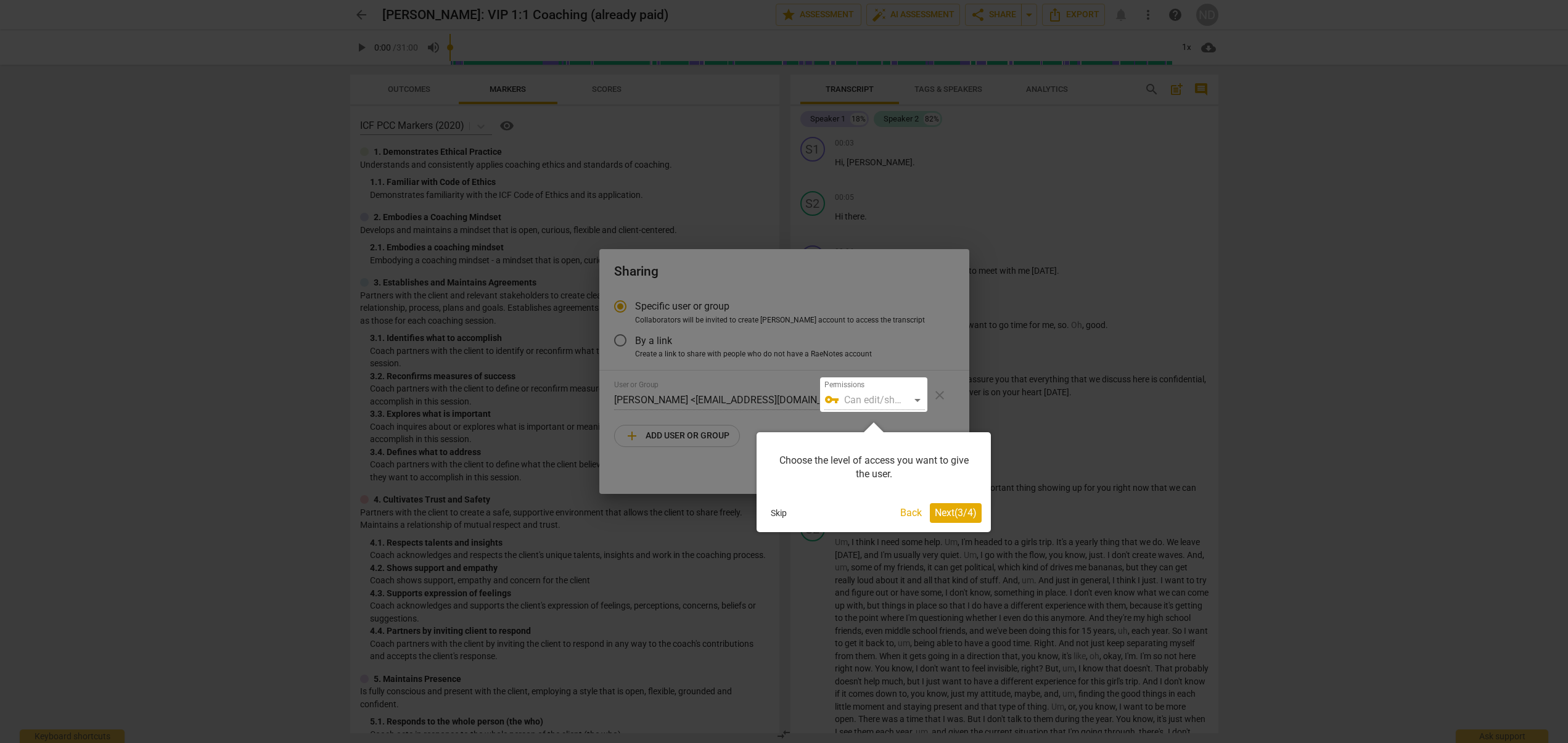
click at [956, 512] on span "Next ( 3 / 4 )" at bounding box center [955, 512] width 42 height 12
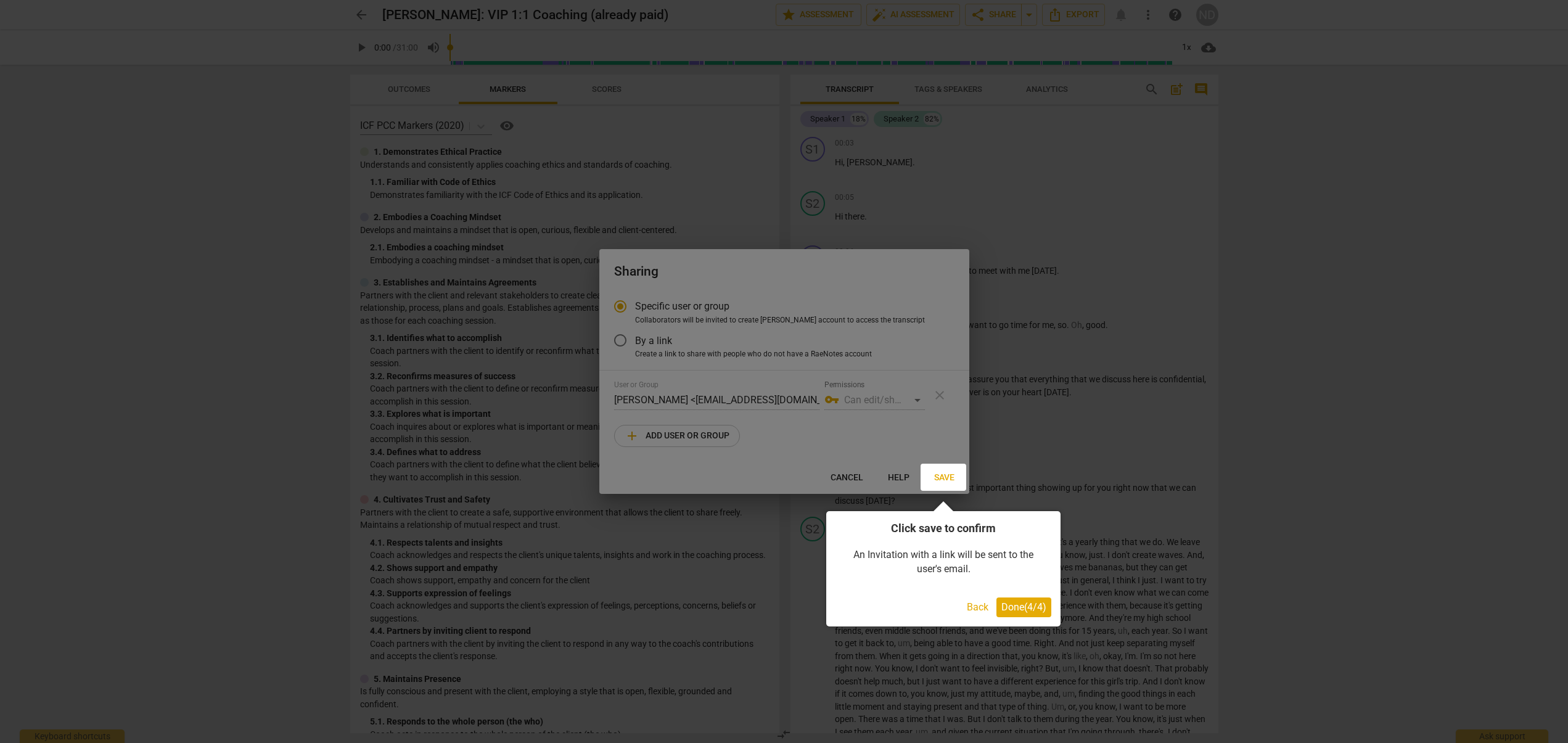
click at [1038, 604] on span "Done ( 4 / 4 )" at bounding box center [1023, 607] width 45 height 12
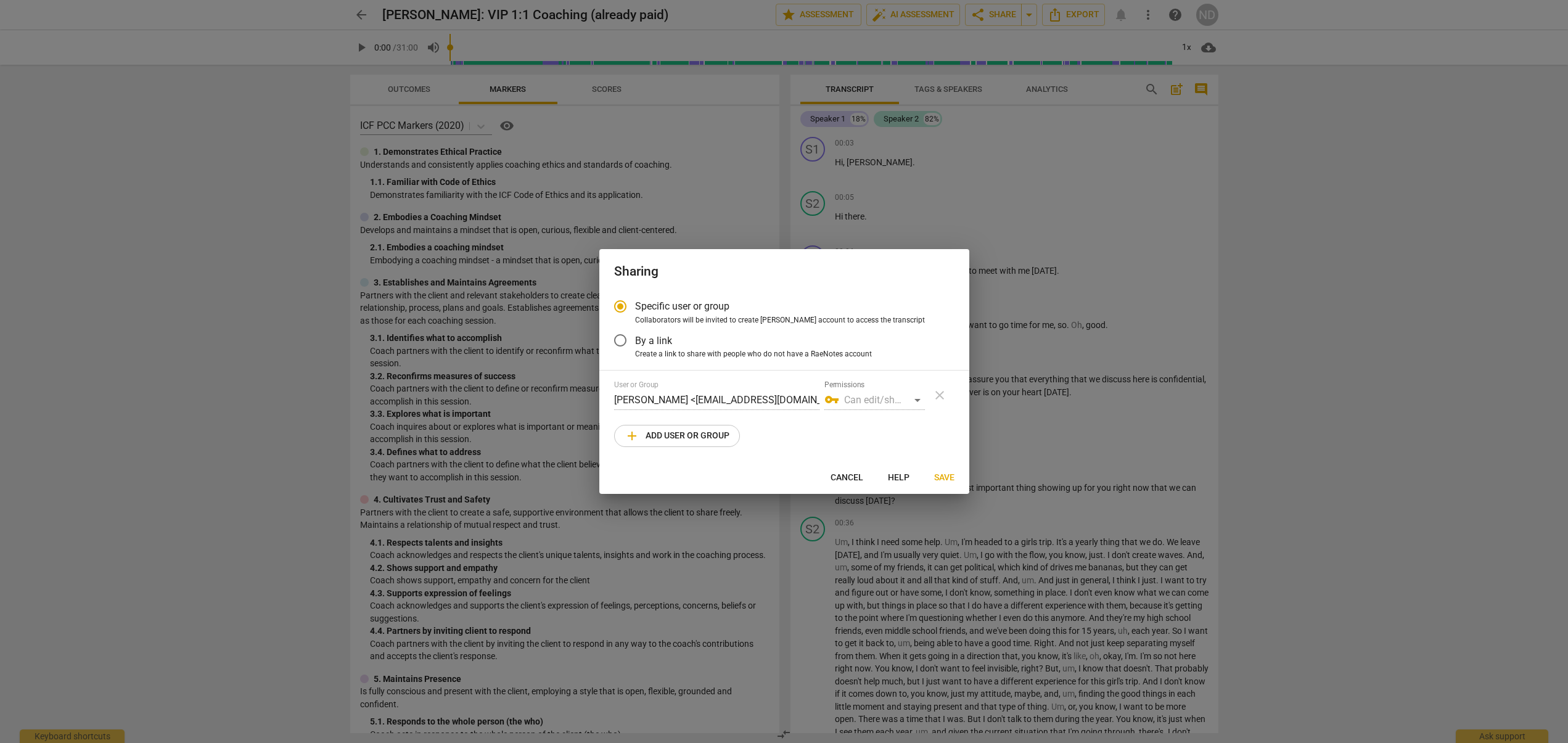
click at [913, 397] on div "vpn_key Can edit/share" at bounding box center [875, 400] width 101 height 19
click at [921, 400] on div "vpn_key Can edit/share" at bounding box center [875, 400] width 101 height 19
click at [870, 395] on div "vpn_key Can edit/share" at bounding box center [875, 400] width 101 height 19
click at [865, 400] on div "vpn_key Can edit/share" at bounding box center [875, 400] width 101 height 19
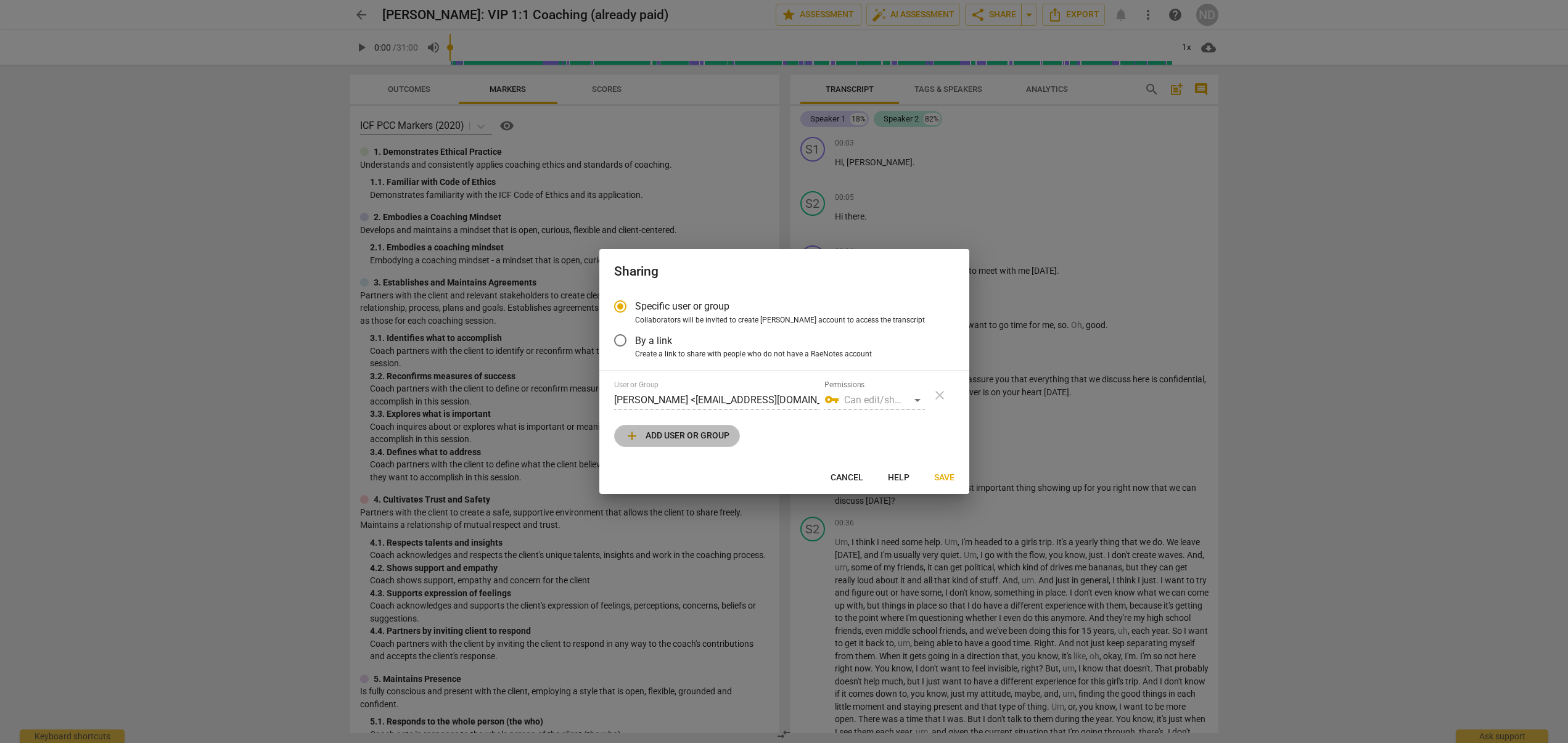
click at [705, 434] on span "add Add user or group" at bounding box center [676, 435] width 105 height 15
radio input "false"
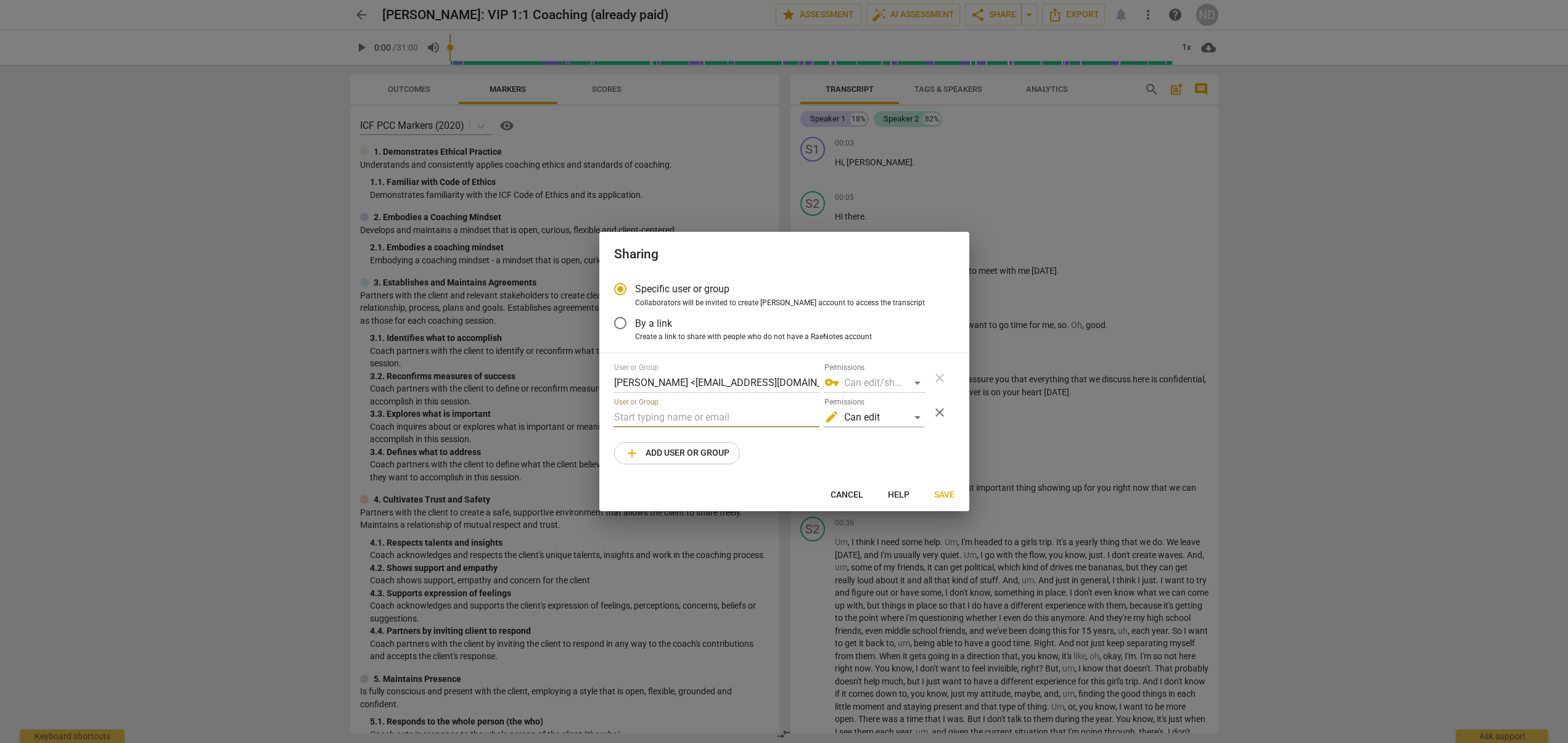
click at [699, 418] on input "text" at bounding box center [717, 417] width 205 height 19
type input "nicholle@colebeecoaching.com"
click at [943, 494] on span "Save" at bounding box center [944, 495] width 20 height 12
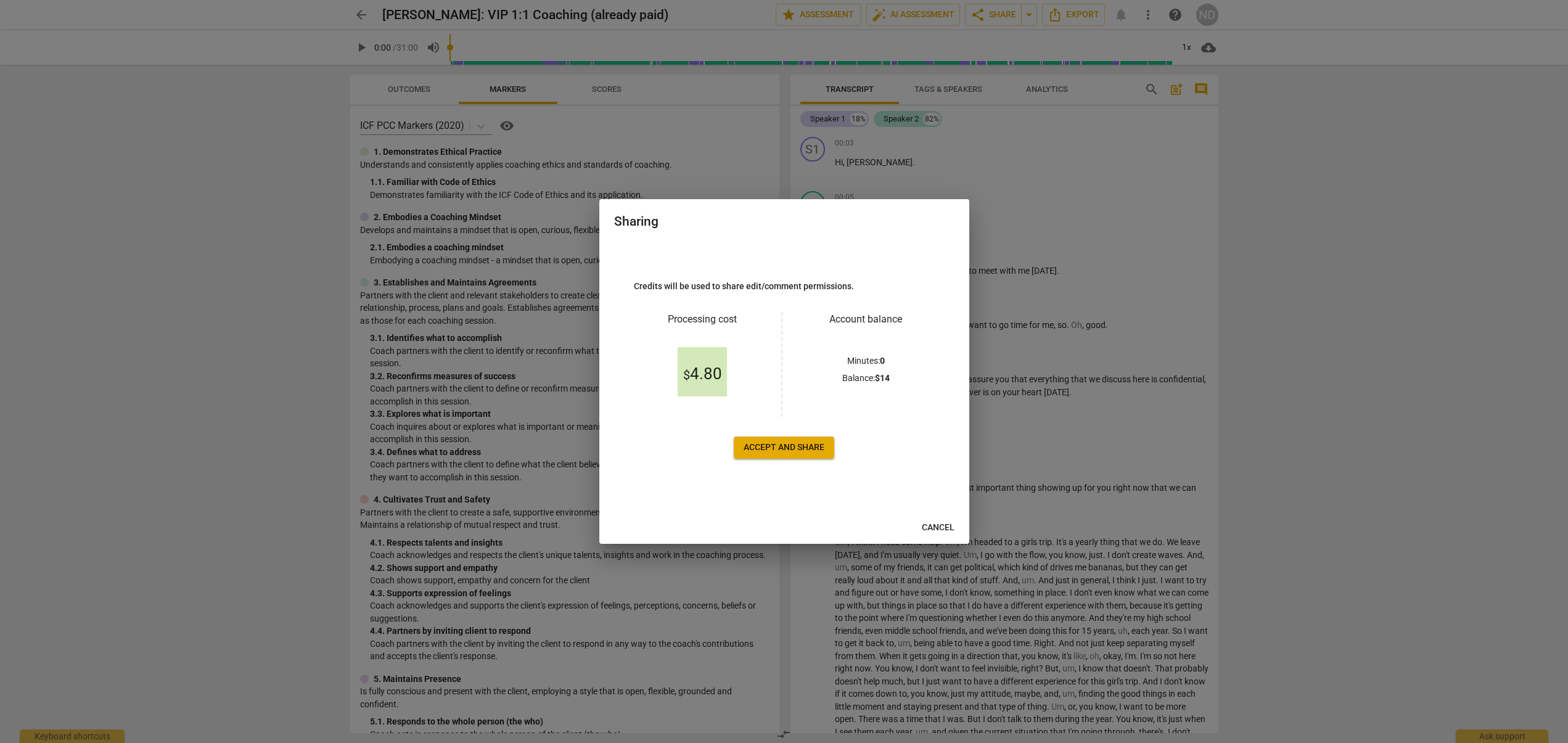
click at [813, 450] on span "Accept and share" at bounding box center [784, 448] width 81 height 12
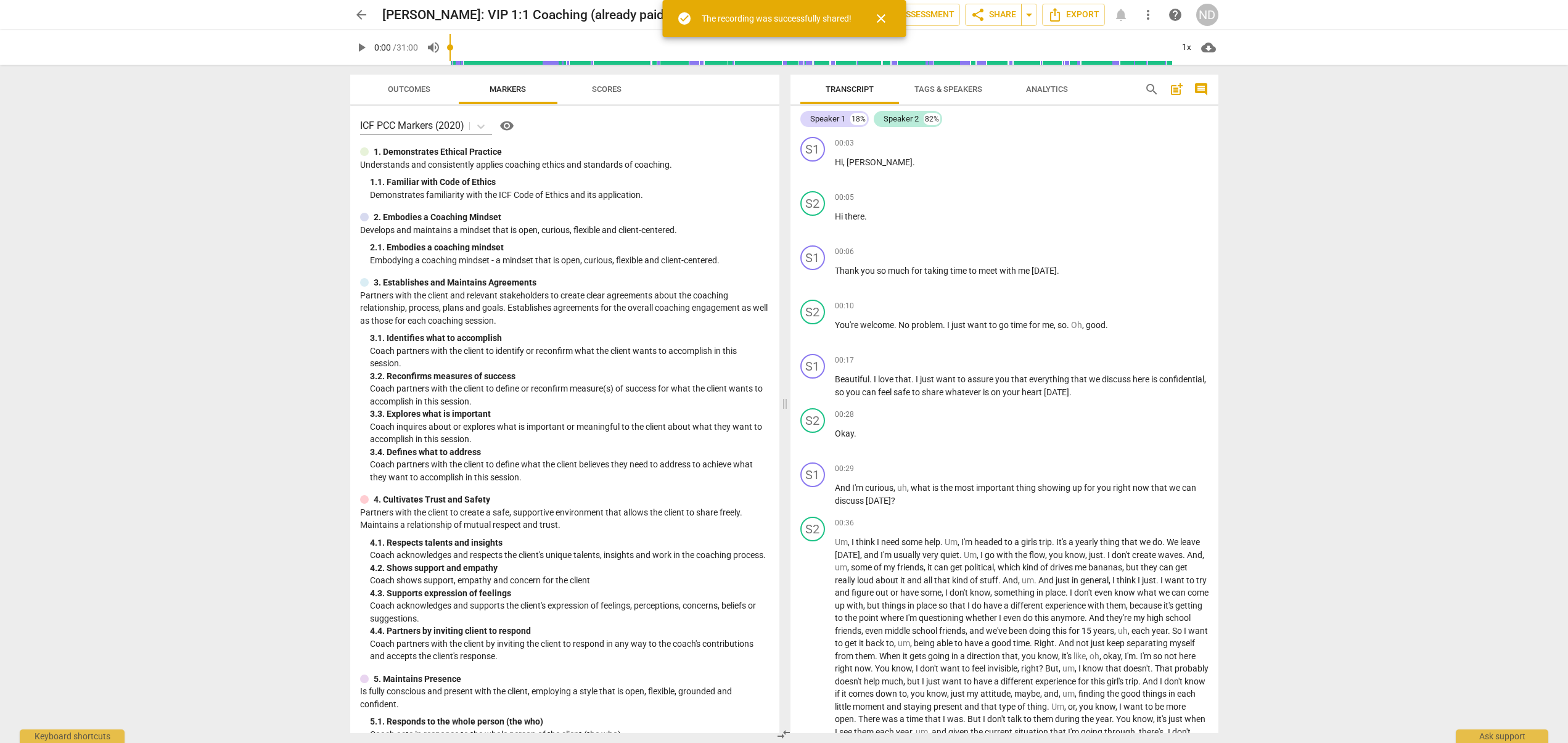
click at [888, 19] on span "close" at bounding box center [881, 18] width 15 height 15
click at [360, 12] on span "arrow_back" at bounding box center [361, 15] width 15 height 15
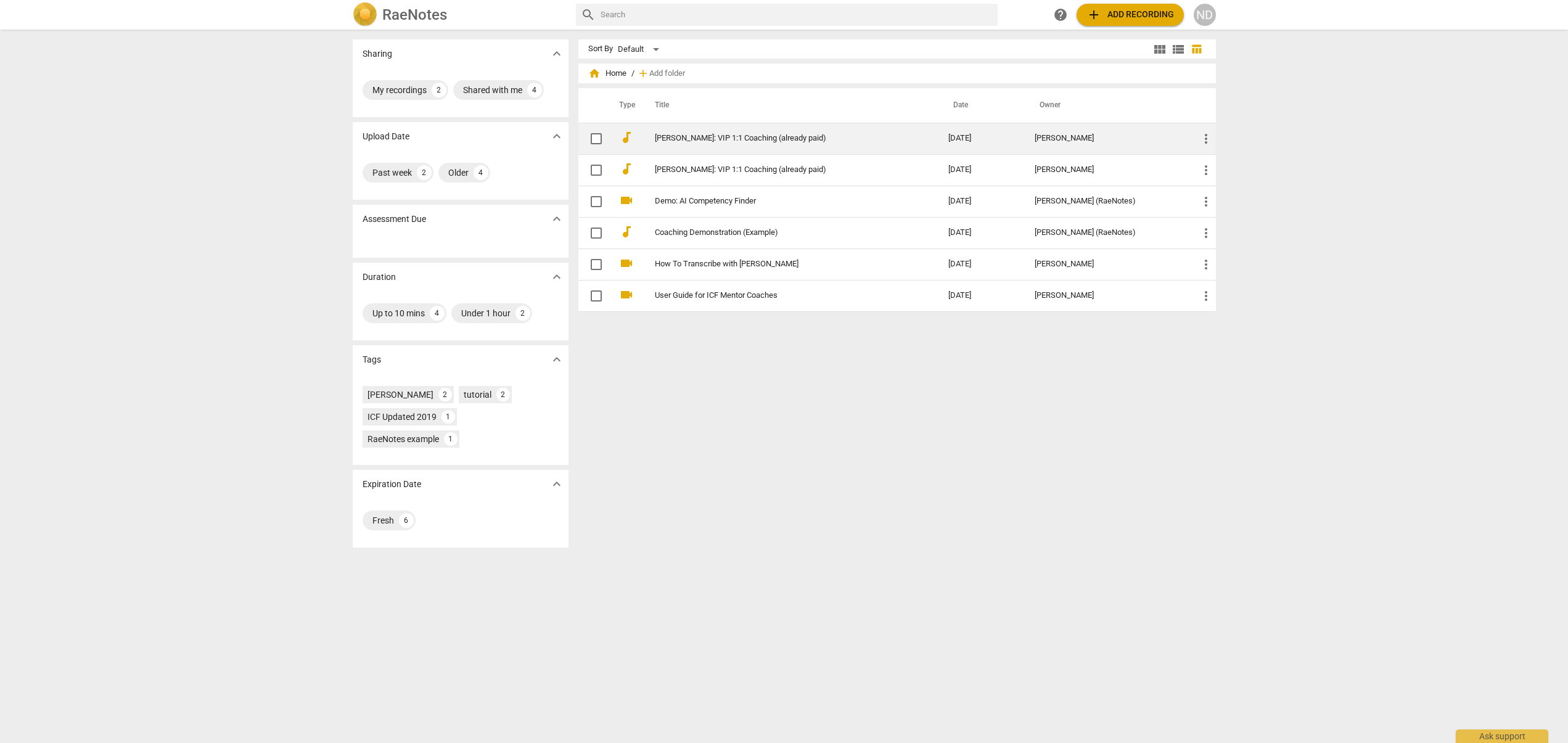
click at [714, 137] on link "Jade Mahon: VIP 1:1 Coaching (already paid)" at bounding box center [779, 139] width 249 height 9
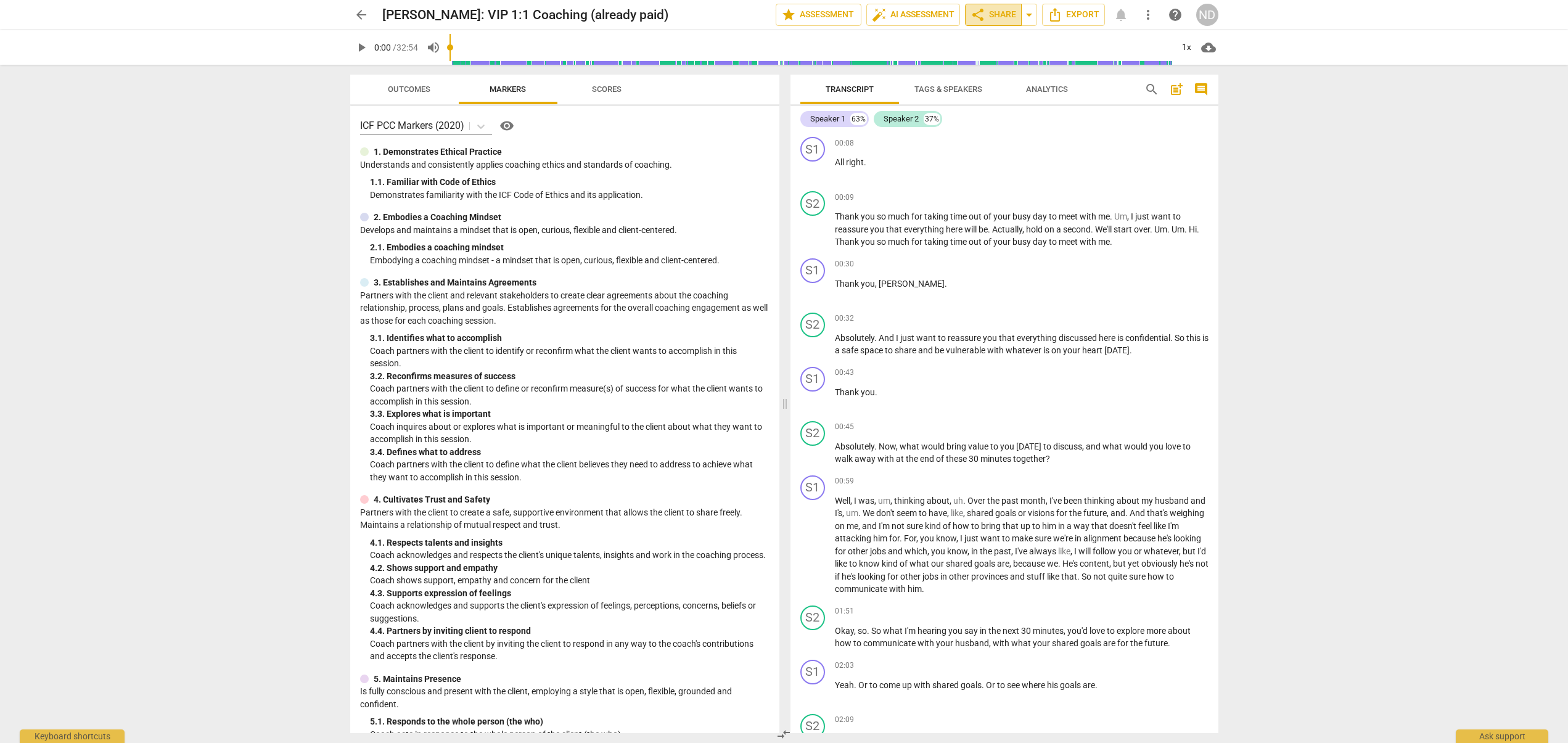
click at [991, 15] on span "share Share" at bounding box center [993, 15] width 46 height 15
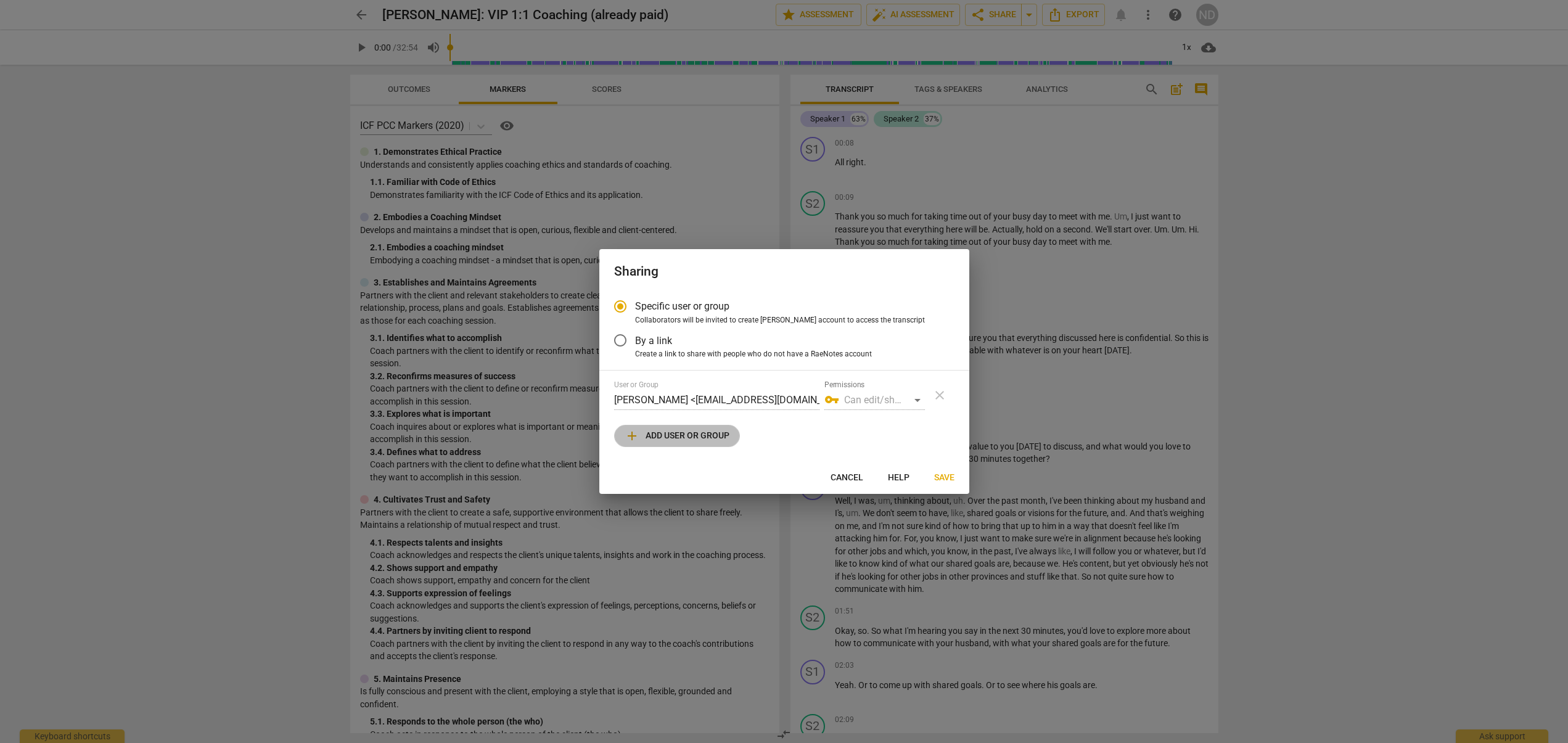
click at [672, 441] on span "add Add user or group" at bounding box center [676, 435] width 105 height 15
radio input "false"
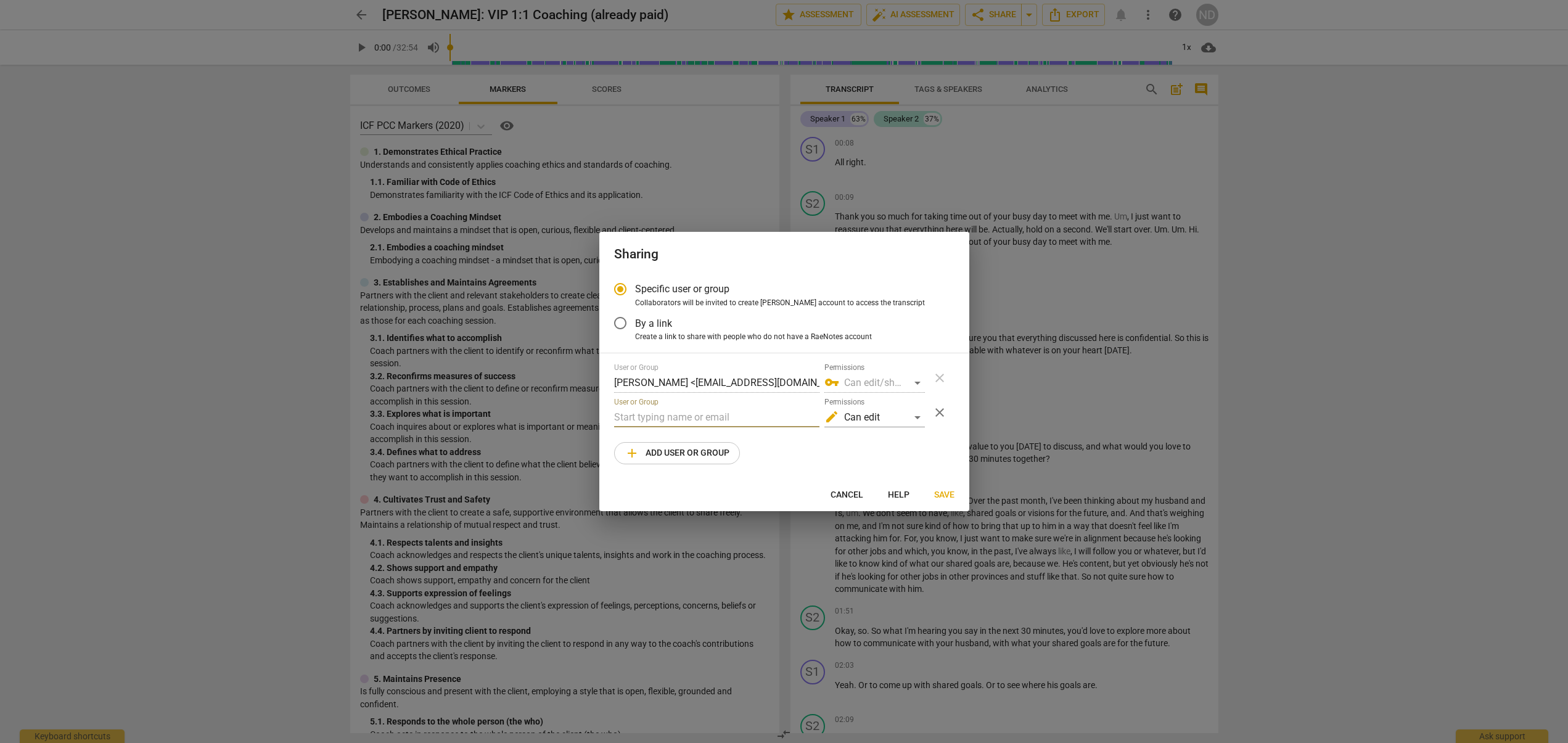
click at [671, 412] on input "text" at bounding box center [717, 417] width 205 height 19
type input "nicholle@colebeecoaching.com"
click at [949, 494] on span "Save" at bounding box center [944, 495] width 20 height 12
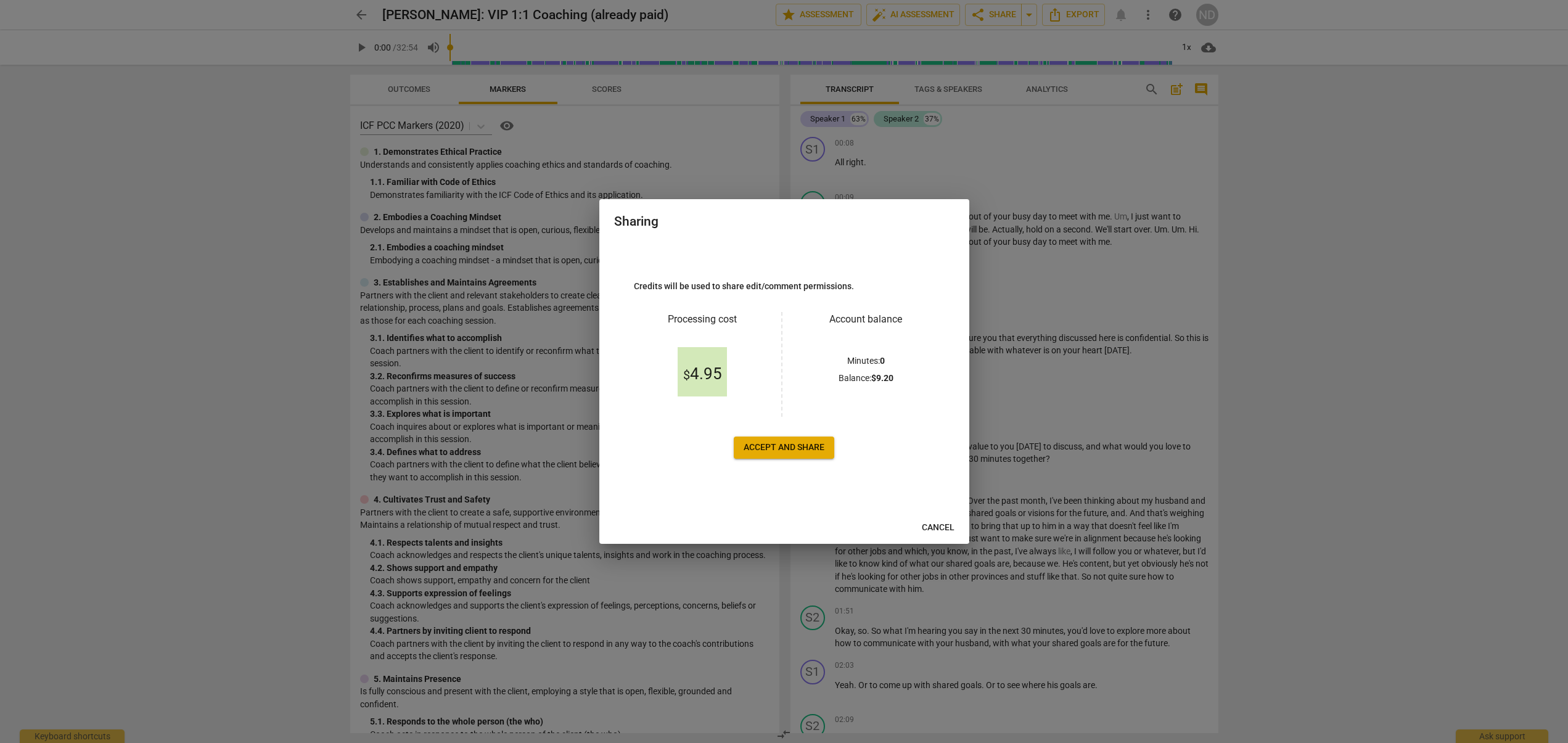
click at [779, 449] on span "Accept and share" at bounding box center [784, 448] width 81 height 12
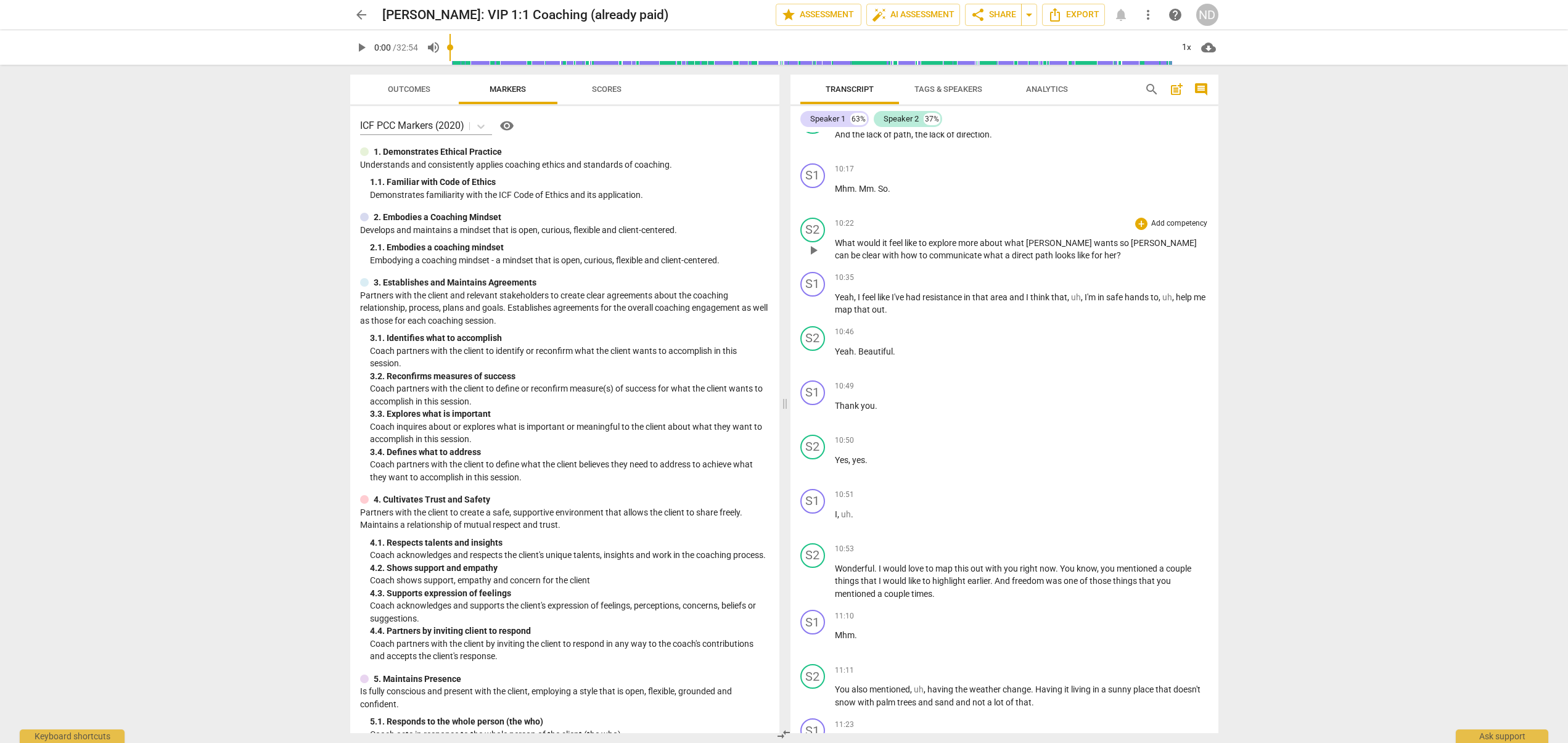
scroll to position [2505, 0]
